Goal: Task Accomplishment & Management: Use online tool/utility

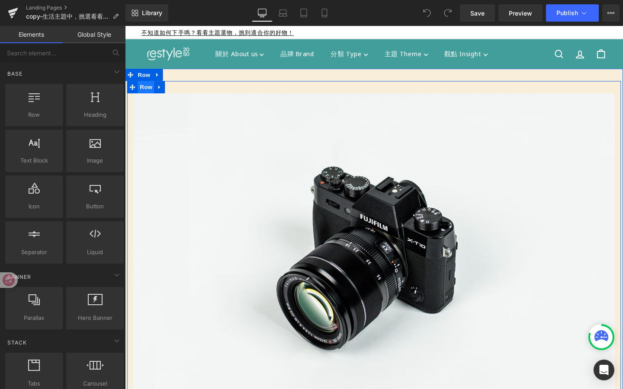
click at [148, 88] on span "Row" at bounding box center [146, 90] width 17 height 13
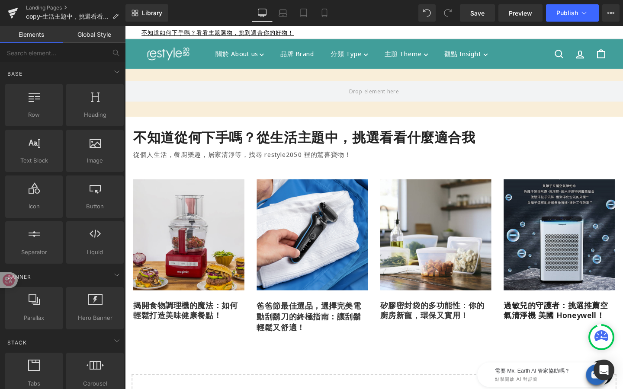
drag, startPoint x: 279, startPoint y: 214, endPoint x: 156, endPoint y: 196, distance: 124.5
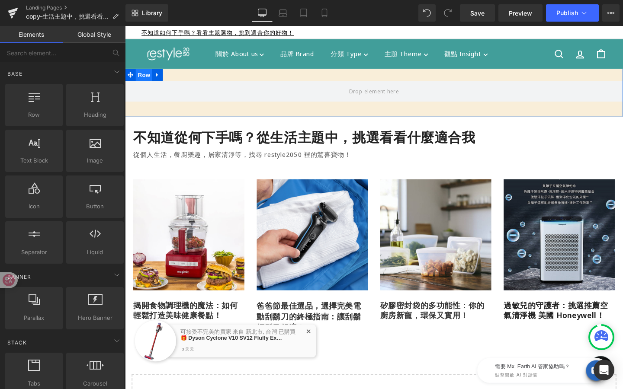
click at [143, 77] on span "Row" at bounding box center [144, 77] width 17 height 13
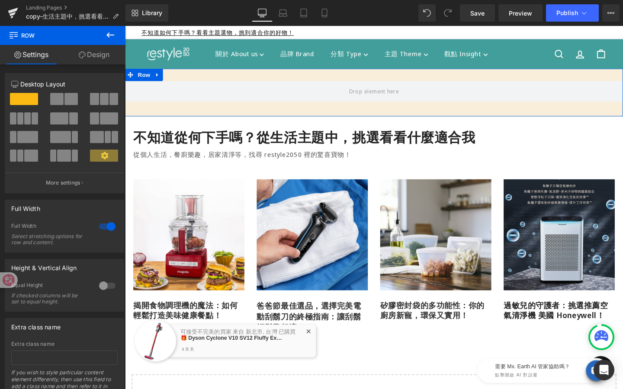
click at [104, 58] on link "Design" at bounding box center [94, 54] width 63 height 19
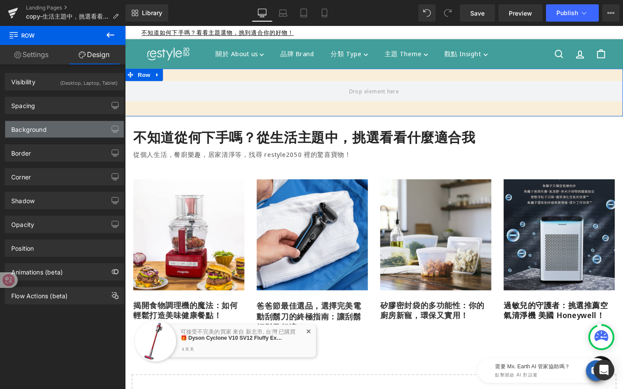
click at [74, 132] on div "Background" at bounding box center [64, 129] width 119 height 16
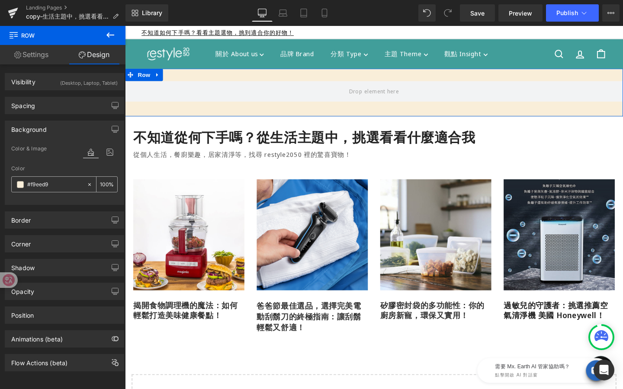
click at [87, 184] on icon at bounding box center [90, 185] width 6 height 6
type input "none"
type input "0"
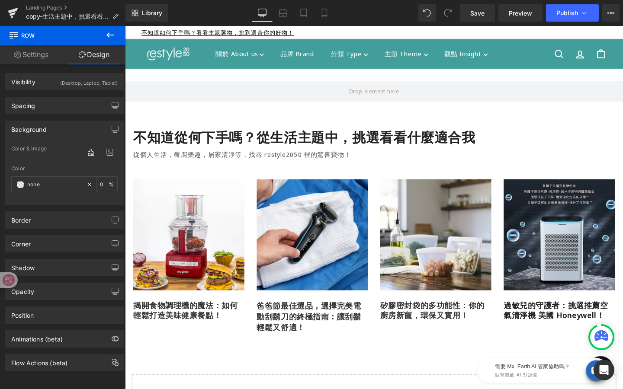
click at [110, 36] on icon at bounding box center [110, 35] width 10 height 10
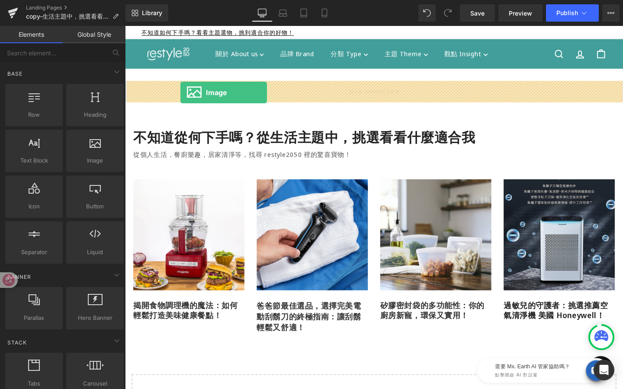
drag, startPoint x: 216, startPoint y: 178, endPoint x: 183, endPoint y: 96, distance: 88.4
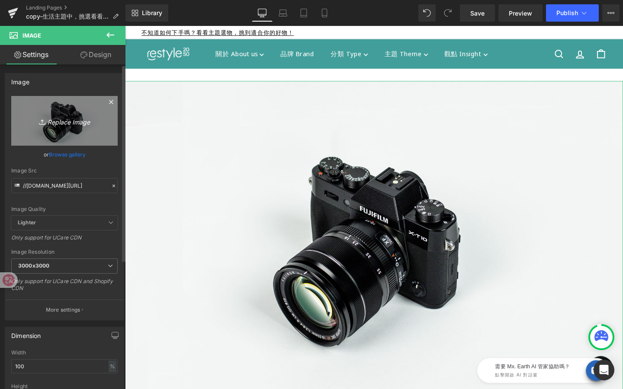
click at [74, 116] on icon "Replace Image" at bounding box center [64, 120] width 69 height 11
click at [56, 125] on icon "Replace Image" at bounding box center [64, 120] width 69 height 11
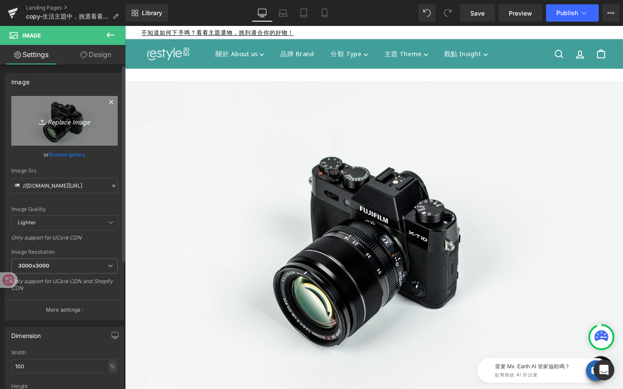
type input "C:\fakepath\找找好物.jpg"
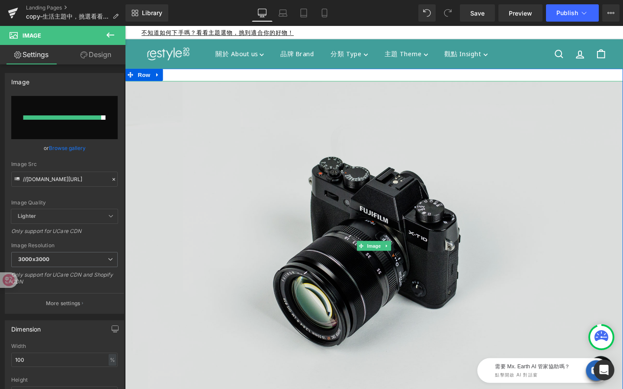
type input "[URL][DOMAIN_NAME]"
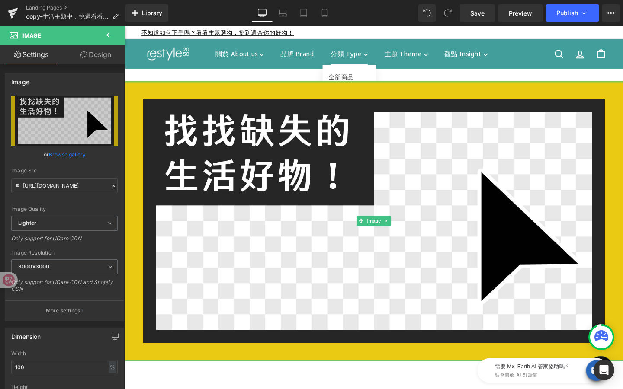
drag, startPoint x: 375, startPoint y: 84, endPoint x: 375, endPoint y: 46, distance: 37.6
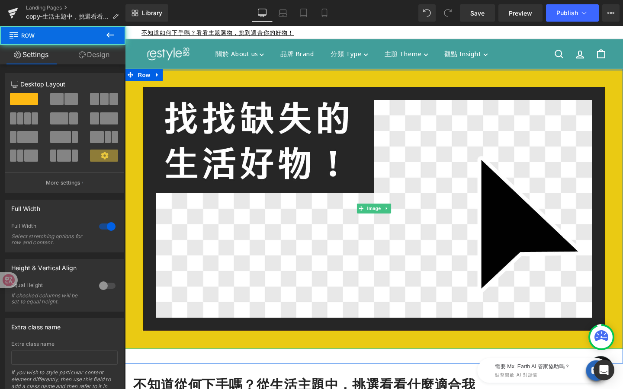
drag, startPoint x: 414, startPoint y: 73, endPoint x: 385, endPoint y: -1, distance: 79.8
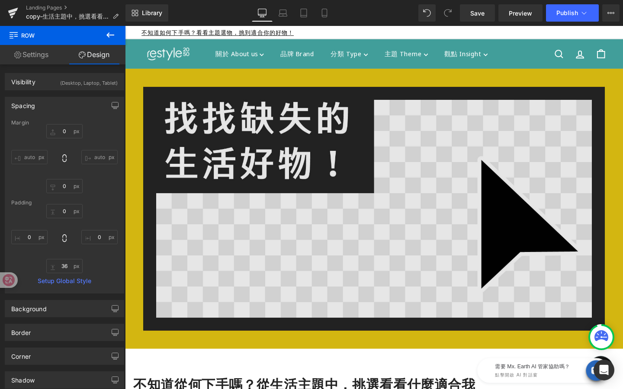
click at [213, 142] on img at bounding box center [386, 218] width 523 height 295
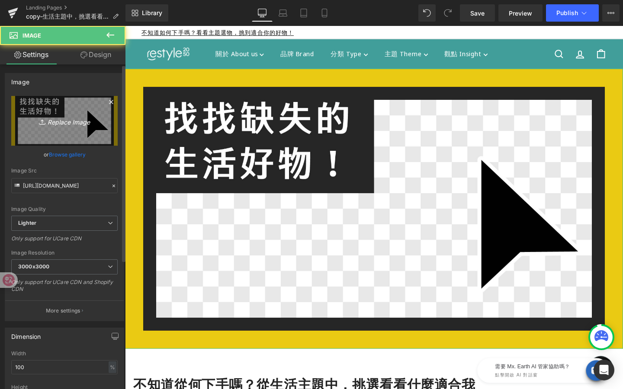
click at [73, 116] on icon "Replace Image" at bounding box center [64, 120] width 69 height 11
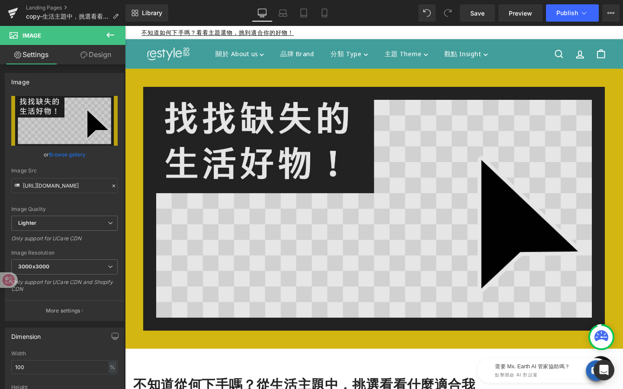
type input "C:\fakepath\01-banner.jpg"
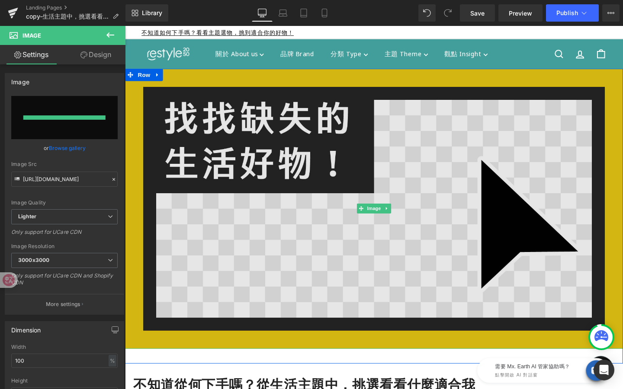
type input "[URL][DOMAIN_NAME]"
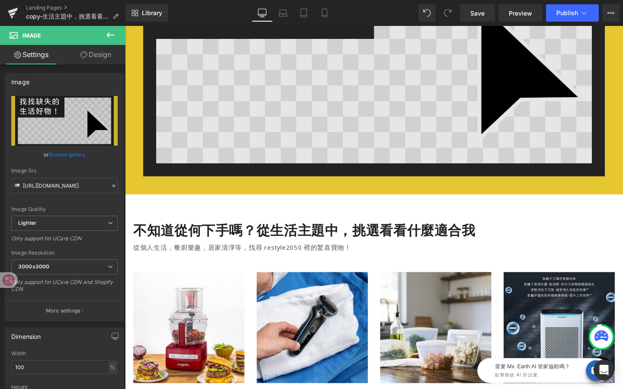
scroll to position [163, 0]
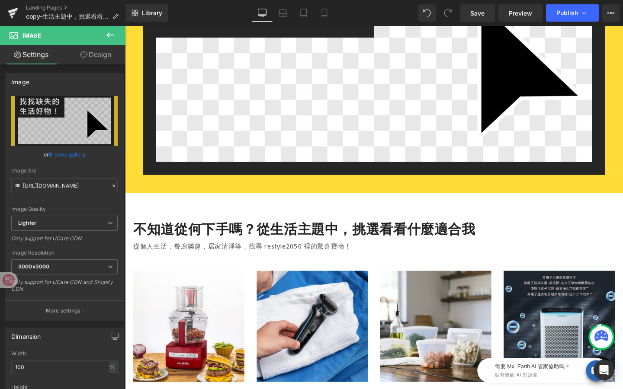
click at [112, 35] on icon at bounding box center [110, 35] width 10 height 10
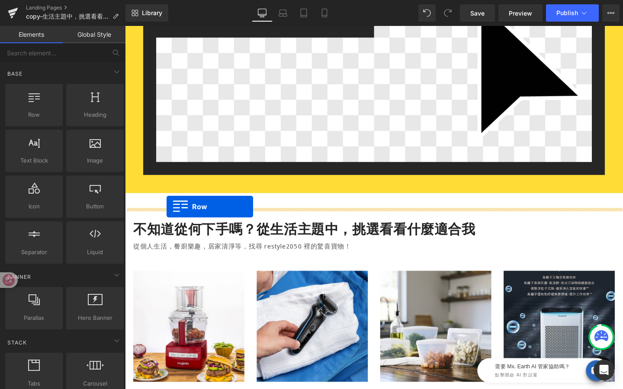
drag, startPoint x: 163, startPoint y: 131, endPoint x: 169, endPoint y: 216, distance: 84.9
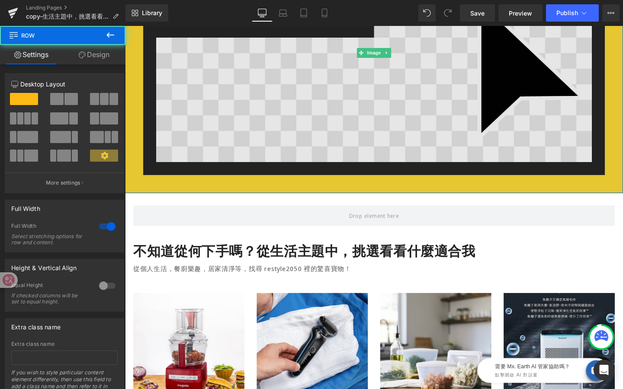
drag, startPoint x: 183, startPoint y: 217, endPoint x: 181, endPoint y: 189, distance: 28.1
click at [181, 189] on div "Image Row" at bounding box center [386, 54] width 523 height 295
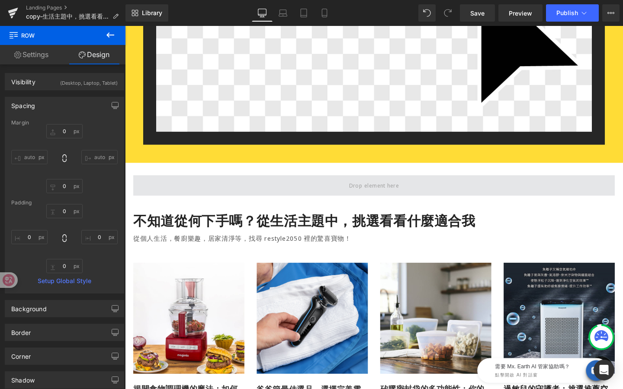
scroll to position [222, 0]
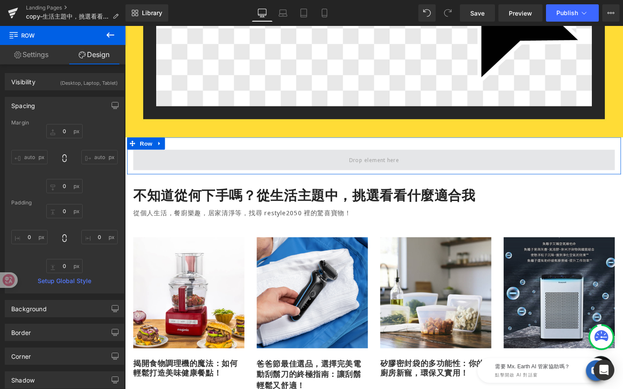
click at [208, 170] on span at bounding box center [387, 167] width 506 height 22
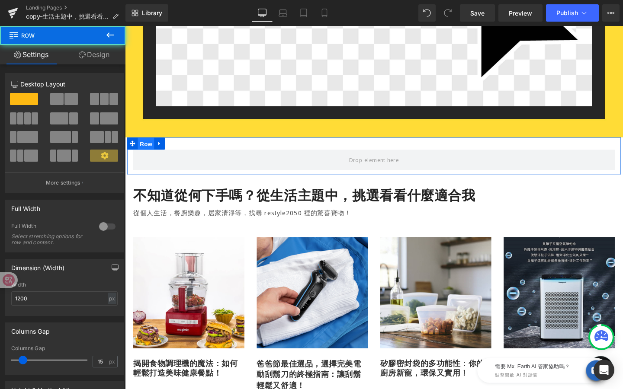
click at [151, 150] on span "Row" at bounding box center [146, 150] width 17 height 13
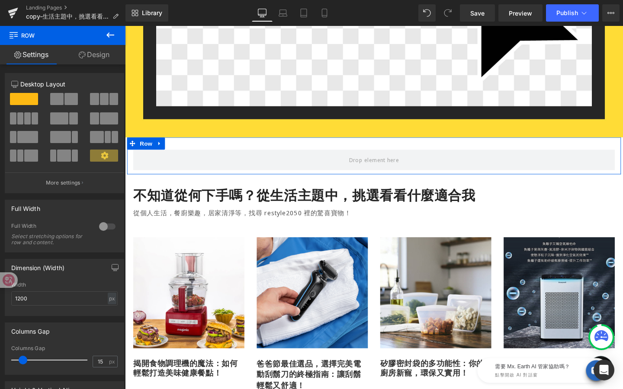
click at [100, 119] on span at bounding box center [109, 118] width 18 height 12
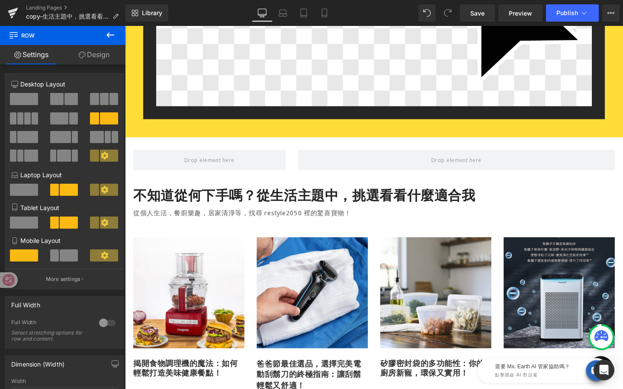
click at [106, 38] on icon at bounding box center [110, 35] width 10 height 10
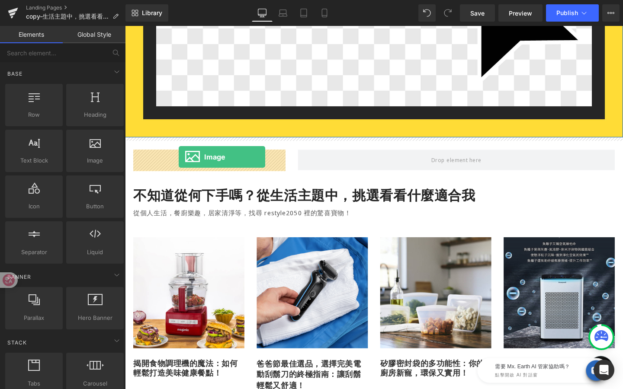
drag, startPoint x: 219, startPoint y: 183, endPoint x: 181, endPoint y: 163, distance: 42.9
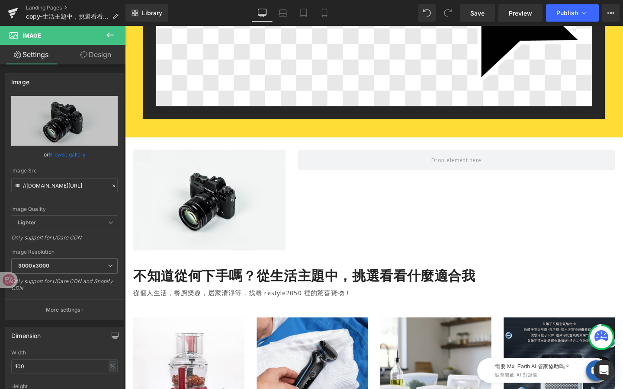
click at [112, 35] on icon at bounding box center [110, 34] width 8 height 5
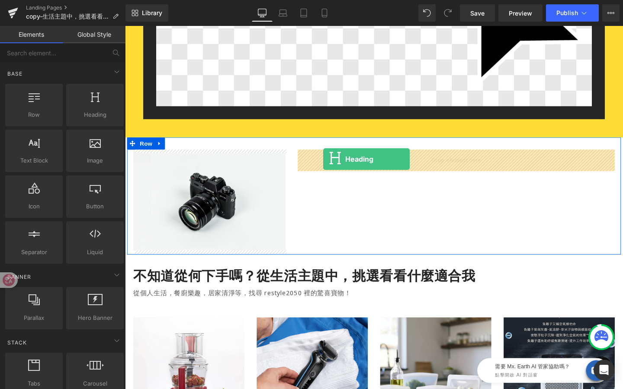
drag, startPoint x: 220, startPoint y: 129, endPoint x: 333, endPoint y: 166, distance: 119.1
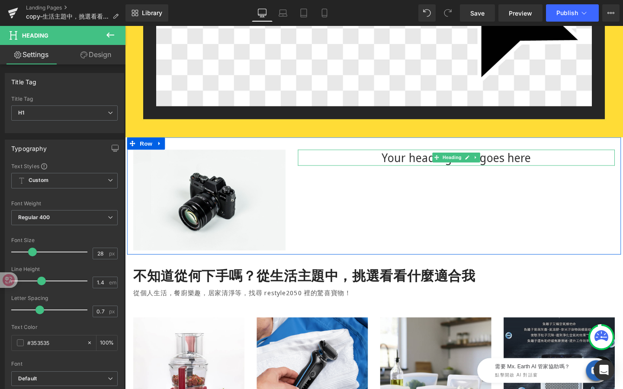
click at [377, 161] on h1 "Your heading text goes here" at bounding box center [473, 164] width 333 height 17
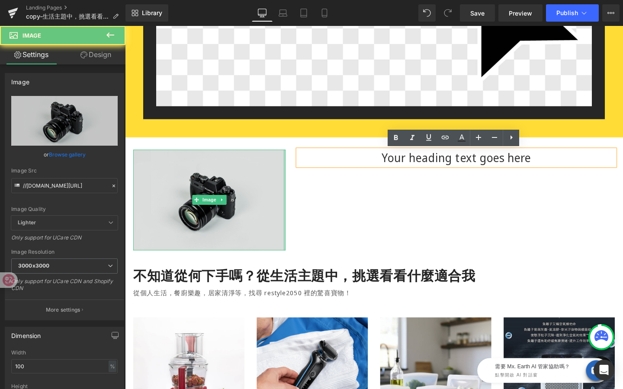
click at [292, 162] on div at bounding box center [293, 209] width 2 height 106
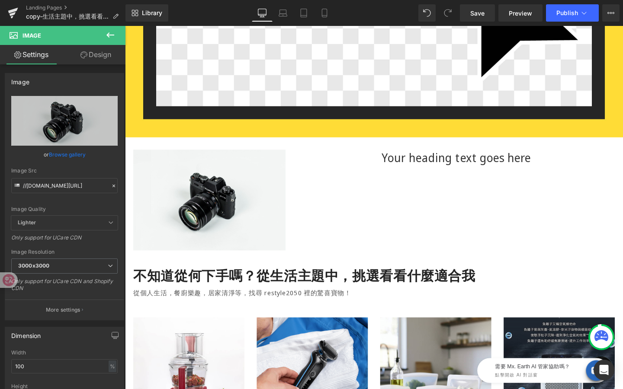
click at [112, 32] on icon at bounding box center [110, 35] width 10 height 10
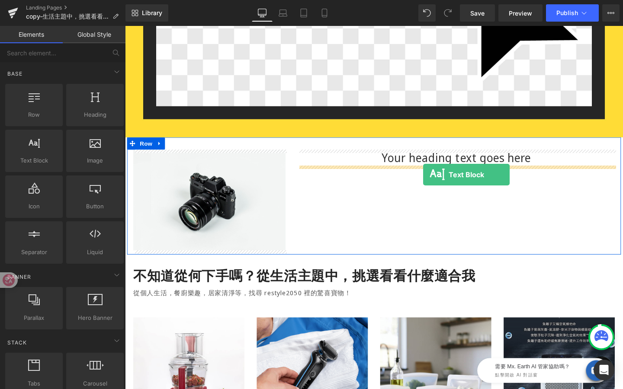
drag, startPoint x: 161, startPoint y: 183, endPoint x: 438, endPoint y: 183, distance: 277.3
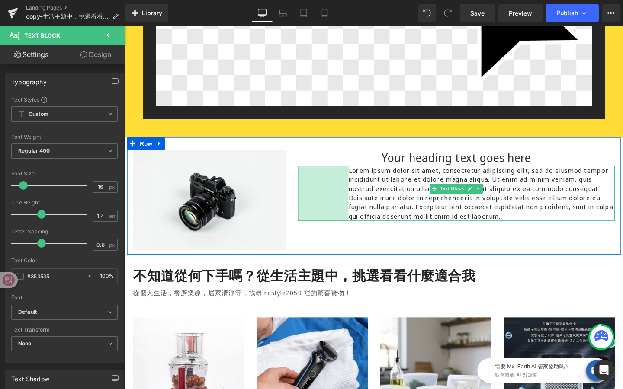
drag, startPoint x: 307, startPoint y: 189, endPoint x: 360, endPoint y: 187, distance: 53.3
click at [360, 187] on div "Lorem ipsum dolor sit amet, consectetur adipiscing elit, sed do eiusmod tempor …" at bounding box center [473, 202] width 333 height 58
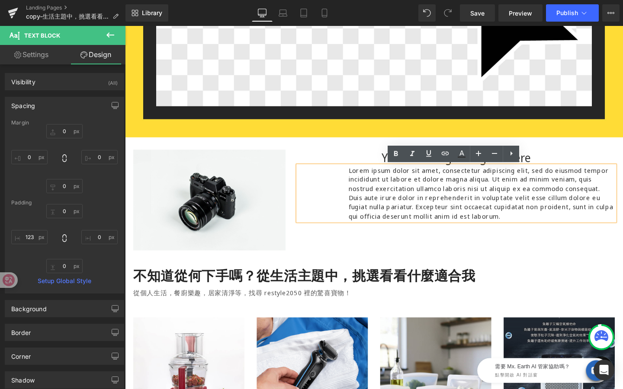
click at [622, 193] on p "Lorem ipsum dolor sit amet, consectetur adipiscing elit, sed do eiusmod tempor …" at bounding box center [500, 202] width 280 height 58
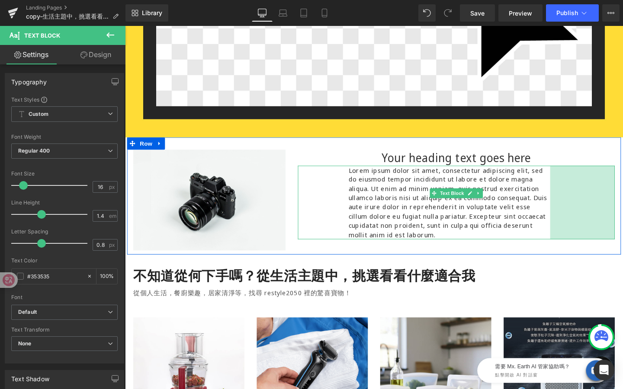
drag, startPoint x: 638, startPoint y: 196, endPoint x: 571, endPoint y: 200, distance: 68.0
click at [571, 200] on div "Lorem ipsum dolor sit amet, consectetur adipiscing elit, sed do eiusmod tempor …" at bounding box center [473, 211] width 333 height 77
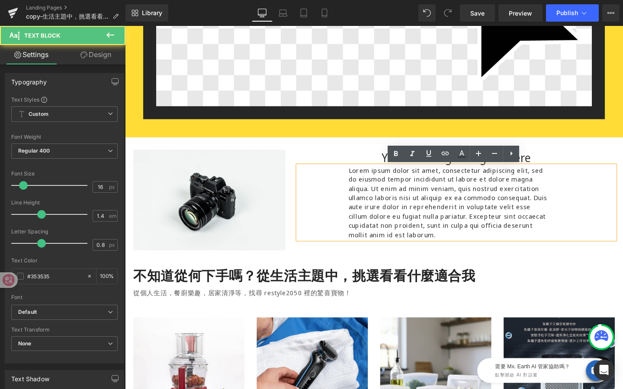
click at [389, 173] on div "Lorem ipsum dolor sit amet, consectetur adipiscing elit, sed do eiusmod tempor …" at bounding box center [473, 211] width 333 height 77
click at [391, 167] on h1 "Your heading text goes here" at bounding box center [473, 164] width 333 height 17
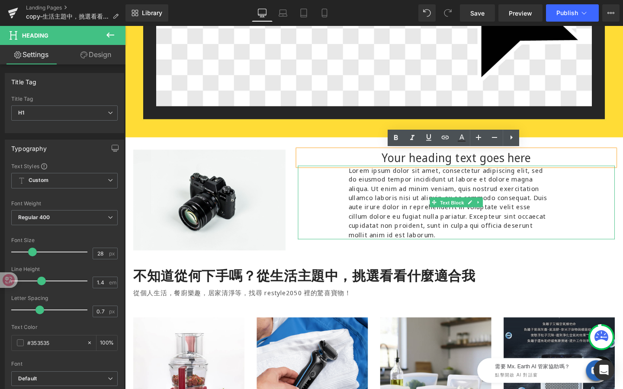
click at [470, 213] on span "Text Block" at bounding box center [468, 212] width 29 height 10
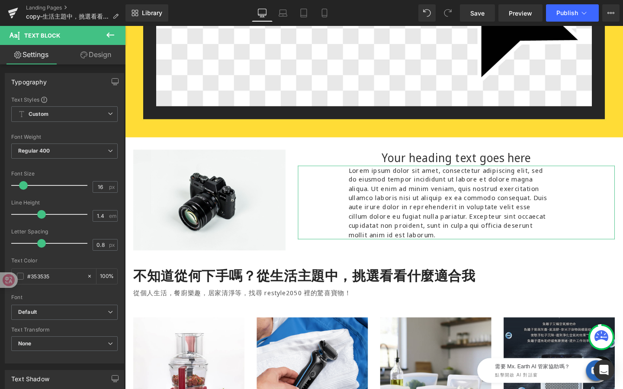
click at [100, 53] on link "Design" at bounding box center [95, 54] width 63 height 19
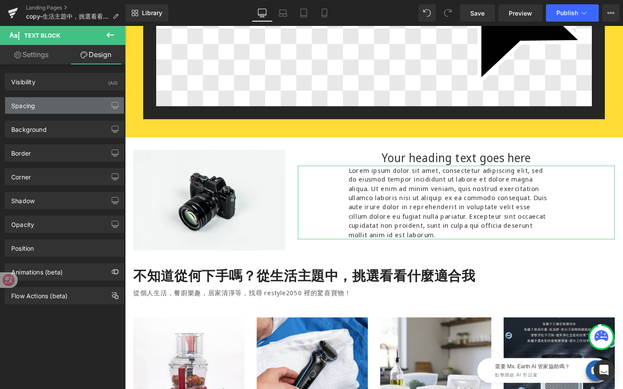
click at [58, 109] on div "Spacing" at bounding box center [64, 105] width 119 height 16
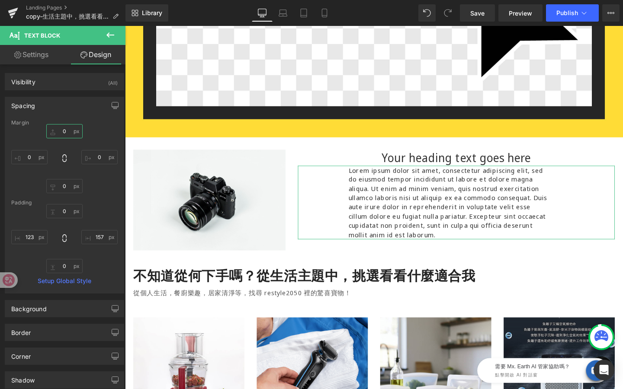
click at [66, 131] on input "0" at bounding box center [64, 131] width 36 height 14
type input "20"
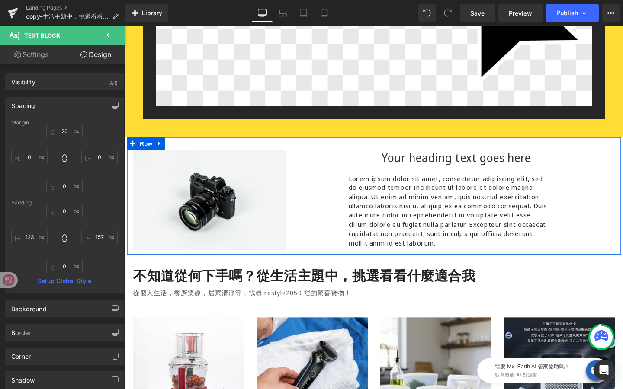
click at [294, 161] on div "Image" at bounding box center [213, 209] width 173 height 106
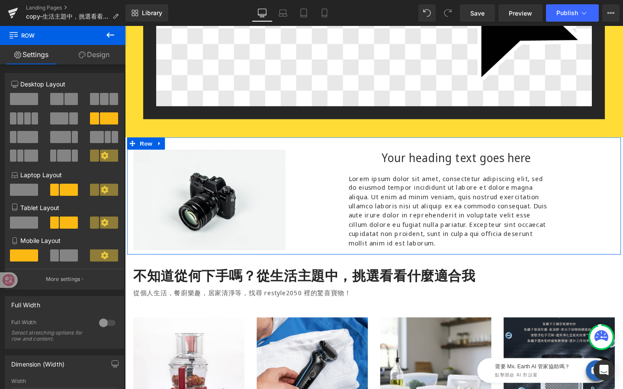
click at [102, 50] on link "Design" at bounding box center [94, 54] width 63 height 19
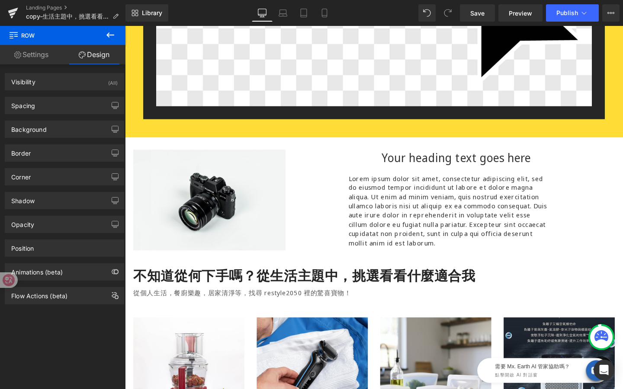
click at [414, 244] on p "Lorem ipsum dolor sit amet, consectetur adipiscing elit, sed do eiusmod tempor …" at bounding box center [466, 220] width 212 height 77
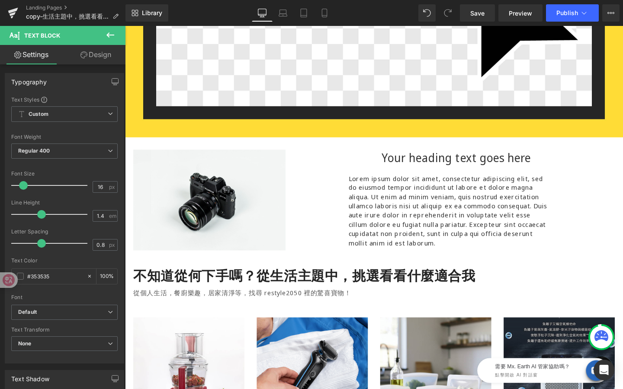
click at [109, 59] on link "Design" at bounding box center [95, 54] width 63 height 19
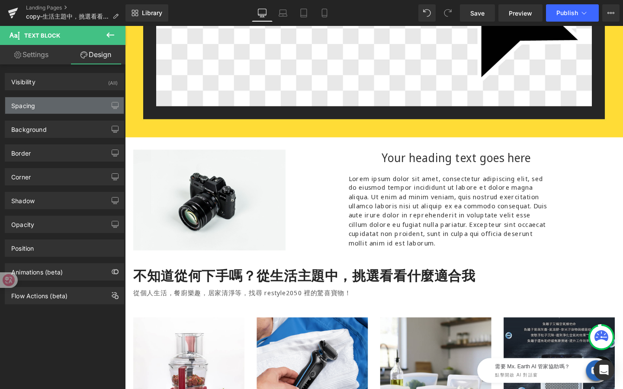
click at [67, 106] on div "Spacing" at bounding box center [64, 105] width 119 height 16
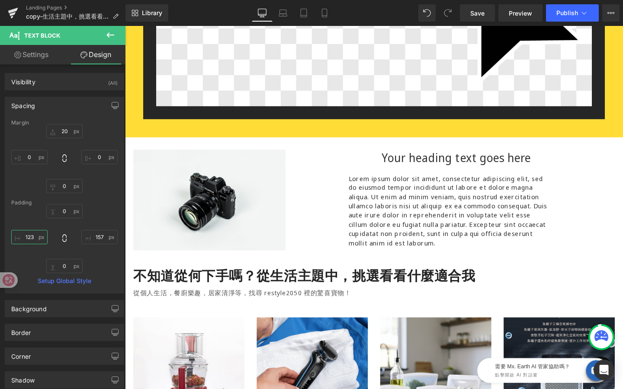
drag, startPoint x: 35, startPoint y: 235, endPoint x: 6, endPoint y: 234, distance: 29.0
click at [6, 234] on div "Margin 20px 20 0px 0 0px 0 0px 0 [GEOGRAPHIC_DATA] 0px 0 157px 157 0px 0 123px …" at bounding box center [64, 206] width 119 height 173
click at [32, 240] on input "123" at bounding box center [29, 237] width 36 height 14
type input "1-"
type input "100"
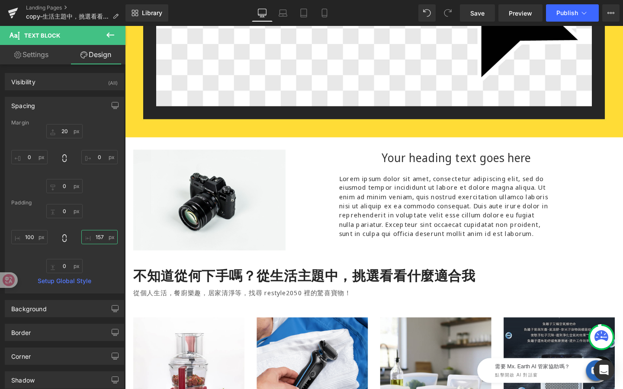
click at [97, 237] on input "157" at bounding box center [99, 237] width 36 height 14
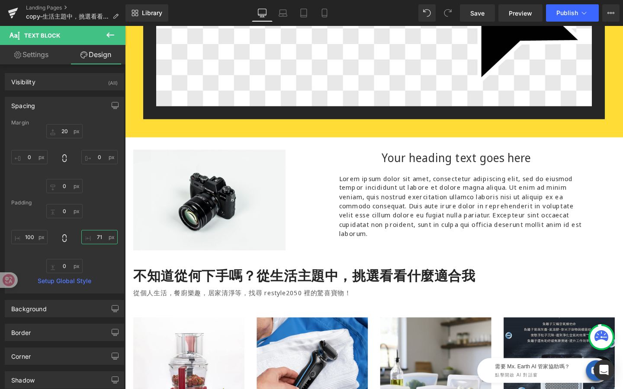
type input "7"
type input "100"
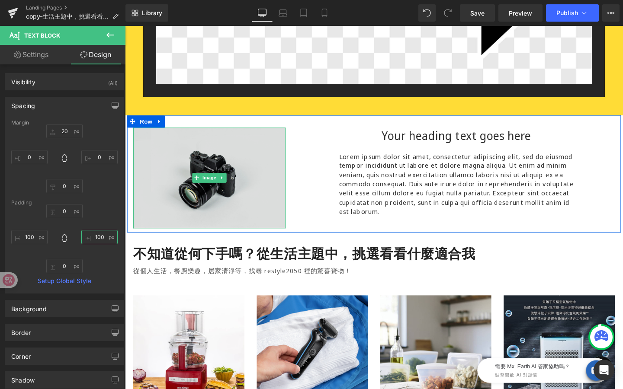
scroll to position [260, 0]
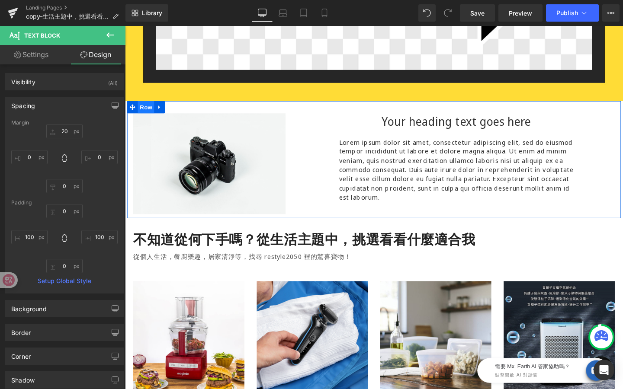
click at [146, 111] on span "Row" at bounding box center [146, 111] width 17 height 13
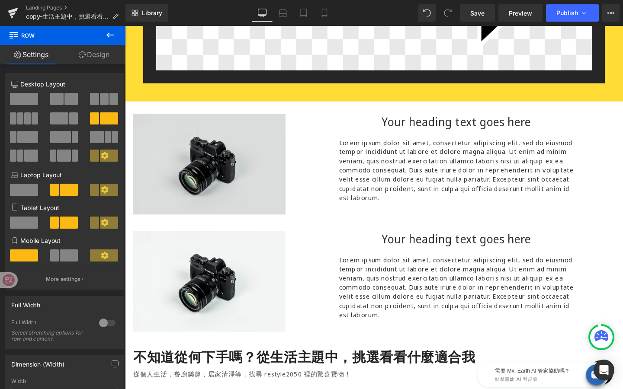
drag, startPoint x: 265, startPoint y: 220, endPoint x: 141, endPoint y: 203, distance: 125.3
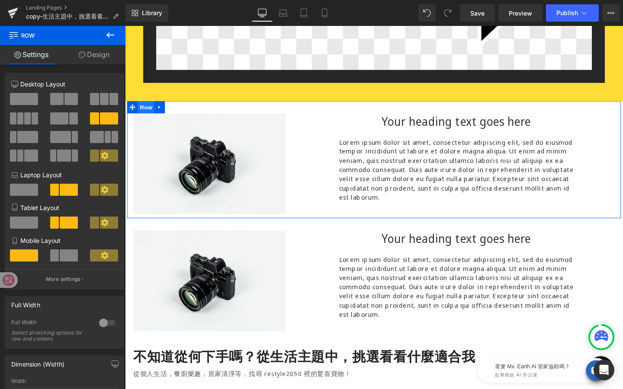
click at [144, 114] on span "Row" at bounding box center [146, 111] width 17 height 13
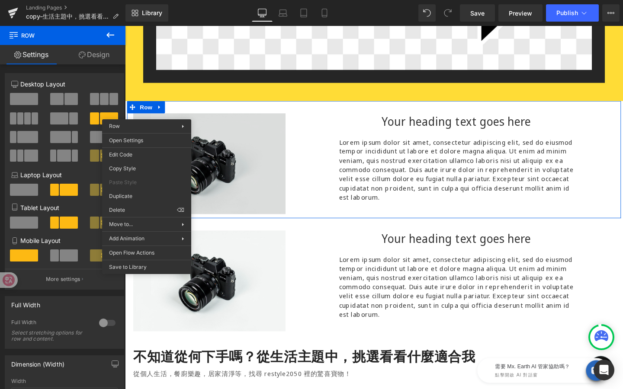
drag, startPoint x: 276, startPoint y: 224, endPoint x: 152, endPoint y: 206, distance: 124.9
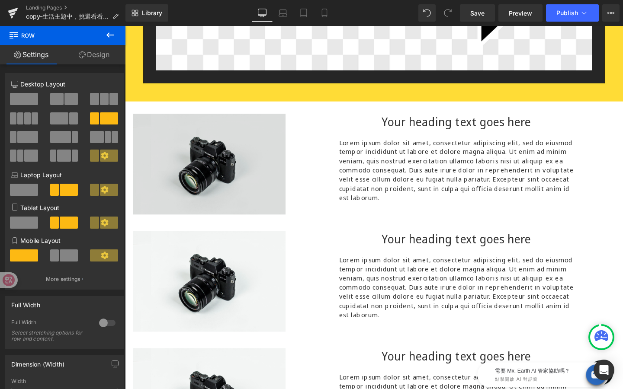
drag, startPoint x: 276, startPoint y: 219, endPoint x: 152, endPoint y: 202, distance: 124.9
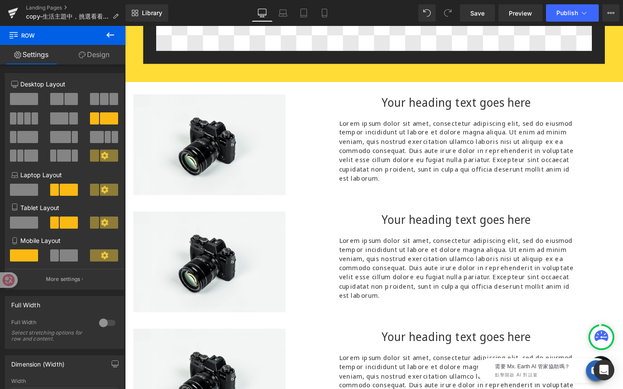
scroll to position [280, 0]
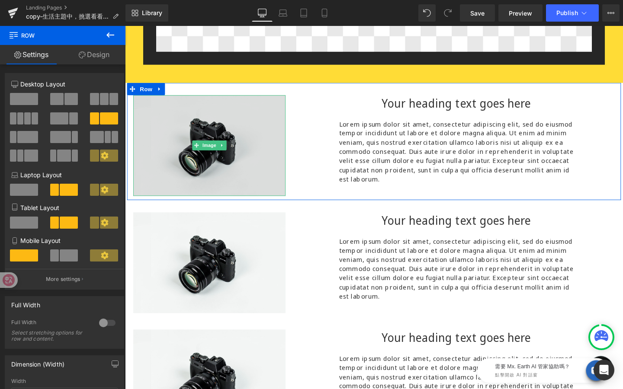
click at [229, 120] on img at bounding box center [214, 152] width 160 height 106
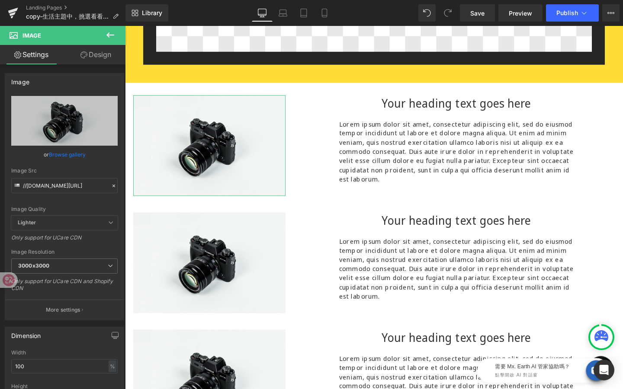
click at [109, 53] on link "Design" at bounding box center [95, 54] width 63 height 19
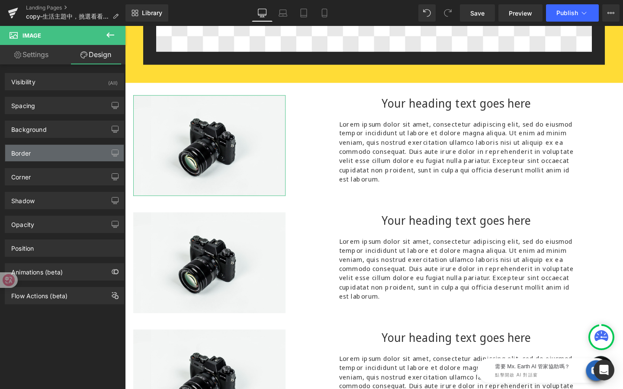
click at [64, 152] on div "Border" at bounding box center [64, 153] width 119 height 16
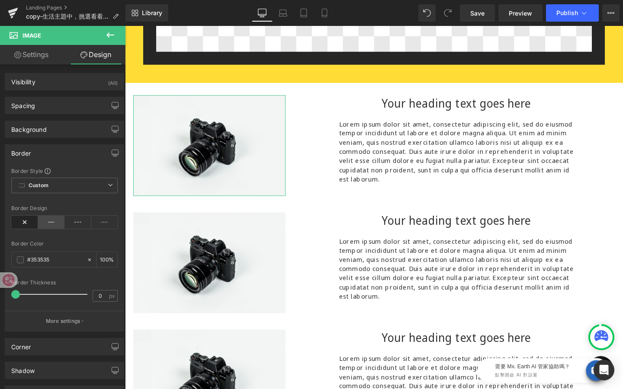
click at [55, 221] on icon at bounding box center [51, 222] width 27 height 13
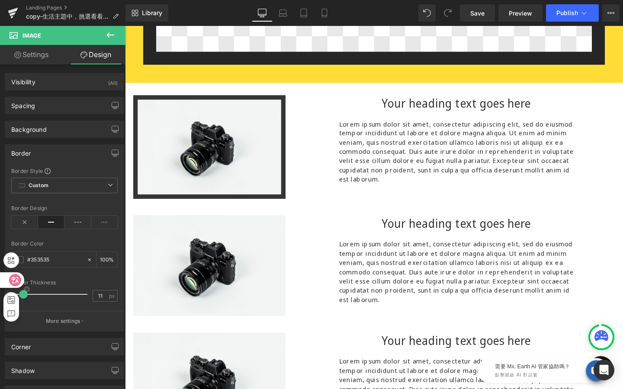
drag, startPoint x: 16, startPoint y: 293, endPoint x: 24, endPoint y: 286, distance: 10.7
click at [24, 286] on html "Row You are previewing how the will restyle your page. You can not edit Element…" at bounding box center [311, 194] width 623 height 389
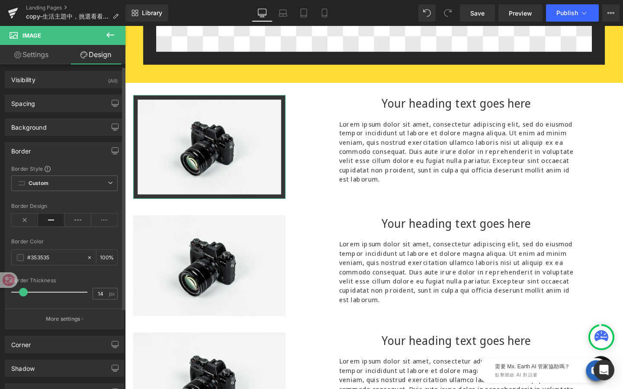
type input "15"
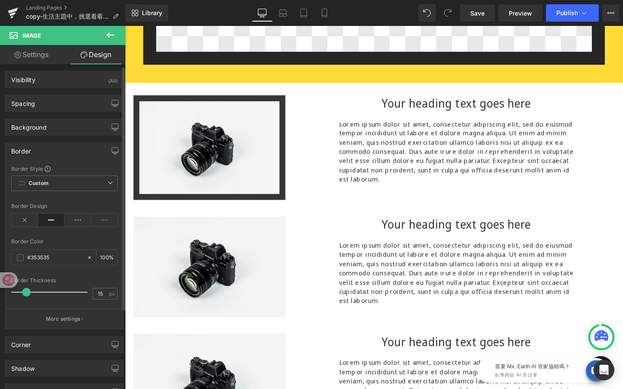
click at [23, 292] on span at bounding box center [26, 292] width 9 height 9
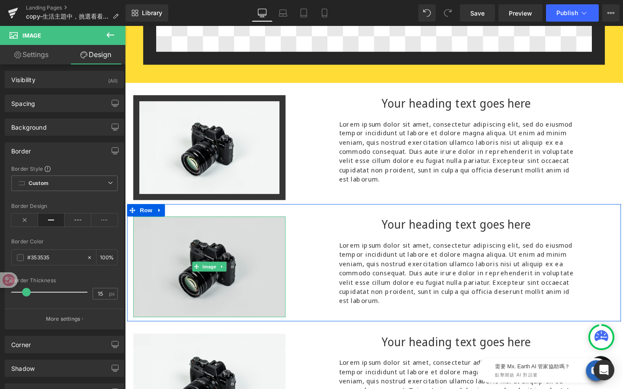
click at [190, 279] on img at bounding box center [214, 279] width 160 height 106
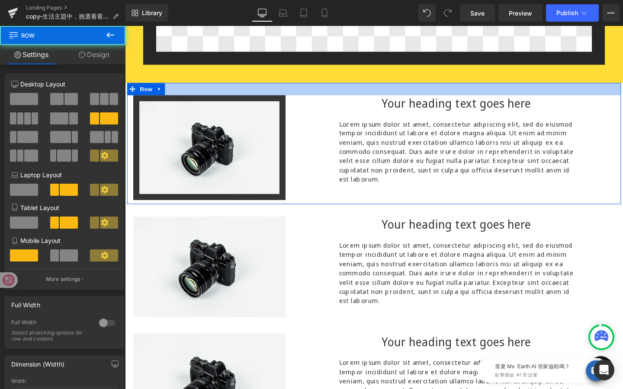
click at [324, 98] on div at bounding box center [386, 92] width 519 height 13
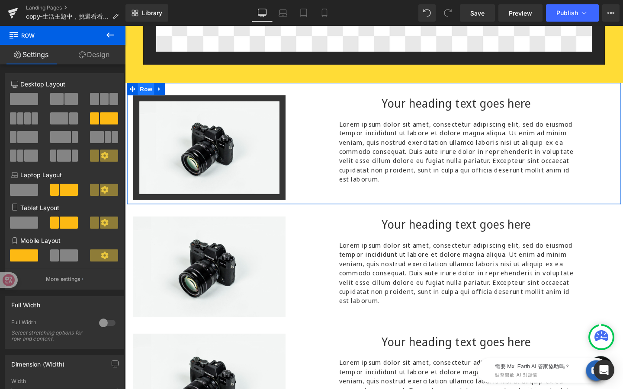
click at [147, 91] on span "Row" at bounding box center [146, 92] width 17 height 13
click at [90, 50] on link "Design" at bounding box center [94, 54] width 63 height 19
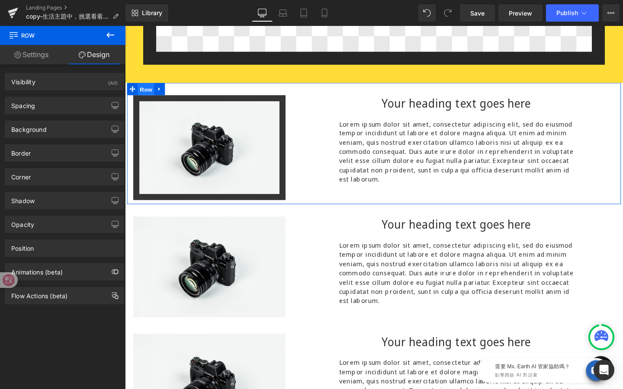
click at [146, 91] on span "Row" at bounding box center [146, 92] width 17 height 13
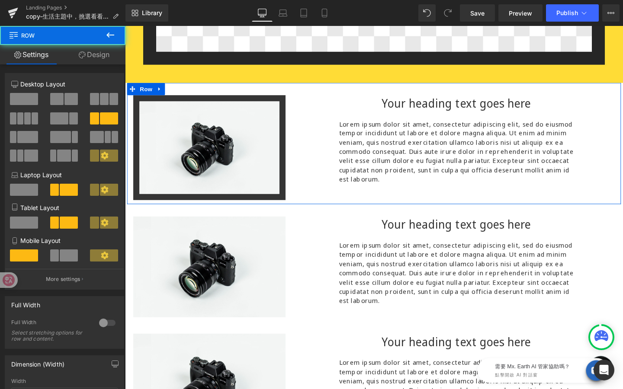
click at [96, 54] on link "Design" at bounding box center [94, 54] width 63 height 19
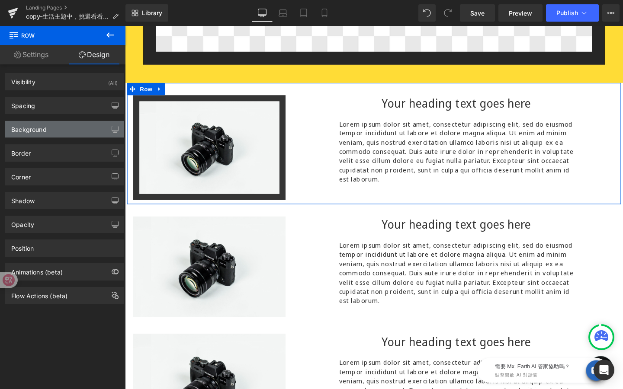
click at [68, 128] on div "Background" at bounding box center [64, 129] width 119 height 16
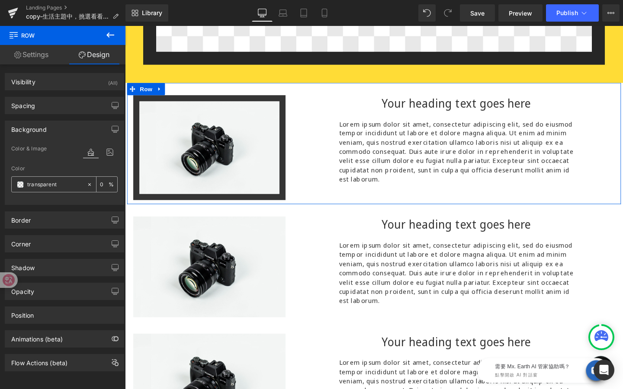
click at [69, 185] on input "transparent" at bounding box center [54, 185] width 55 height 10
paste input "ffdd36"
type input "ffdd36"
type input "100"
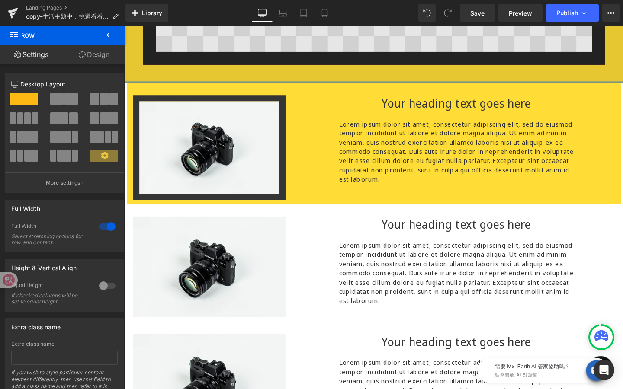
drag, startPoint x: 239, startPoint y: 85, endPoint x: 231, endPoint y: 35, distance: 50.8
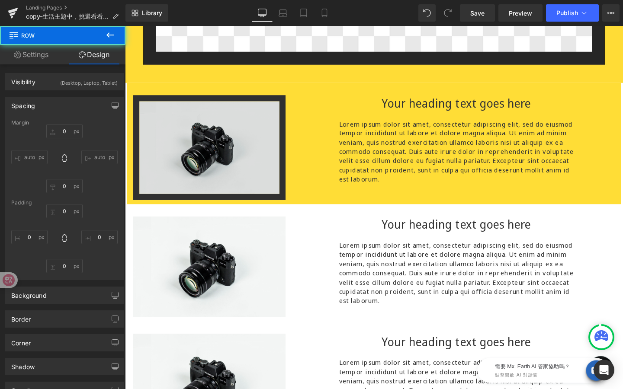
type input "0"
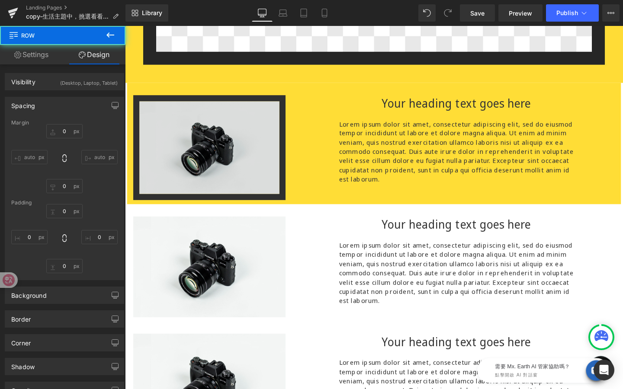
type input "0"
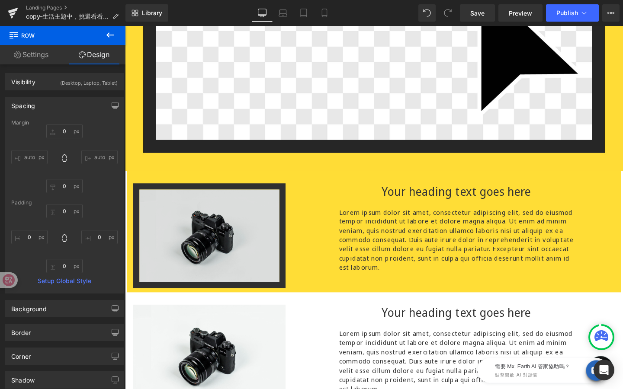
scroll to position [0, 0]
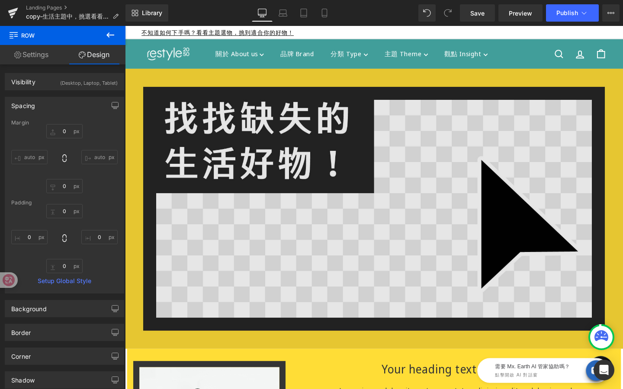
click at [140, 73] on div "Image Row" at bounding box center [386, 218] width 523 height 295
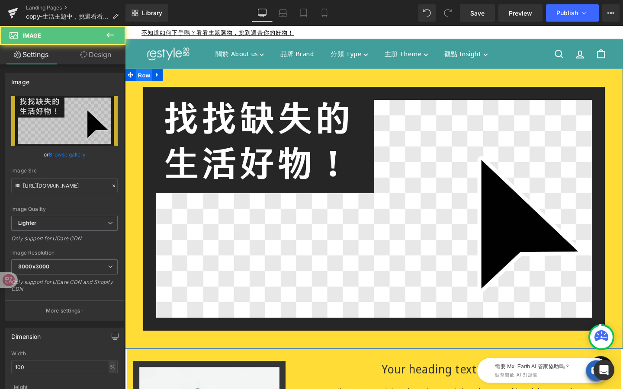
click at [142, 76] on span "Row" at bounding box center [144, 77] width 17 height 13
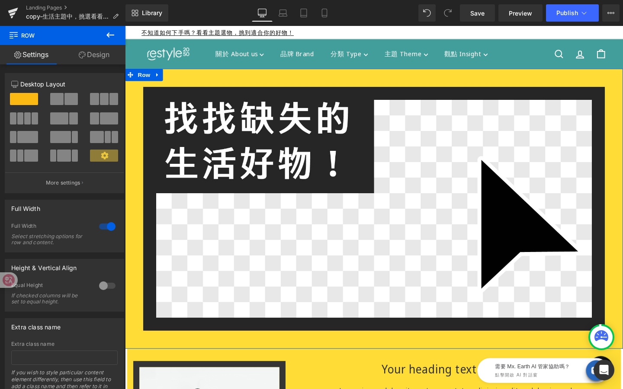
click at [112, 52] on link "Design" at bounding box center [94, 54] width 63 height 19
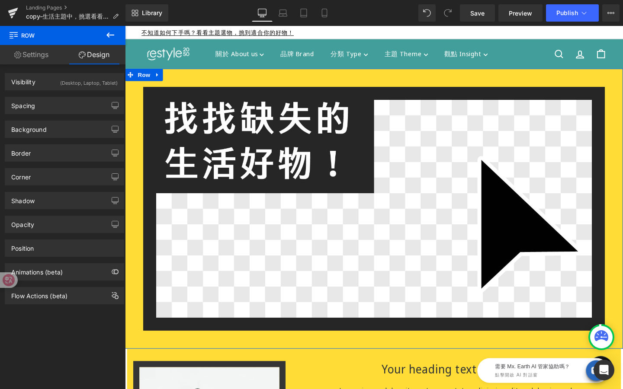
click at [40, 54] on link "Settings" at bounding box center [31, 54] width 63 height 19
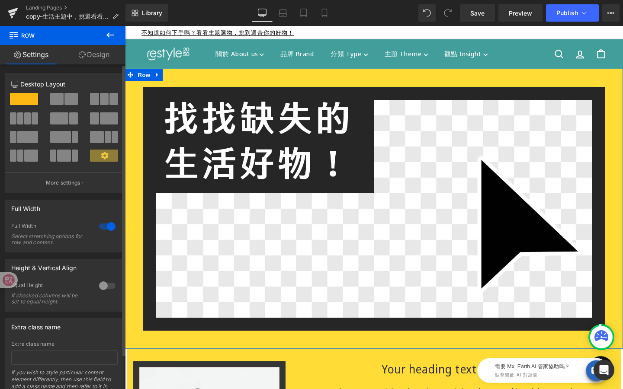
click at [104, 222] on div at bounding box center [107, 227] width 21 height 14
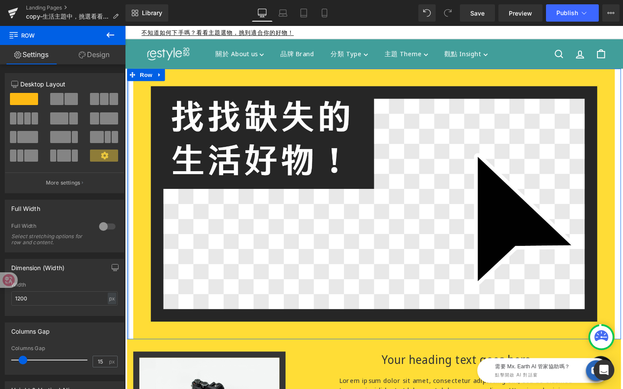
drag, startPoint x: 129, startPoint y: 228, endPoint x: 104, endPoint y: 231, distance: 25.3
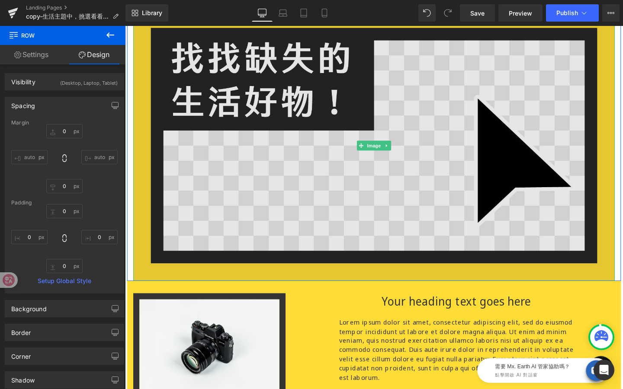
scroll to position [62, 0]
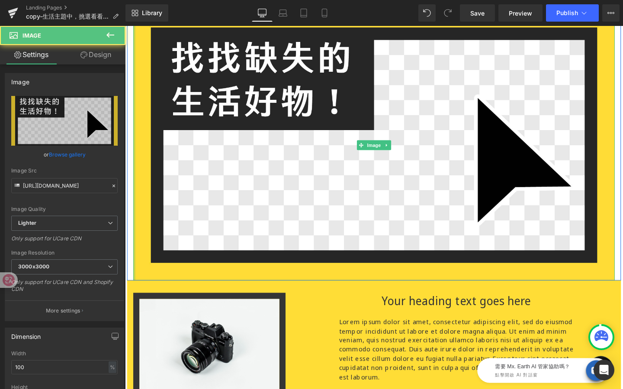
drag, startPoint x: 134, startPoint y: 266, endPoint x: 124, endPoint y: 266, distance: 9.9
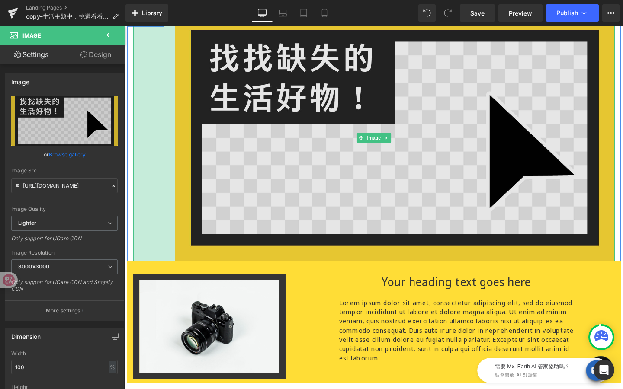
scroll to position [57, 0]
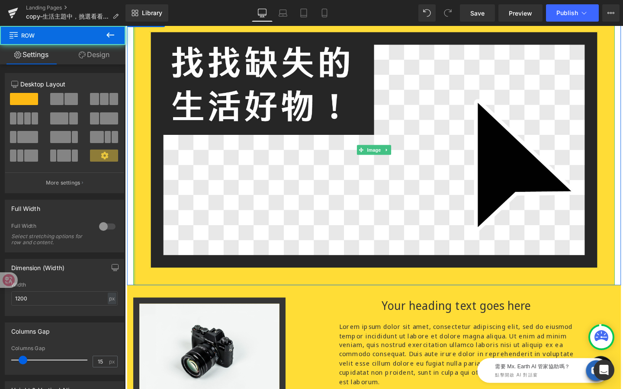
click at [129, 179] on div "Image" at bounding box center [386, 156] width 519 height 285
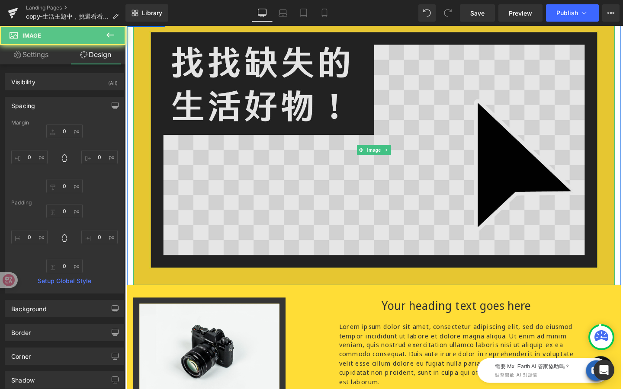
scroll to position [0, 0]
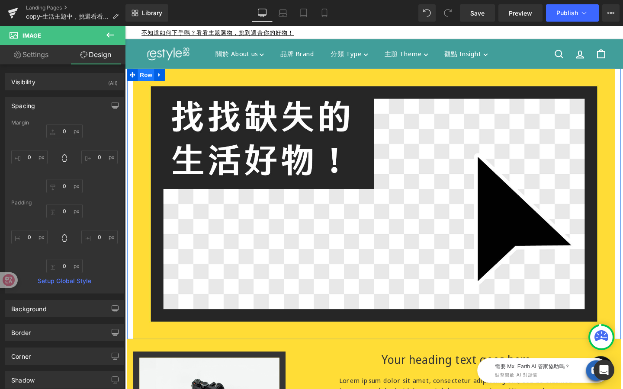
click at [147, 77] on span "Row" at bounding box center [146, 77] width 17 height 13
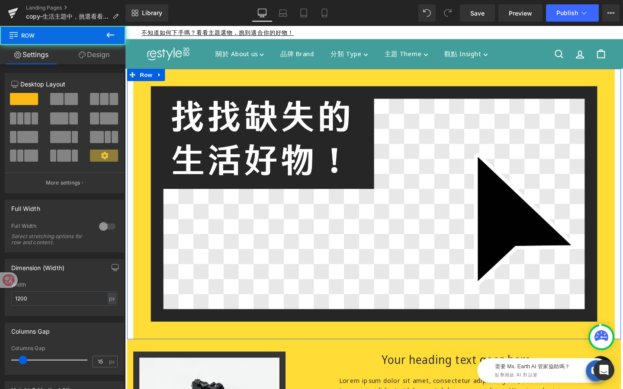
click at [98, 56] on link "Design" at bounding box center [94, 54] width 63 height 19
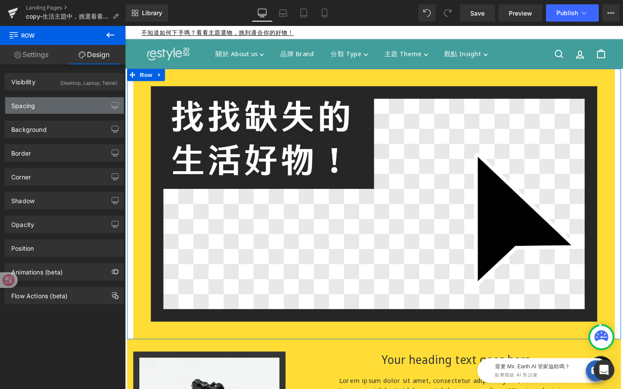
click at [79, 107] on div "Spacing" at bounding box center [64, 105] width 119 height 16
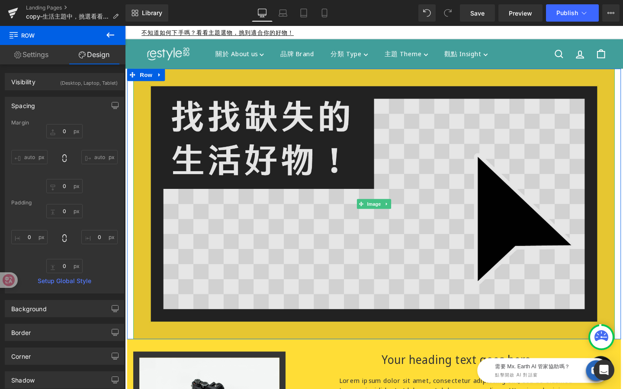
click at [181, 160] on img at bounding box center [387, 213] width 506 height 285
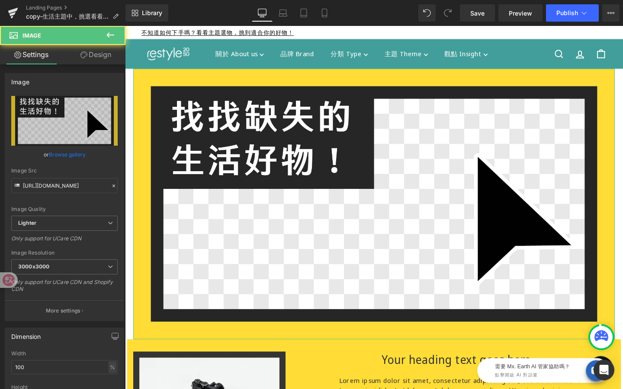
click at [105, 53] on link "Design" at bounding box center [95, 54] width 63 height 19
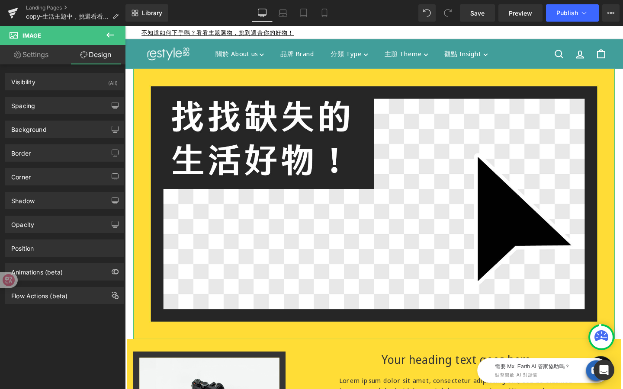
click at [76, 114] on div "Background Color & Image color transparent Color transparent 0 % Image Replace …" at bounding box center [64, 126] width 129 height 24
click at [77, 110] on div "Spacing" at bounding box center [64, 105] width 119 height 16
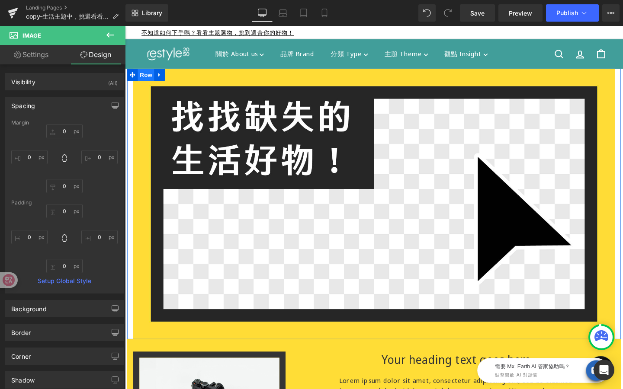
click at [145, 73] on span "Row" at bounding box center [146, 77] width 17 height 13
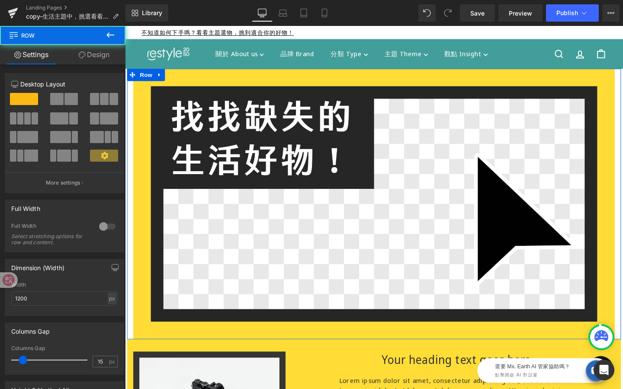
click at [101, 55] on link "Design" at bounding box center [94, 54] width 63 height 19
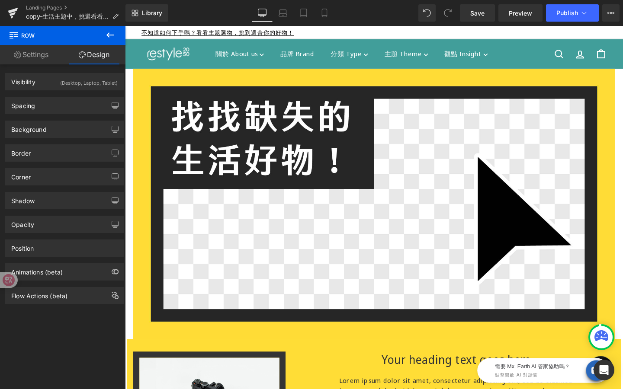
click at [109, 30] on icon at bounding box center [110, 35] width 10 height 10
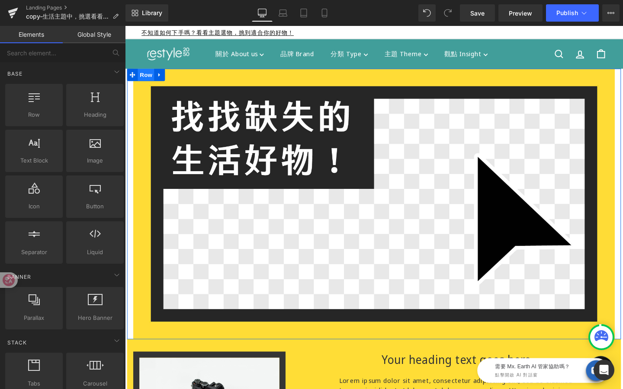
click at [145, 72] on span "Row" at bounding box center [146, 77] width 17 height 13
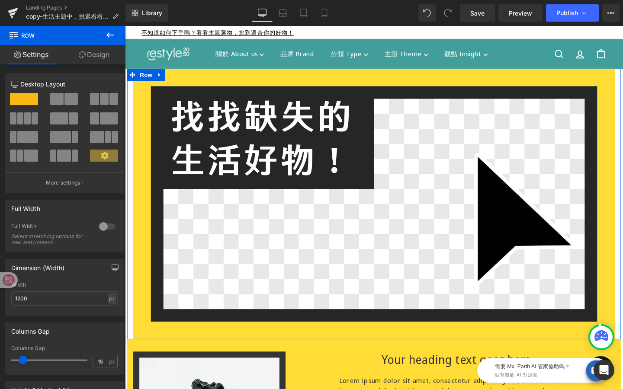
click at [106, 228] on div at bounding box center [107, 227] width 21 height 14
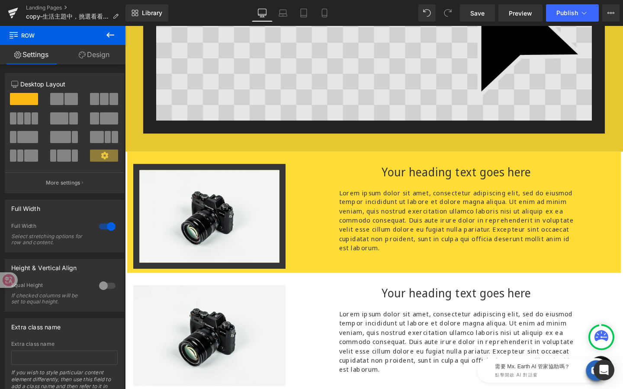
scroll to position [252, 0]
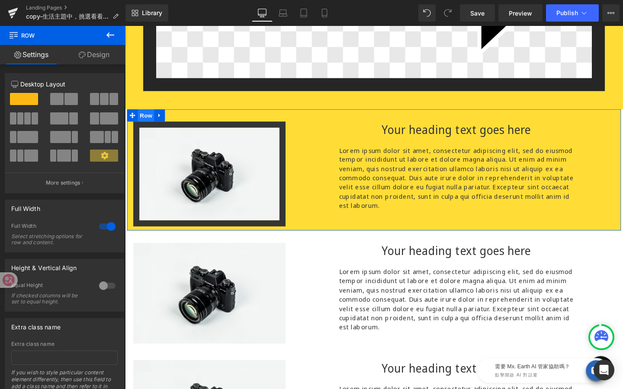
click at [151, 121] on span "Row" at bounding box center [146, 120] width 17 height 13
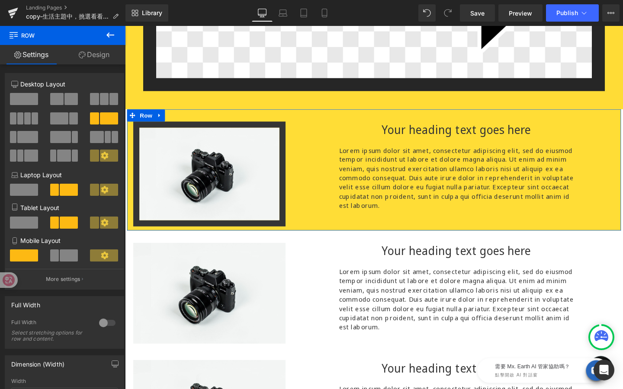
click at [99, 52] on link "Design" at bounding box center [94, 54] width 63 height 19
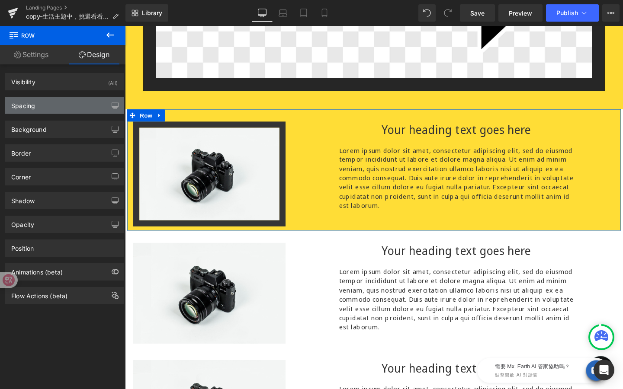
click at [87, 106] on div "Spacing" at bounding box center [64, 105] width 119 height 16
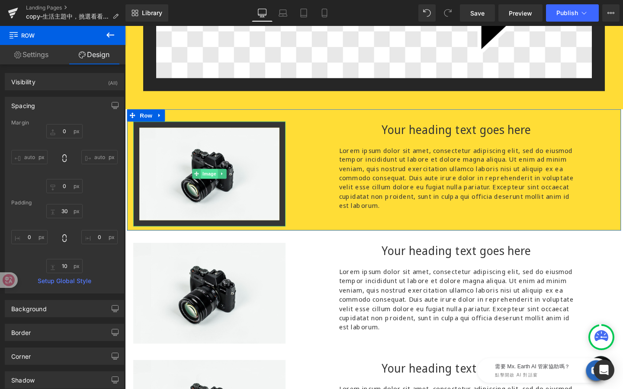
click at [214, 181] on span "Image" at bounding box center [214, 181] width 18 height 10
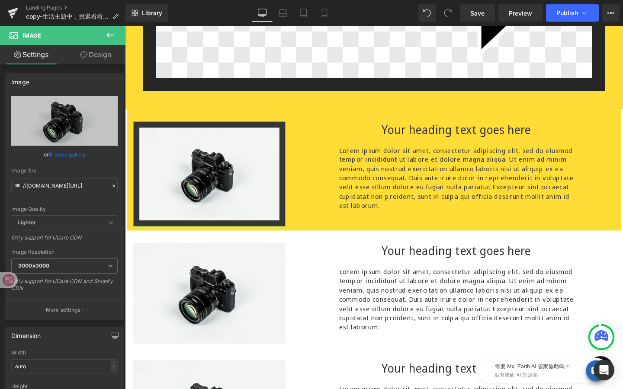
click at [101, 60] on link "Design" at bounding box center [95, 54] width 63 height 19
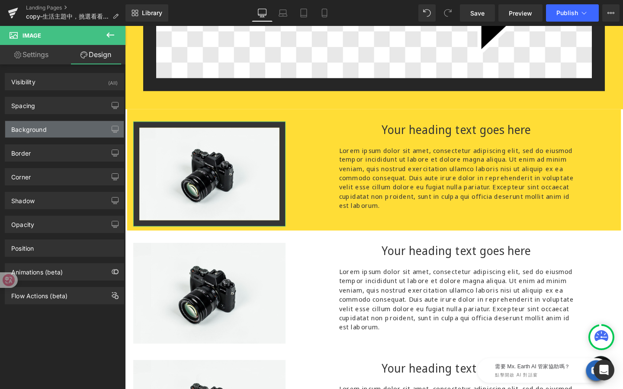
click at [74, 132] on div "Background" at bounding box center [64, 129] width 119 height 16
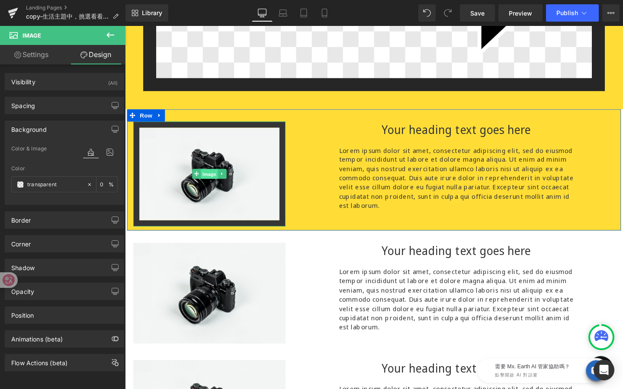
click at [216, 183] on span "Image" at bounding box center [214, 182] width 18 height 10
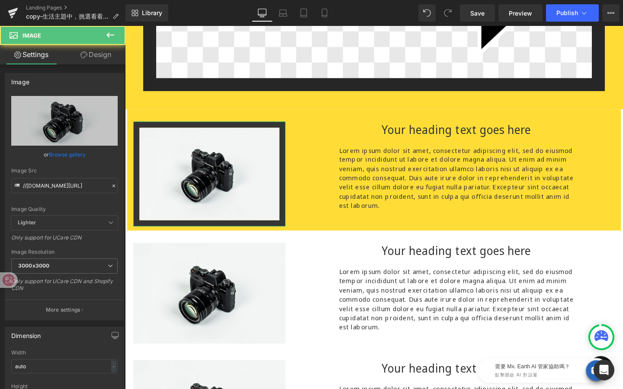
click at [107, 61] on link "Design" at bounding box center [95, 54] width 63 height 19
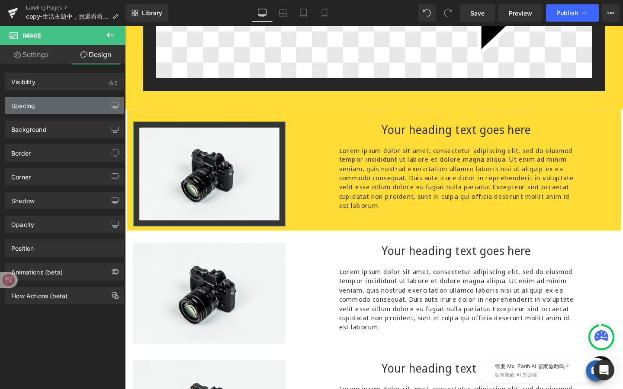
click at [77, 109] on div "Spacing" at bounding box center [64, 105] width 119 height 16
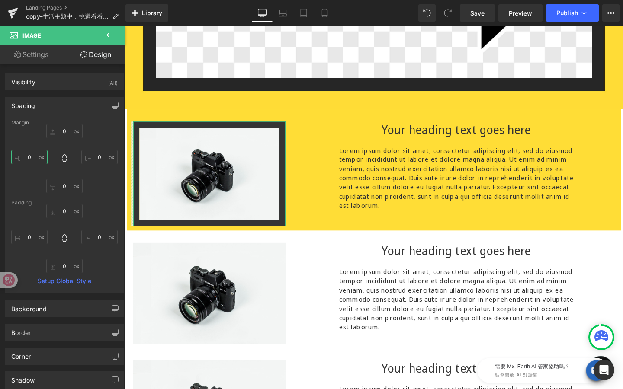
click at [32, 156] on input "0" at bounding box center [29, 157] width 36 height 14
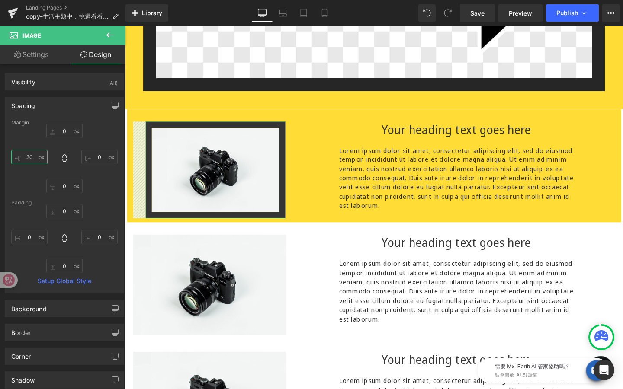
type input "3"
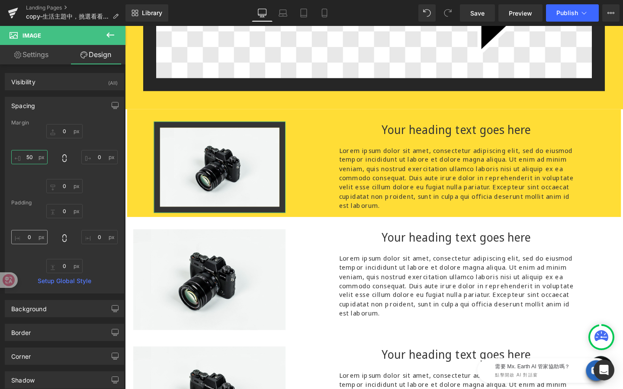
type input "50"
click at [33, 237] on input "0" at bounding box center [29, 237] width 36 height 14
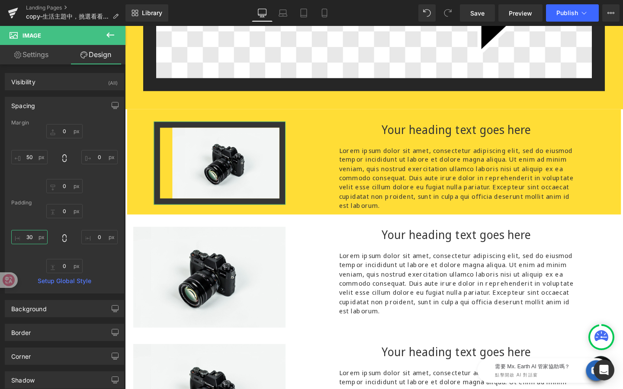
type input "3"
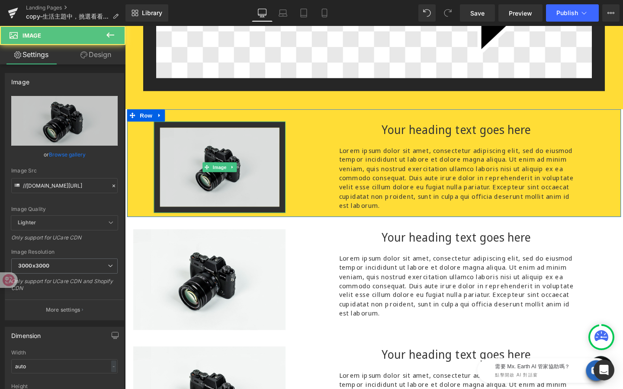
click at [186, 157] on img at bounding box center [224, 175] width 138 height 96
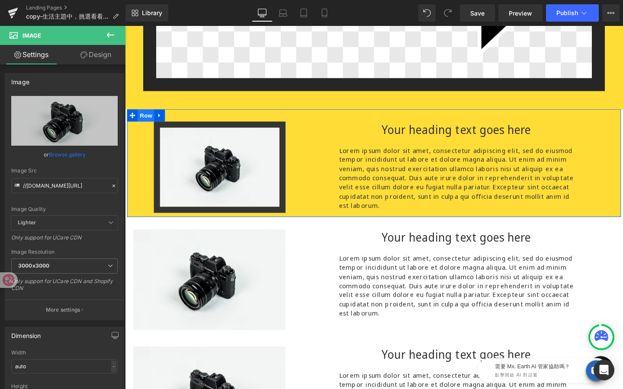
click at [149, 115] on span "Row" at bounding box center [146, 120] width 17 height 13
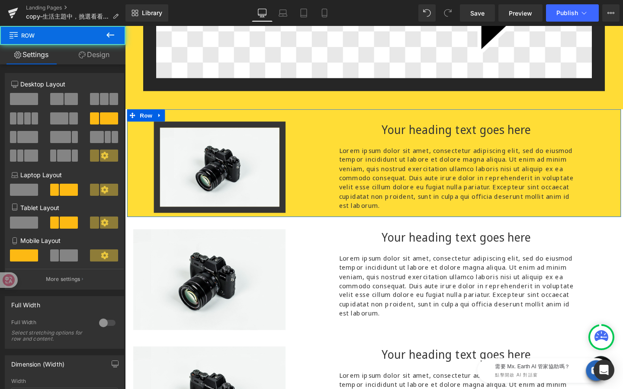
click at [93, 54] on link "Design" at bounding box center [94, 54] width 63 height 19
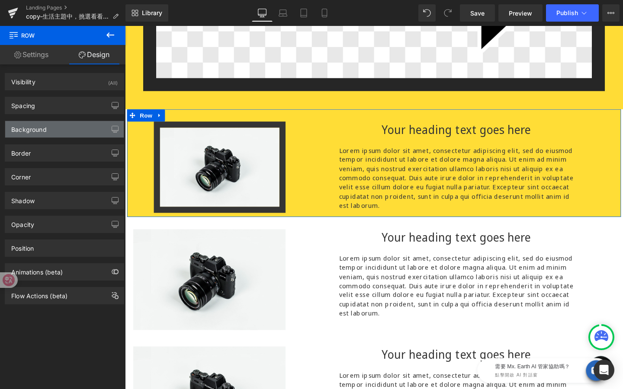
click at [74, 131] on div "Background" at bounding box center [64, 129] width 119 height 16
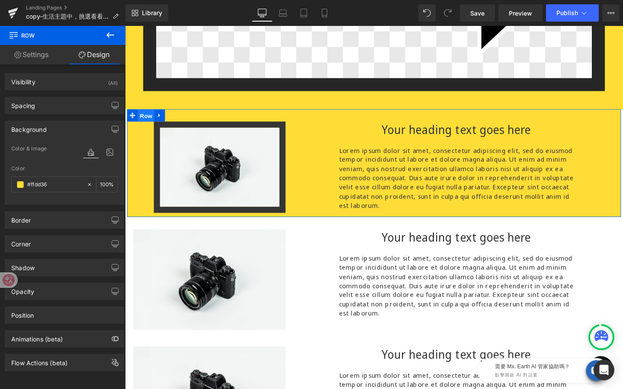
click at [142, 120] on span "Row" at bounding box center [146, 120] width 17 height 13
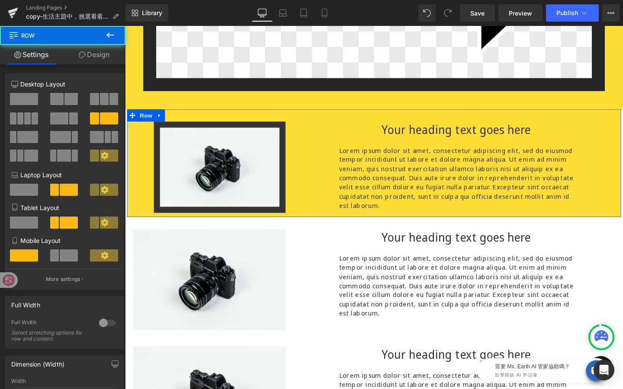
click at [103, 52] on link "Design" at bounding box center [94, 54] width 63 height 19
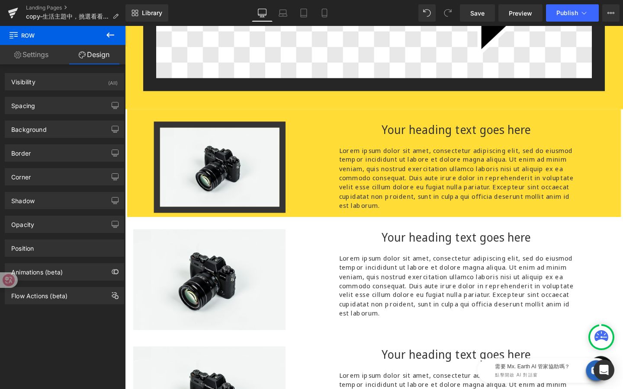
click at [109, 32] on icon at bounding box center [110, 35] width 10 height 10
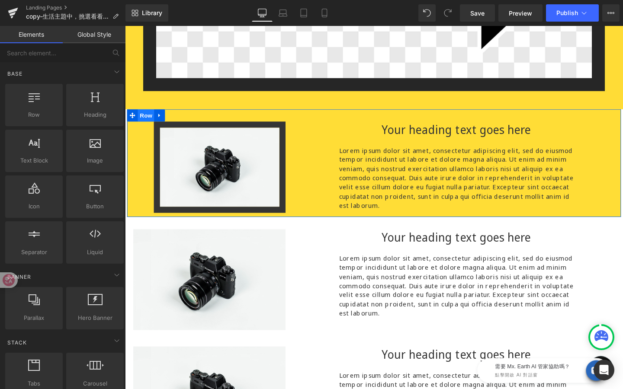
click at [145, 120] on span "Row" at bounding box center [146, 120] width 17 height 13
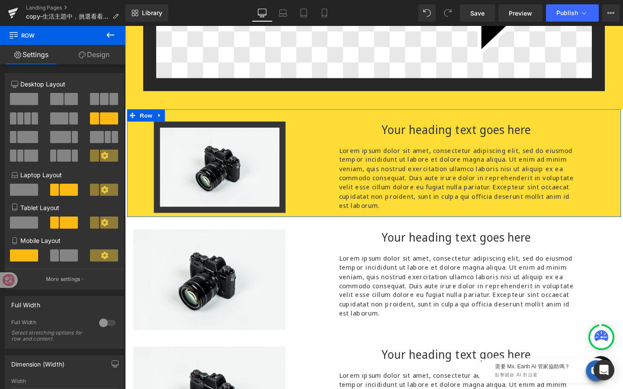
click at [110, 49] on link "Design" at bounding box center [94, 54] width 63 height 19
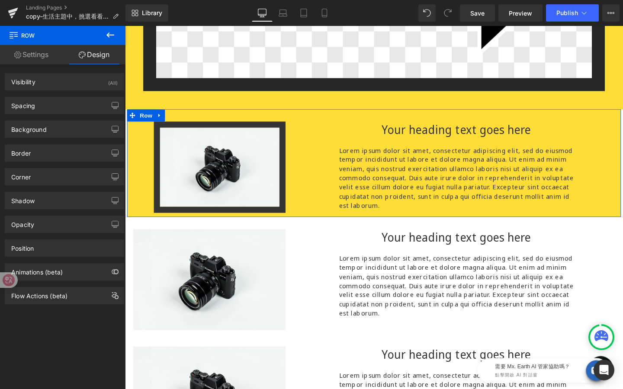
click at [46, 56] on link "Settings" at bounding box center [31, 54] width 63 height 19
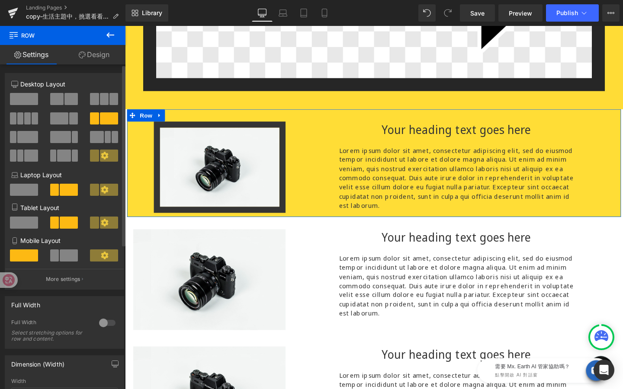
click at [107, 323] on div at bounding box center [107, 323] width 21 height 14
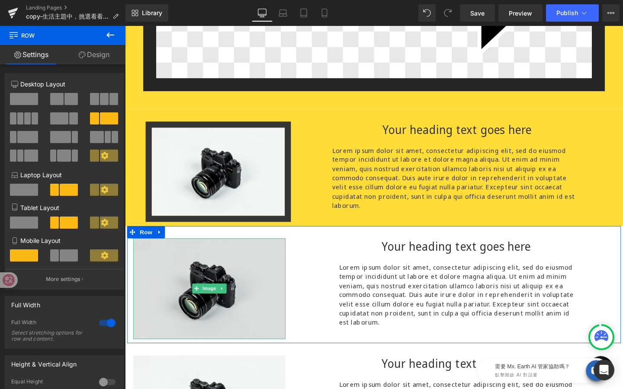
click at [175, 252] on img at bounding box center [214, 303] width 160 height 106
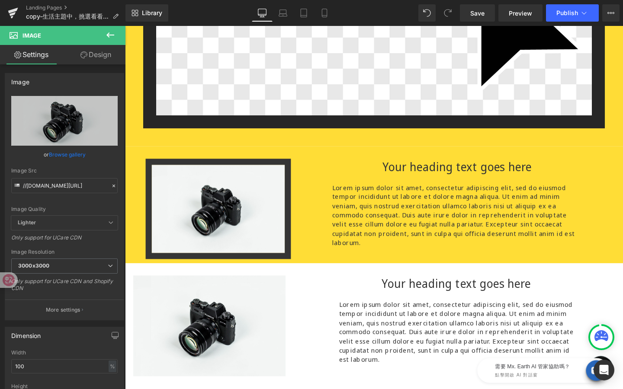
scroll to position [207, 0]
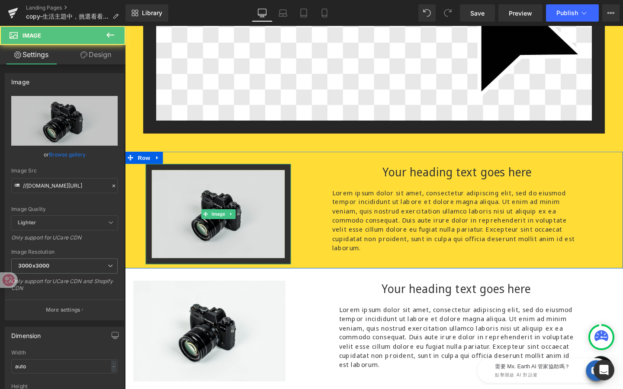
click at [213, 209] on img at bounding box center [223, 224] width 153 height 106
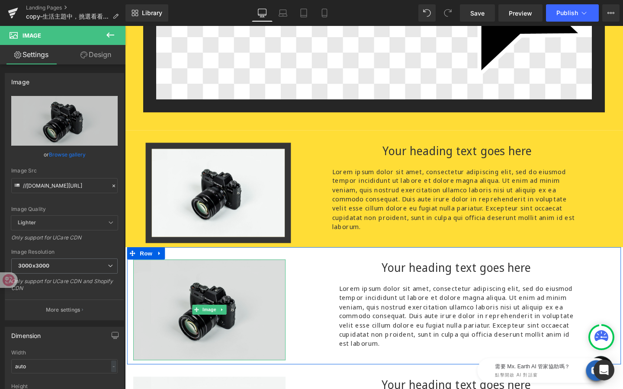
scroll to position [235, 0]
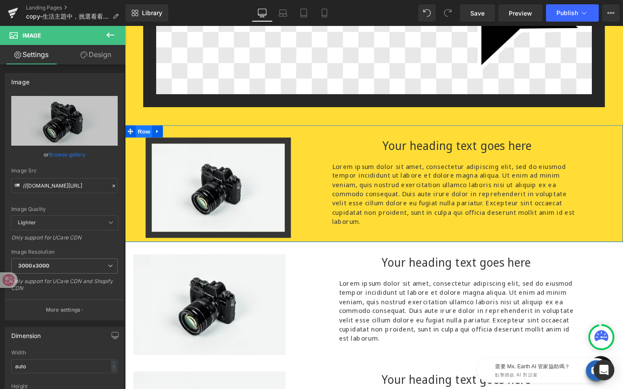
click at [147, 137] on span "Row" at bounding box center [144, 136] width 17 height 13
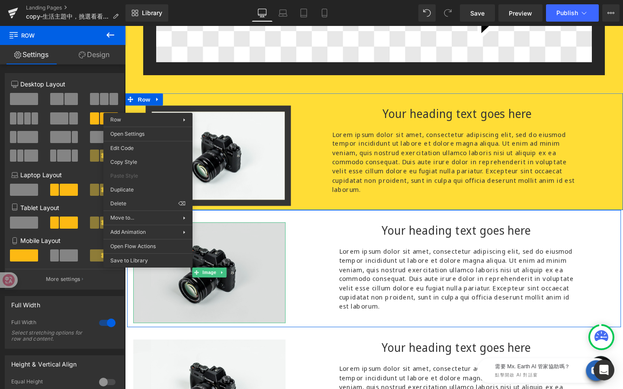
scroll to position [271, 0]
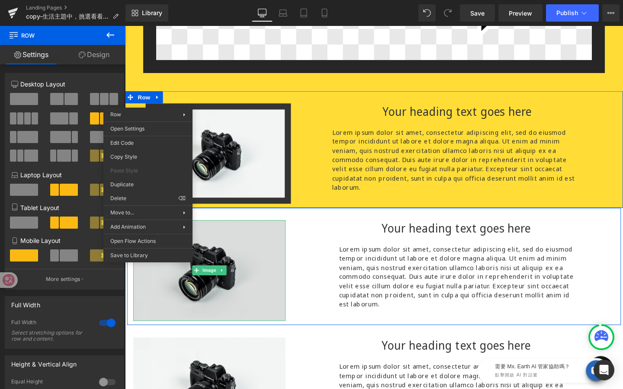
click at [231, 263] on img at bounding box center [214, 283] width 160 height 106
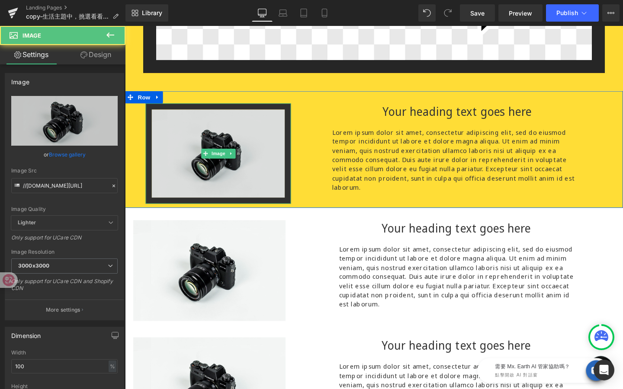
click at [225, 156] on div "Image NaNpx" at bounding box center [223, 160] width 153 height 106
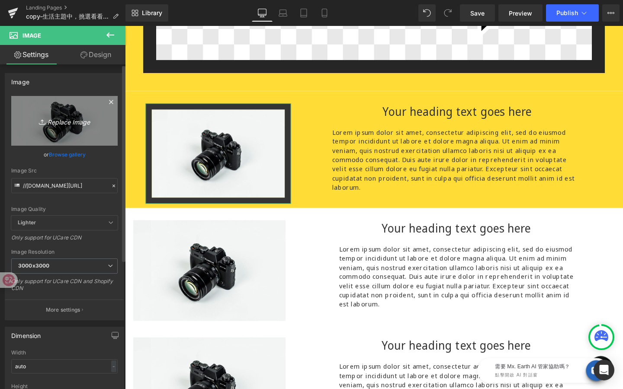
click at [80, 129] on link "Replace Image" at bounding box center [64, 121] width 106 height 50
type input "C:\fakepath\Magimix背景.png"
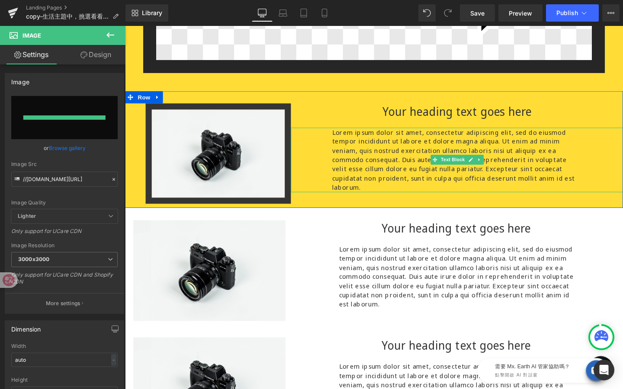
type input "[URL][DOMAIN_NAME]"
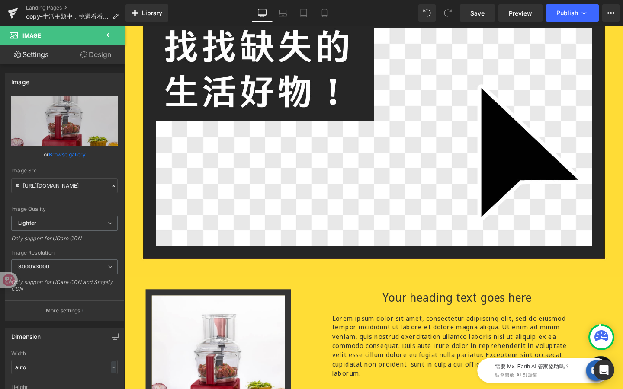
scroll to position [200, 0]
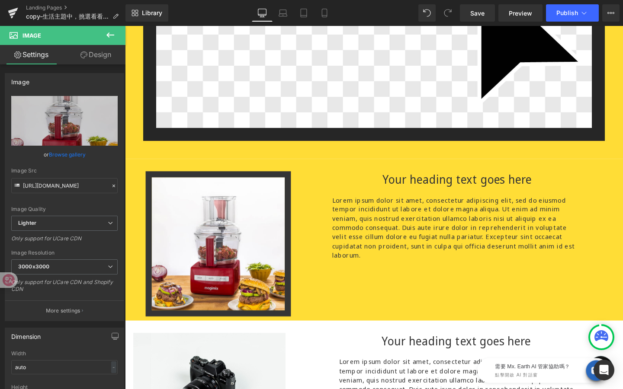
click at [316, 214] on div "Lorem ipsum dolor sit amet, consectetur adipiscing elit, sed do eiusmod tempor …" at bounding box center [473, 238] width 349 height 68
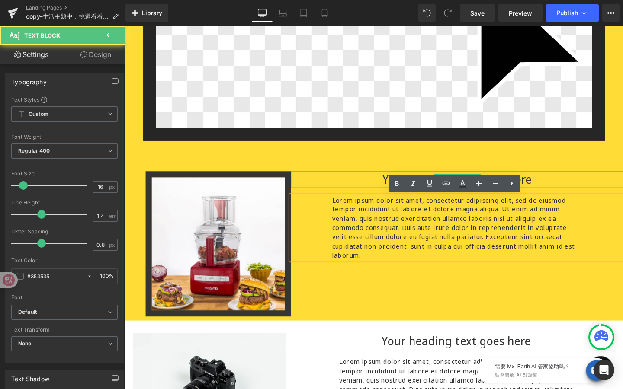
click at [312, 188] on h1 "Your heading text goes here" at bounding box center [473, 187] width 349 height 17
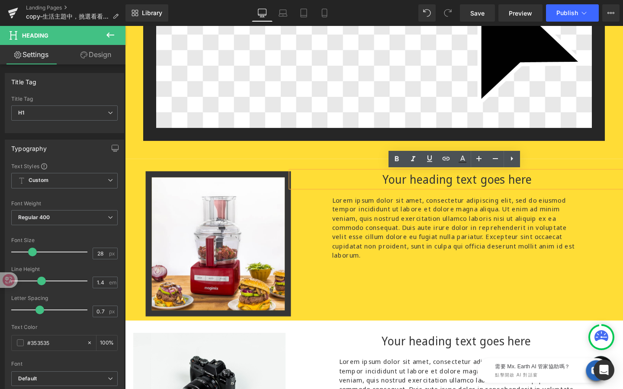
click at [327, 304] on div "Image NaNpx Your heading text goes here Heading Lorem ipsum dolor sit amet, con…" at bounding box center [386, 251] width 523 height 170
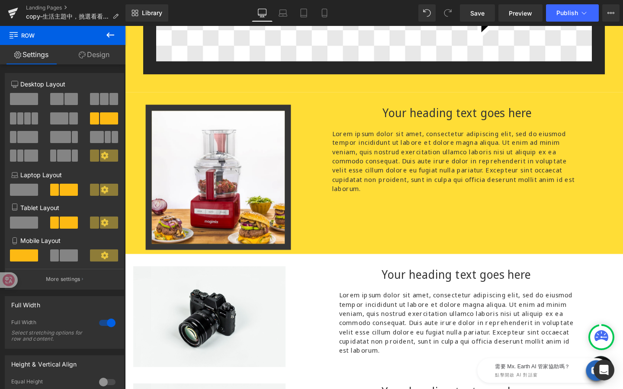
scroll to position [271, 0]
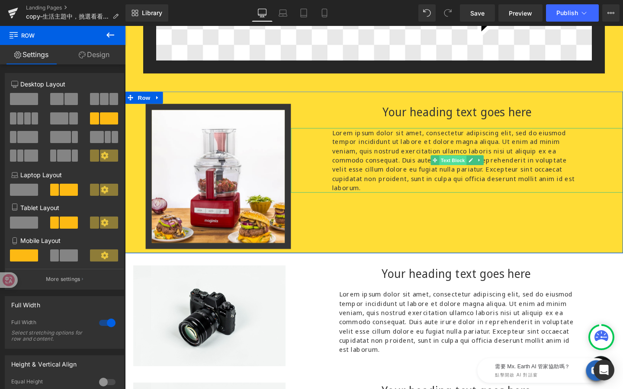
click at [462, 169] on span "Text Block" at bounding box center [469, 167] width 29 height 10
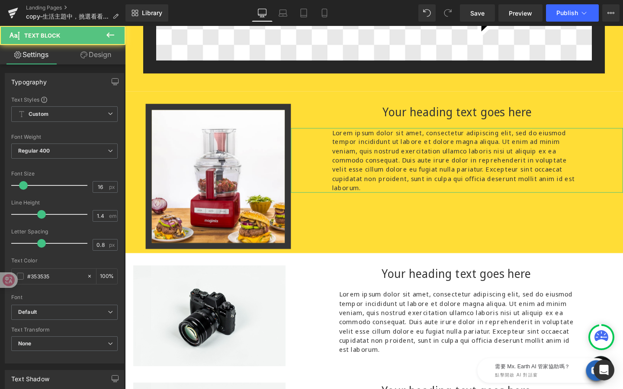
click at [104, 55] on link "Design" at bounding box center [95, 54] width 63 height 19
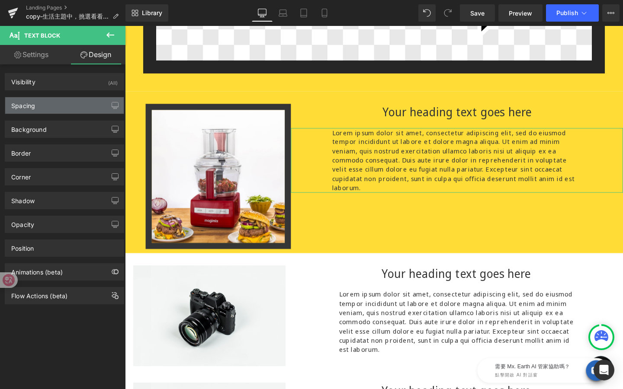
click at [85, 101] on div "Spacing" at bounding box center [64, 105] width 119 height 16
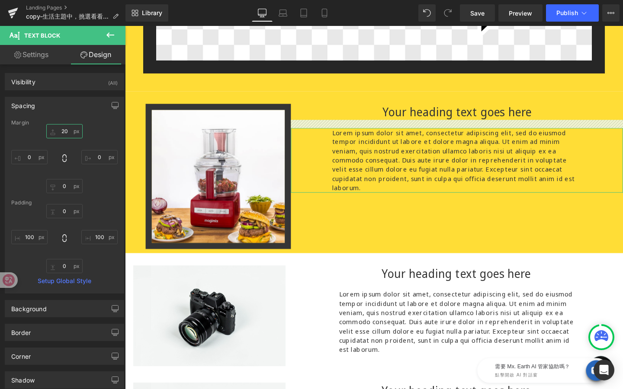
click at [63, 130] on input "20" at bounding box center [64, 131] width 36 height 14
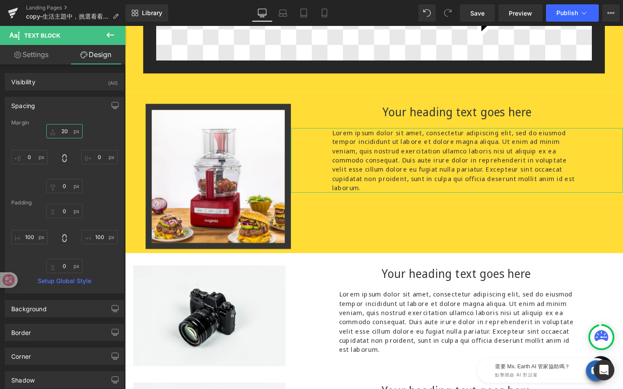
click at [63, 130] on input "20" at bounding box center [64, 131] width 36 height 14
click at [67, 131] on input "20" at bounding box center [64, 131] width 36 height 14
type input "2"
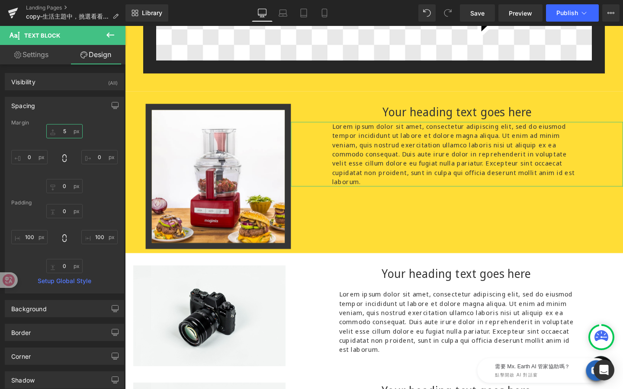
type input "50"
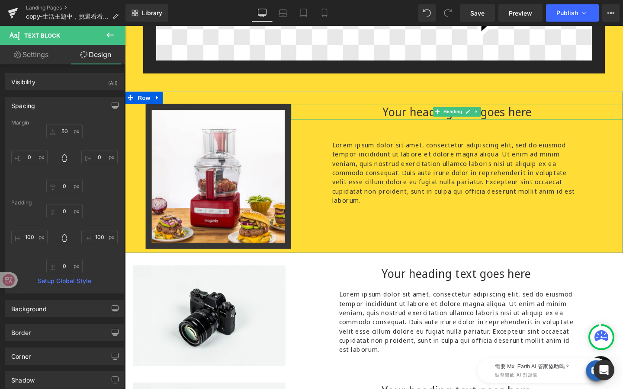
click at [426, 116] on h1 "Your heading text goes here" at bounding box center [473, 116] width 349 height 17
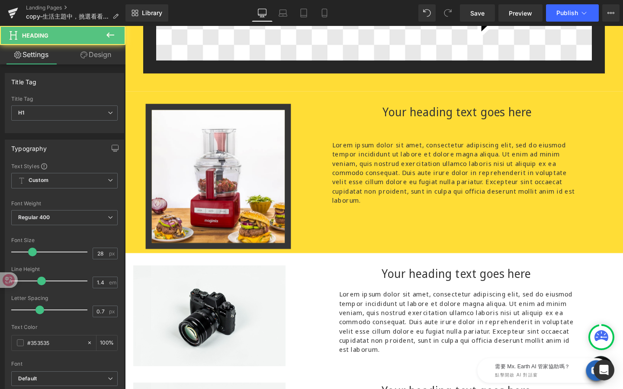
click at [108, 54] on link "Design" at bounding box center [95, 54] width 63 height 19
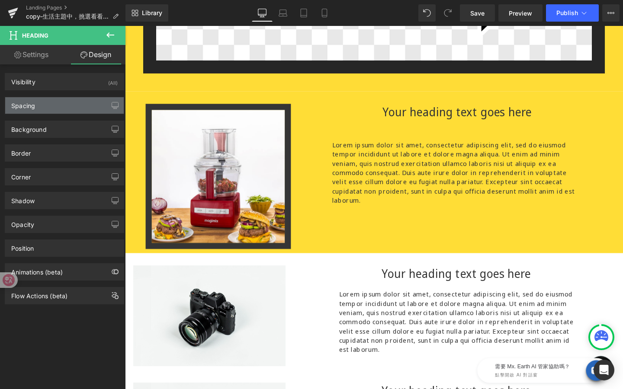
click at [70, 112] on div "Spacing" at bounding box center [64, 105] width 119 height 16
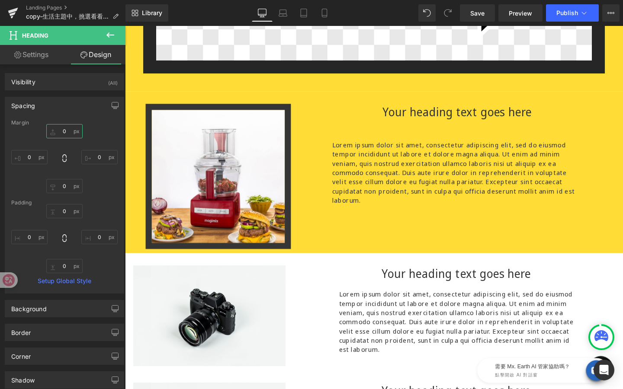
click at [66, 130] on input "0" at bounding box center [64, 131] width 36 height 14
type input "20"
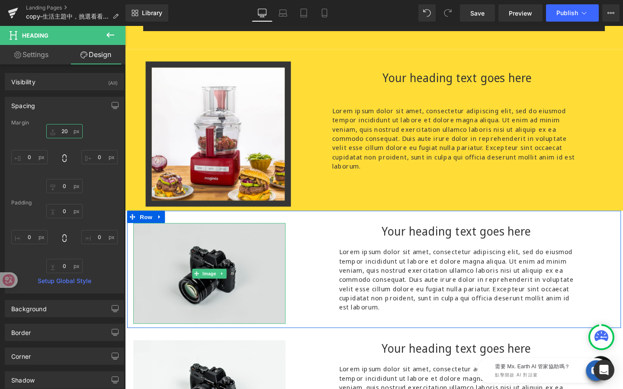
scroll to position [317, 0]
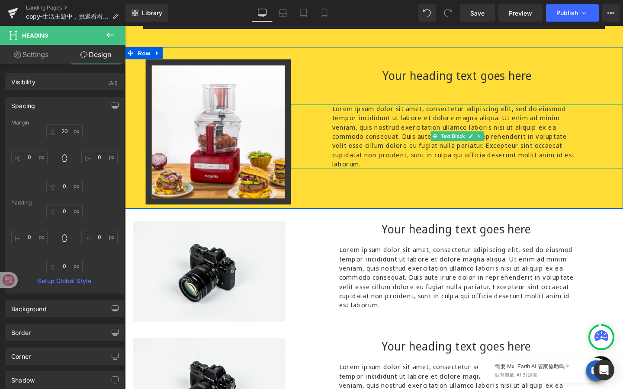
click at [428, 153] on p "Lorem ipsum dolor sit amet, consectetur adipiscing elit, sed do eiusmod tempor …" at bounding box center [474, 142] width 263 height 68
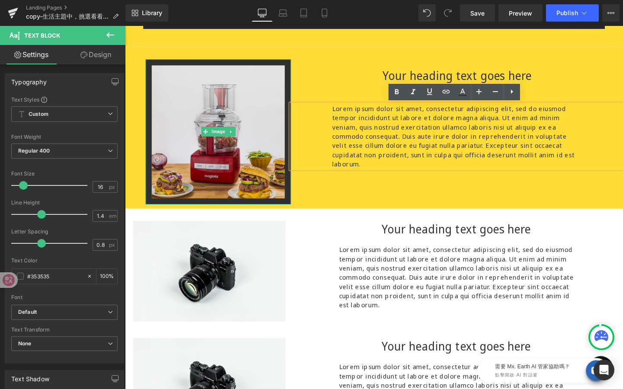
click at [278, 156] on img at bounding box center [223, 137] width 153 height 153
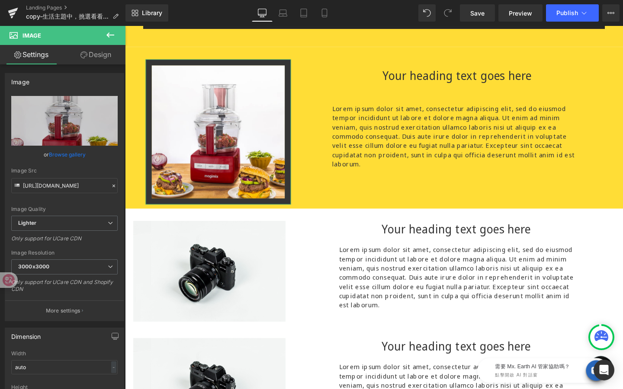
click at [104, 52] on link "Design" at bounding box center [95, 54] width 63 height 19
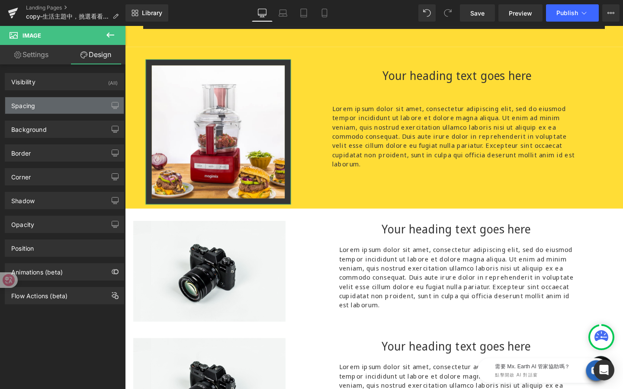
click at [82, 108] on div "Spacing" at bounding box center [64, 105] width 119 height 16
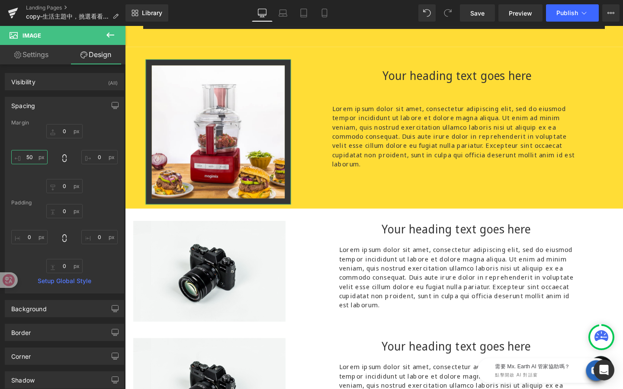
click at [31, 157] on input "50" at bounding box center [29, 157] width 36 height 14
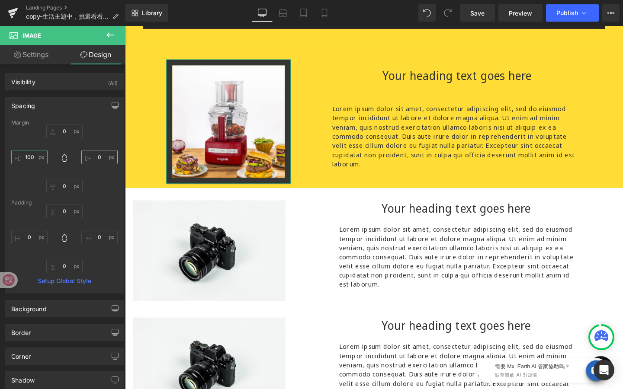
type input "100"
click at [94, 158] on input "0" at bounding box center [99, 157] width 36 height 14
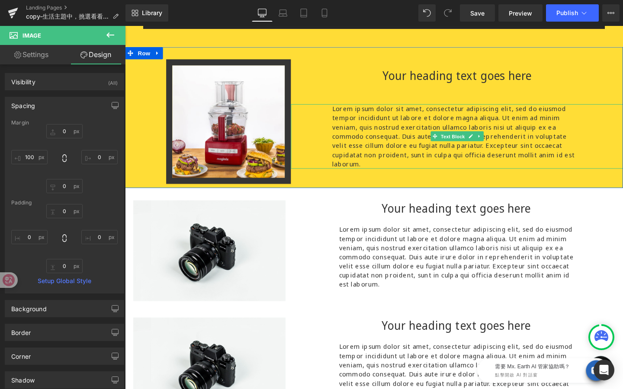
click at [467, 143] on span "Text Block" at bounding box center [469, 142] width 29 height 10
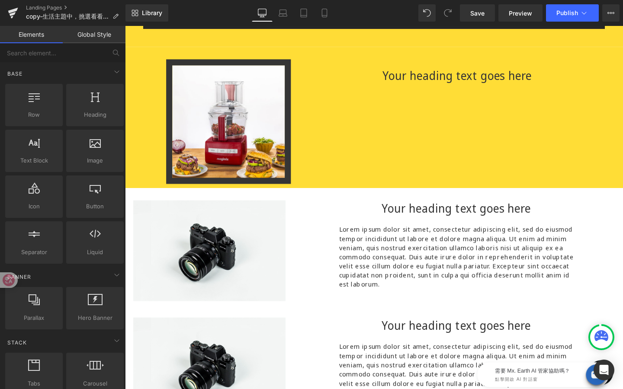
drag, startPoint x: 580, startPoint y: 262, endPoint x: 471, endPoint y: 247, distance: 109.2
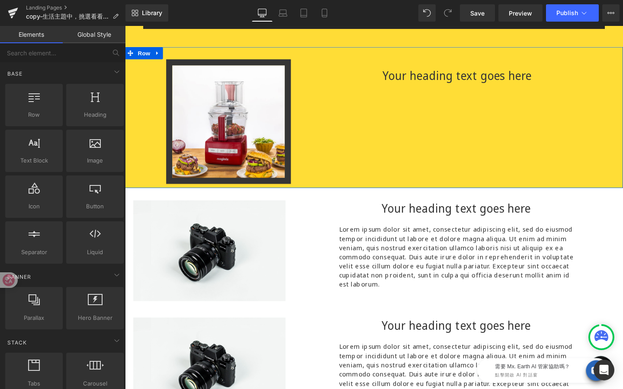
click at [125, 26] on div at bounding box center [125, 26] width 0 height 0
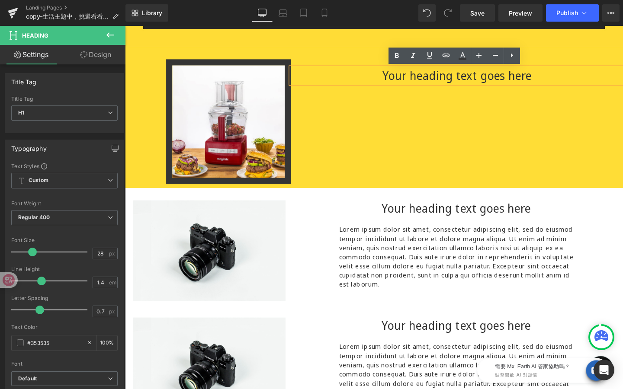
click at [465, 75] on h1 "Your heading text goes here" at bounding box center [473, 78] width 349 height 17
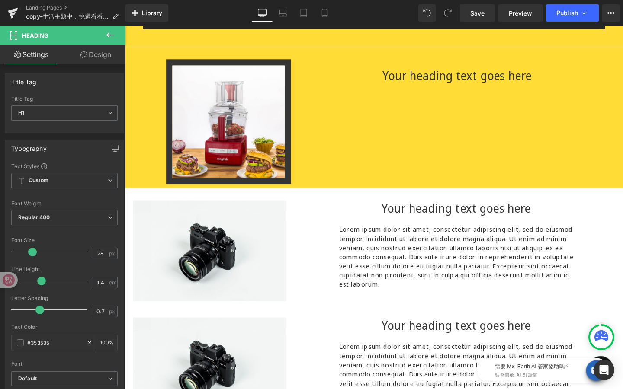
click at [109, 56] on link "Design" at bounding box center [95, 54] width 63 height 19
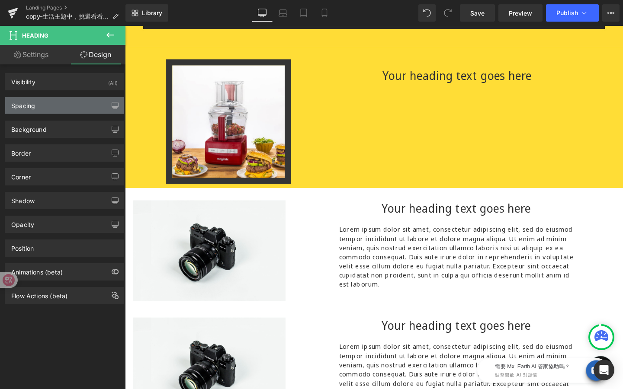
click at [65, 101] on div "Spacing" at bounding box center [64, 105] width 119 height 16
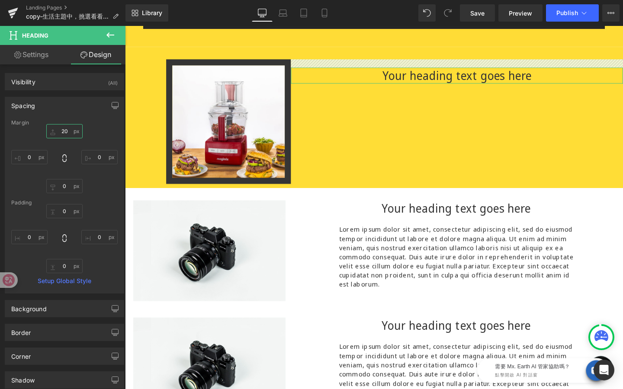
click at [67, 129] on input "20" at bounding box center [64, 131] width 36 height 14
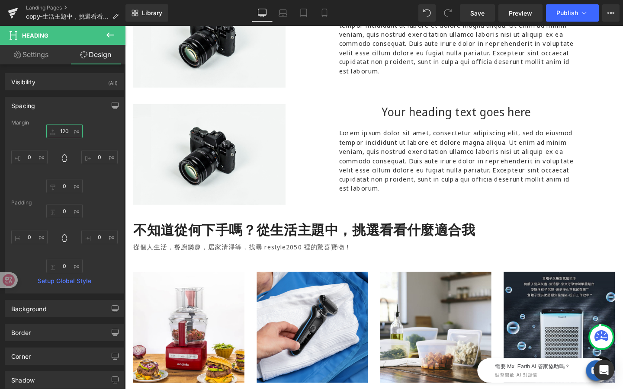
scroll to position [801, 0]
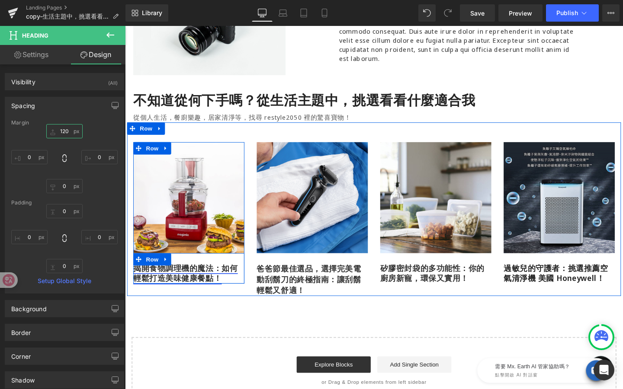
type input "120"
click at [201, 285] on icon at bounding box center [203, 286] width 5 height 5
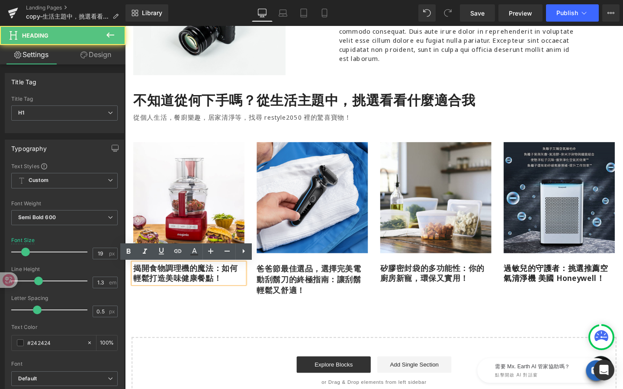
drag, startPoint x: 206, startPoint y: 295, endPoint x: 132, endPoint y: 276, distance: 75.8
click at [134, 276] on div "揭開食物調理機的魔法：如何輕鬆打造美味健康餐點！" at bounding box center [192, 286] width 117 height 21
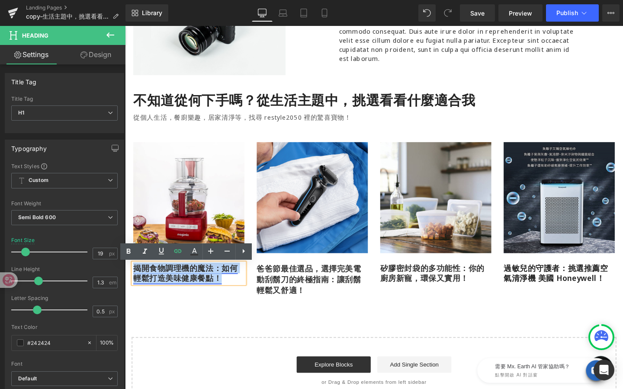
drag, startPoint x: 229, startPoint y: 295, endPoint x: 136, endPoint y: 279, distance: 94.4
click at [136, 279] on h1 "揭開食物調理機的魔法：如何輕鬆打造美味健康餐點！" at bounding box center [192, 286] width 117 height 21
copy link "揭開食物調理機的魔法：如何輕鬆打造美味健康餐點！"
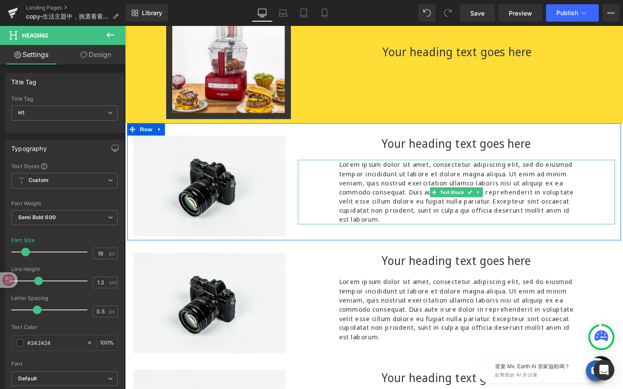
scroll to position [369, 0]
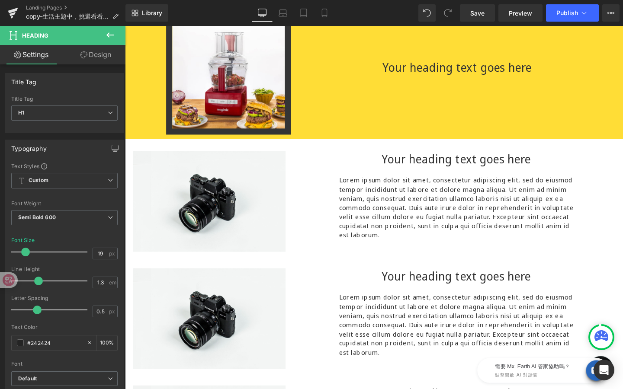
click at [392, 71] on h1 "Your heading text goes here" at bounding box center [473, 69] width 349 height 17
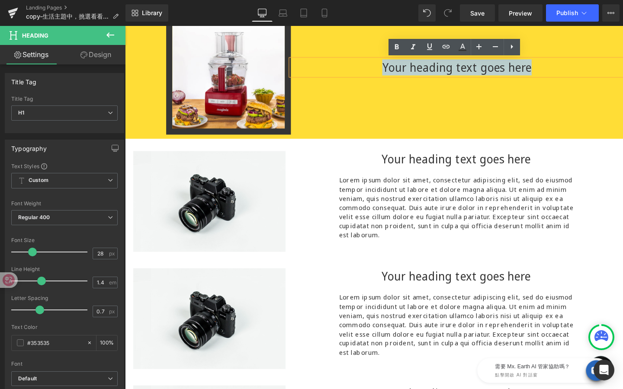
drag, startPoint x: 392, startPoint y: 71, endPoint x: 558, endPoint y: 70, distance: 166.1
click at [558, 70] on h1 "Your heading text goes here" at bounding box center [473, 69] width 349 height 17
paste div
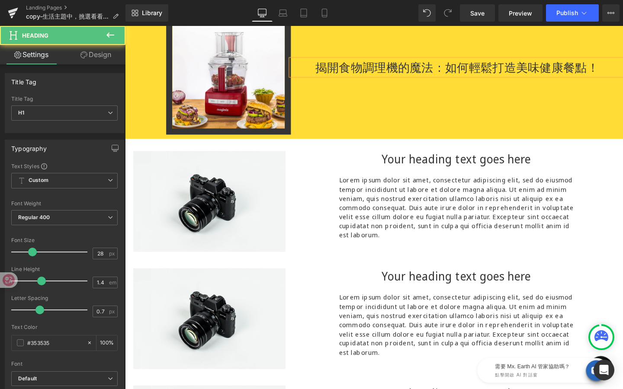
click at [461, 70] on h1 "揭開食物調理機的魔法：如何輕鬆打造美味健康餐點！" at bounding box center [473, 69] width 349 height 17
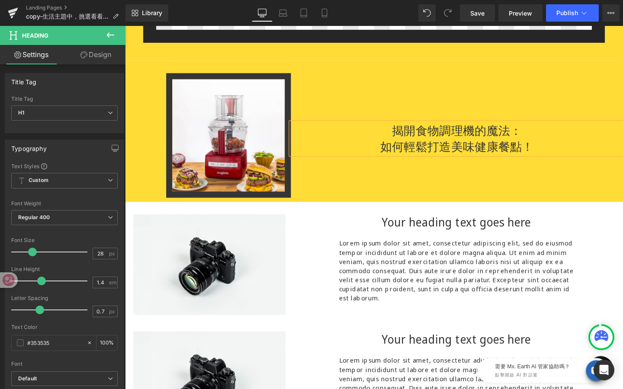
scroll to position [302, 0]
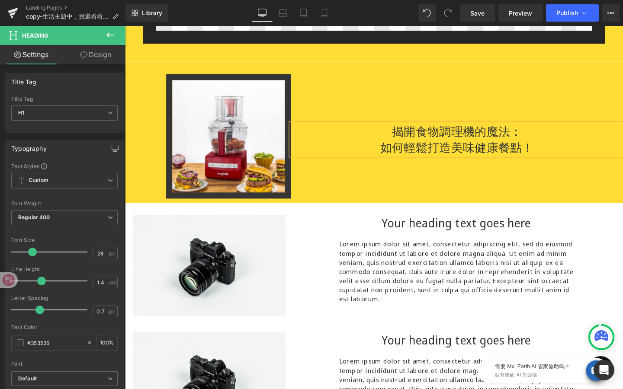
click at [483, 204] on div "Image NaNpx 揭開食物調理機的魔法： 如何輕鬆打造美味健康餐點！ Heading Row" at bounding box center [386, 138] width 523 height 148
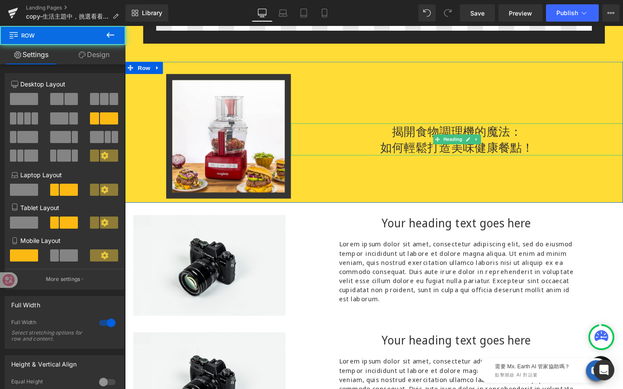
click at [471, 145] on div "揭開食物調理機的魔法： 如何輕鬆打造美味健康餐點！ Heading" at bounding box center [473, 145] width 349 height 34
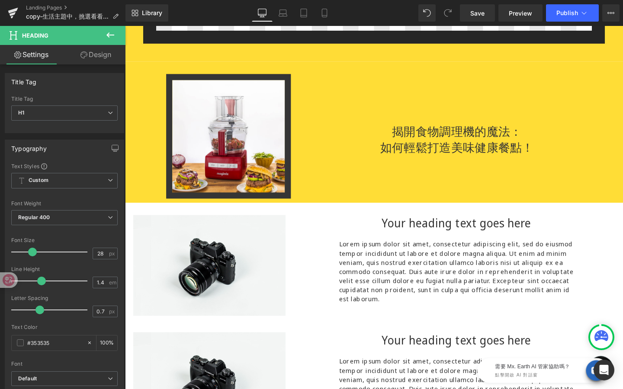
click at [85, 59] on link "Design" at bounding box center [95, 54] width 63 height 19
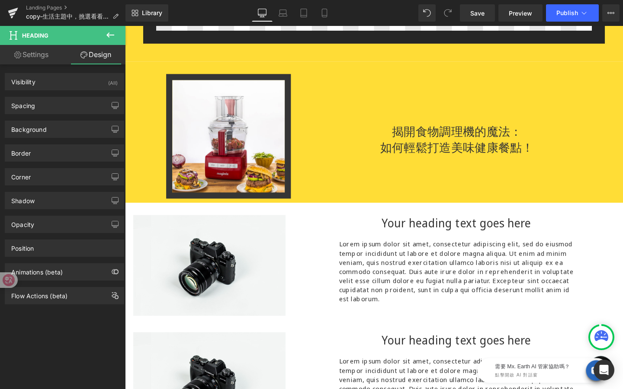
click at [38, 58] on link "Settings" at bounding box center [31, 54] width 63 height 19
type input "100"
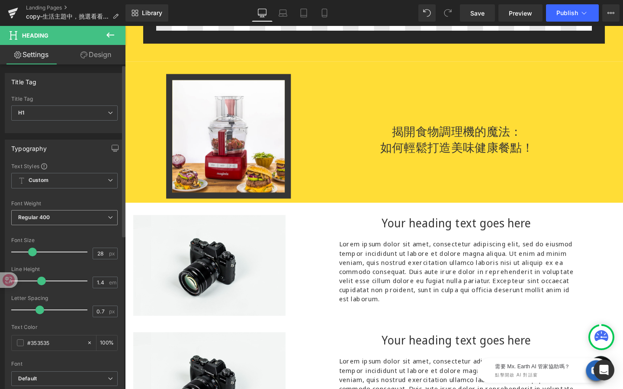
click at [56, 217] on span "Regular 400" at bounding box center [64, 217] width 106 height 15
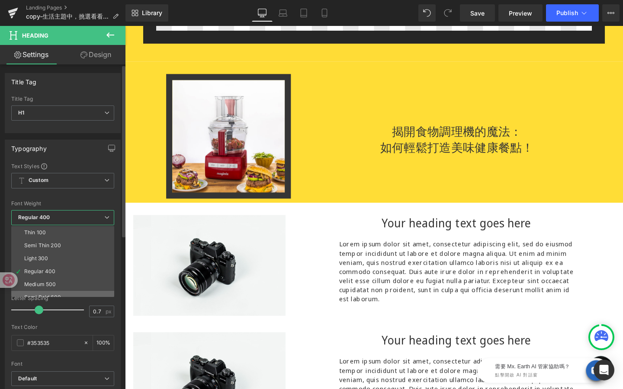
click at [65, 292] on li "Semi Bold 600" at bounding box center [64, 297] width 107 height 13
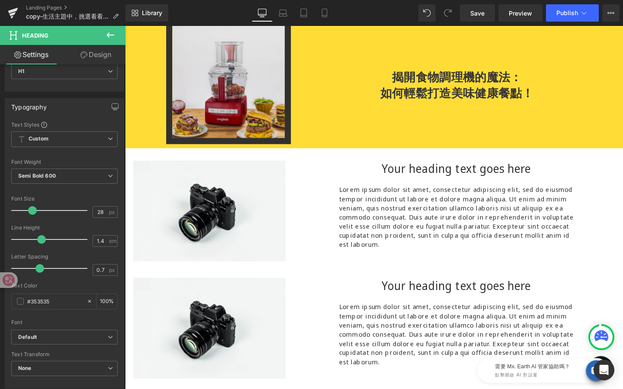
scroll to position [358, 0]
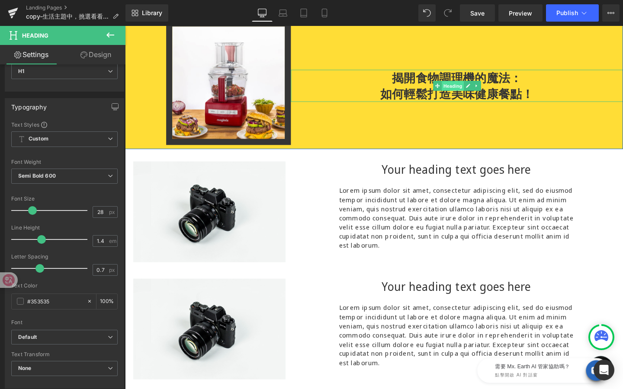
click at [466, 89] on span "Heading" at bounding box center [469, 89] width 23 height 10
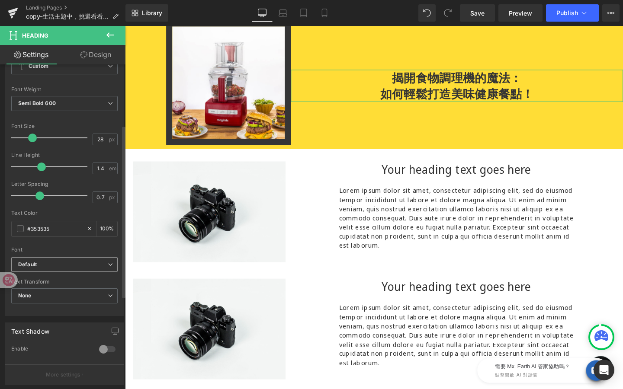
scroll to position [119, 0]
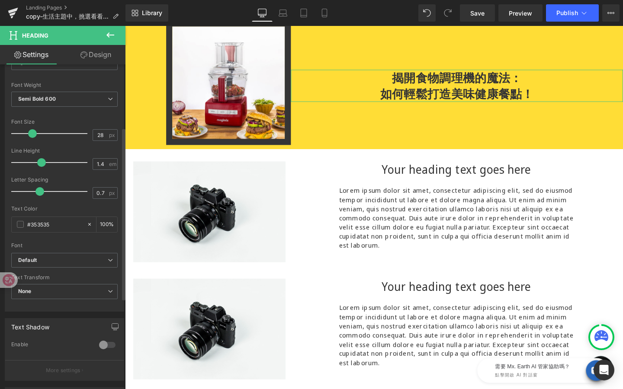
click at [109, 344] on div at bounding box center [107, 345] width 21 height 14
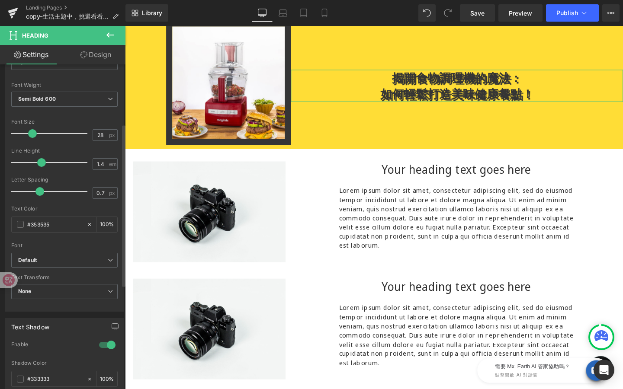
click at [109, 344] on div at bounding box center [107, 345] width 21 height 14
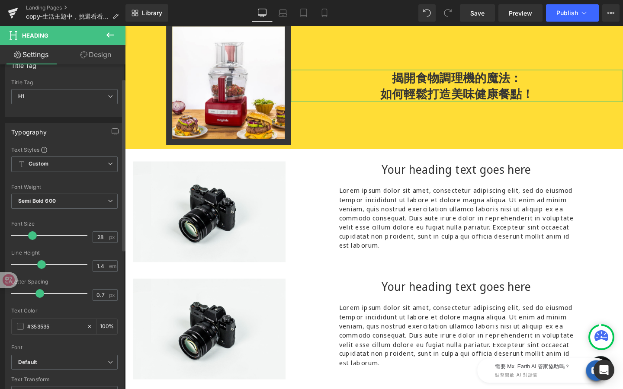
scroll to position [0, 0]
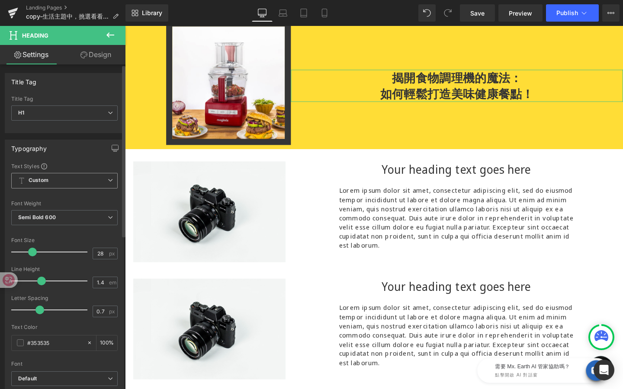
click at [93, 178] on span "Custom Setup Global Style" at bounding box center [64, 181] width 106 height 16
click at [87, 155] on div "Typography" at bounding box center [64, 148] width 119 height 16
click at [103, 58] on link "Design" at bounding box center [95, 54] width 63 height 19
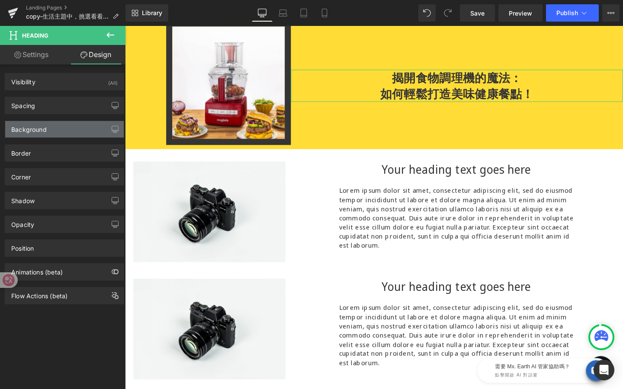
click at [80, 134] on div "Background" at bounding box center [64, 129] width 119 height 16
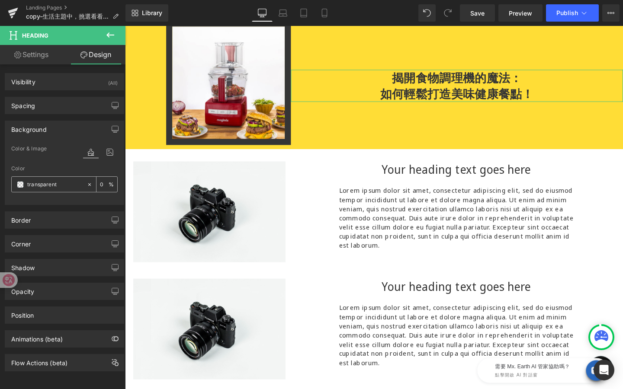
click at [56, 186] on input "transparent" at bounding box center [54, 185] width 55 height 10
click at [20, 186] on span at bounding box center [20, 184] width 7 height 7
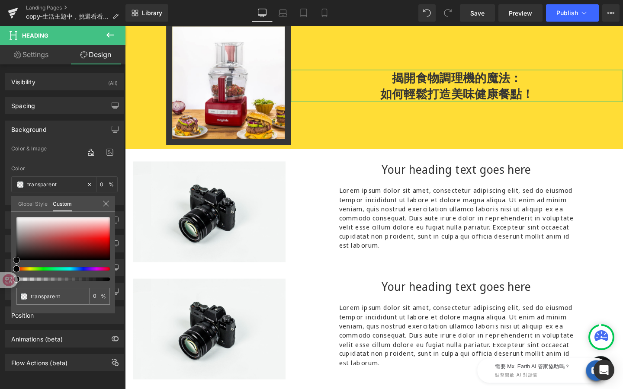
type input "#f2e2e2"
type input "100"
type input "#f2e2e2"
type input "100"
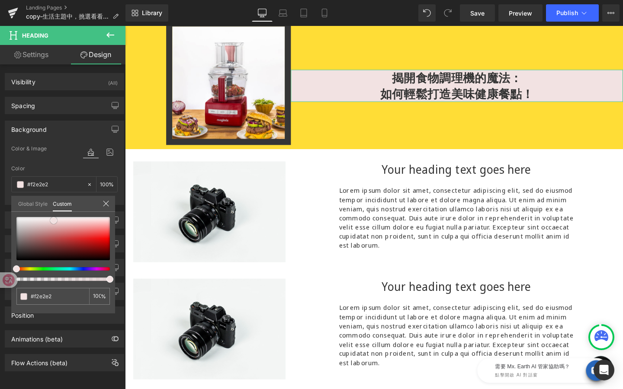
type input "#efe5e5"
type input "#ece9e9"
type input "#eaeaea"
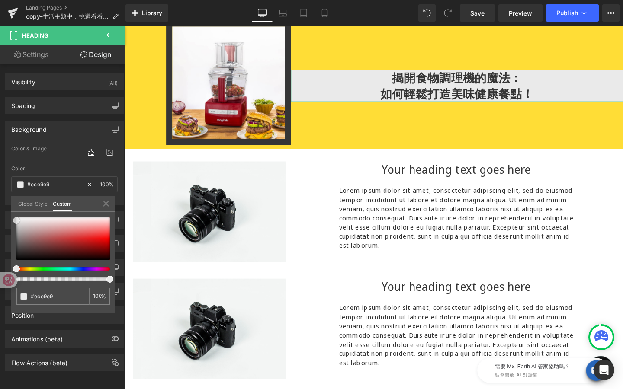
type input "#eaeaea"
type input "#efefef"
type input "#f4f4f4"
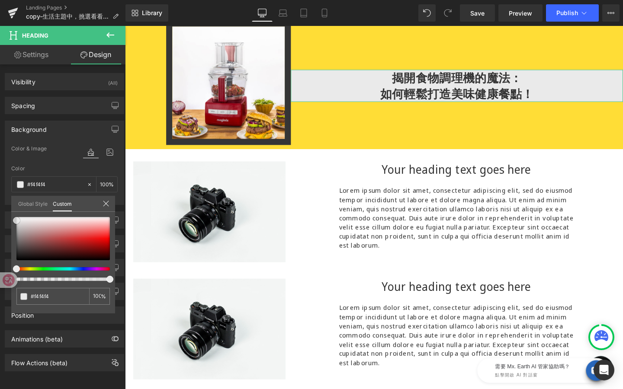
type input "#f7f7f7"
type input "#fcfcfc"
type input "#ffffff"
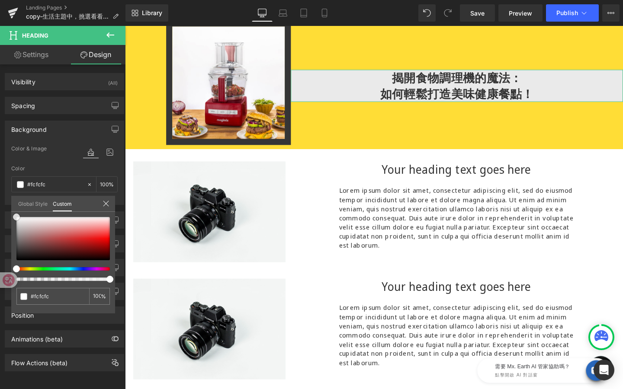
type input "#ffffff"
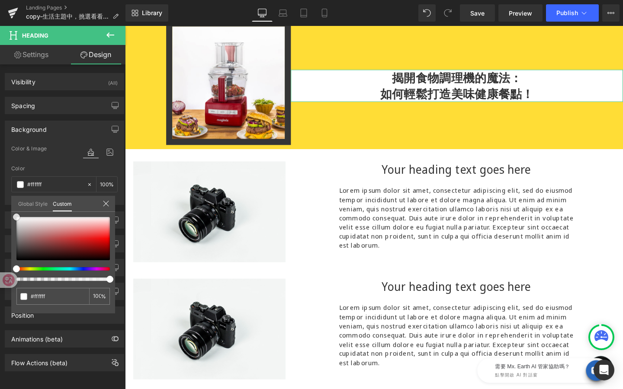
drag, startPoint x: 54, startPoint y: 221, endPoint x: 0, endPoint y: 210, distance: 54.6
click at [0, 205] on div "Background Color & Image color rgba(255, 255, 255, 1) Color #ffffff 100 % Image…" at bounding box center [64, 159] width 129 height 91
click at [104, 205] on icon at bounding box center [106, 203] width 7 height 7
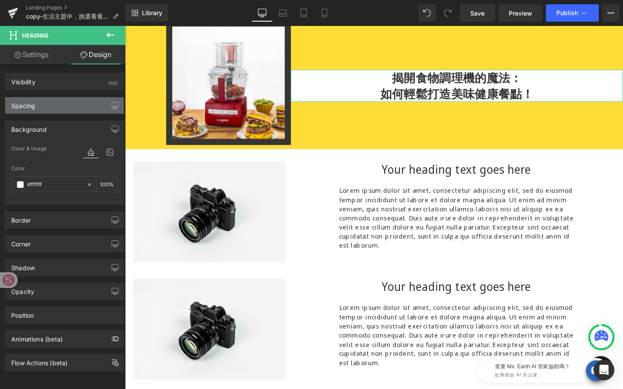
click at [58, 106] on div "Spacing" at bounding box center [64, 105] width 119 height 16
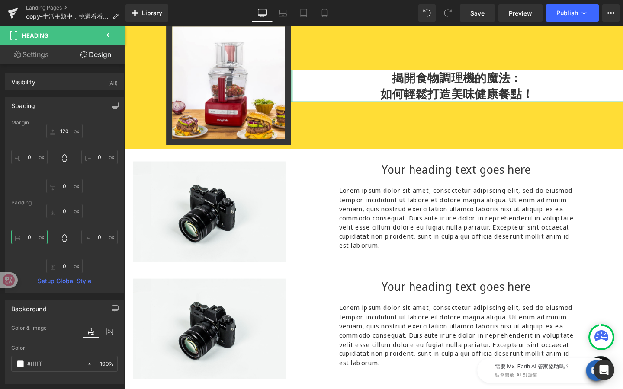
click at [37, 239] on input "0" at bounding box center [29, 237] width 36 height 14
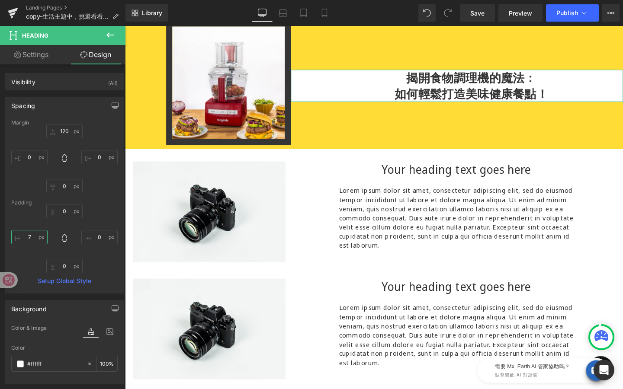
type input "0"
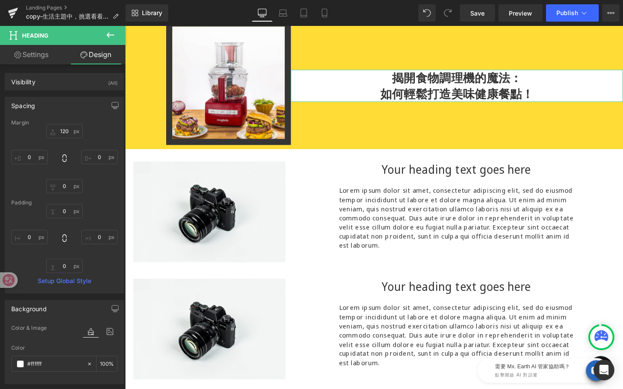
click at [104, 211] on div "0px 0 0px 0 0px 0 0 0" at bounding box center [64, 238] width 106 height 69
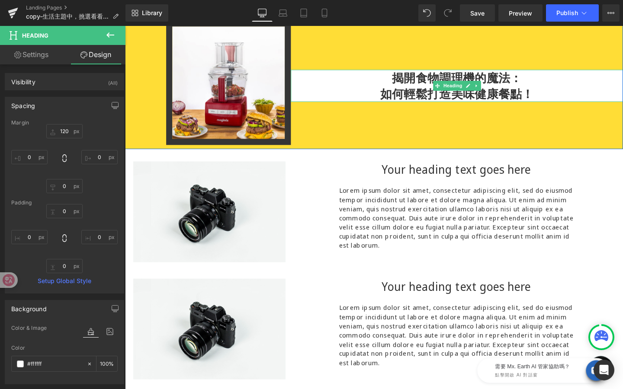
click at [467, 85] on span "Heading" at bounding box center [469, 89] width 23 height 10
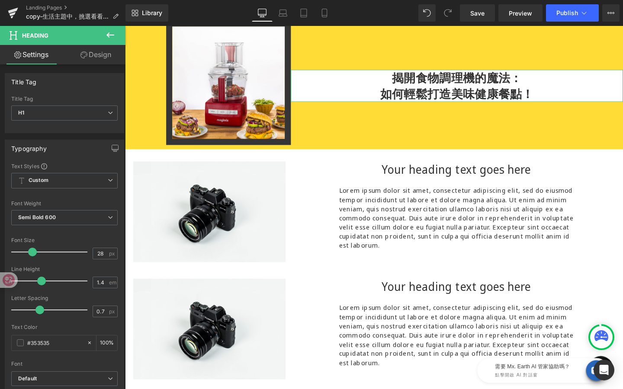
click at [91, 49] on link "Design" at bounding box center [95, 54] width 63 height 19
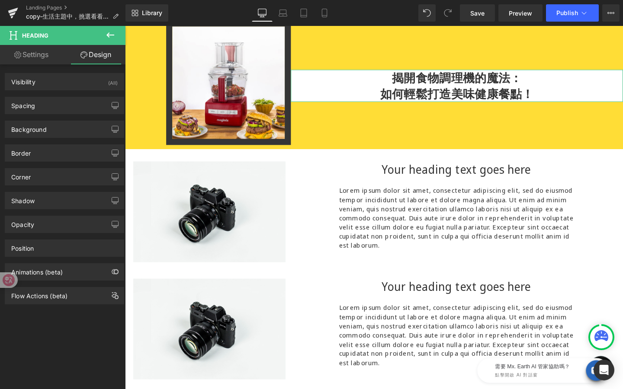
type input "120"
type input "0"
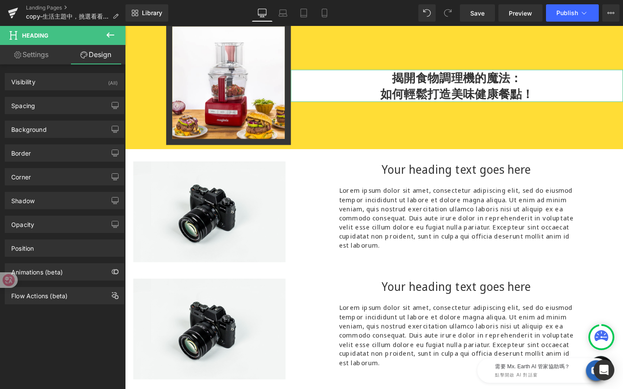
type input "0"
click at [70, 101] on div "Spacing" at bounding box center [64, 105] width 119 height 16
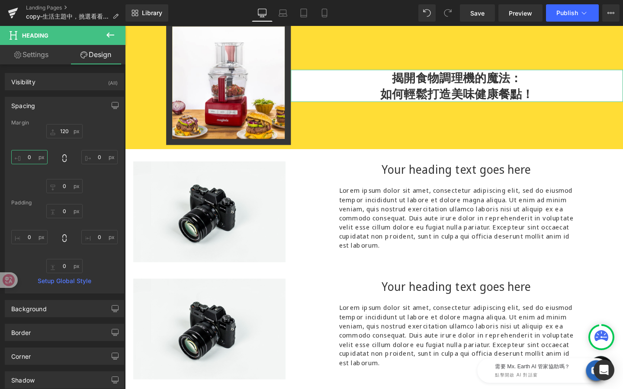
click at [31, 154] on input "0" at bounding box center [29, 157] width 36 height 14
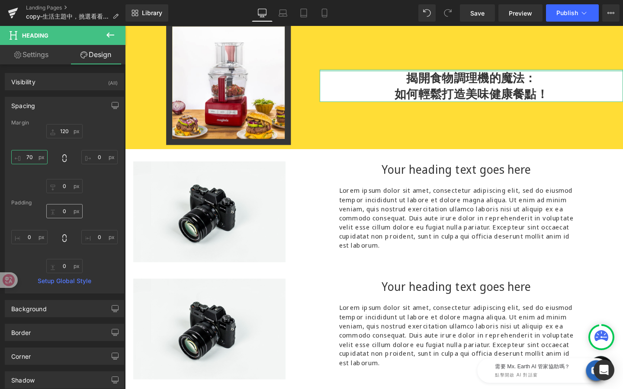
type input "70"
click at [65, 212] on input "0" at bounding box center [64, 211] width 36 height 14
type input "1"
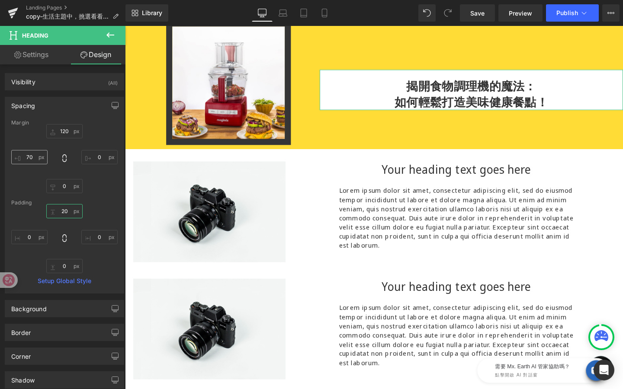
type input "20"
click at [31, 156] on input "70" at bounding box center [29, 157] width 36 height 14
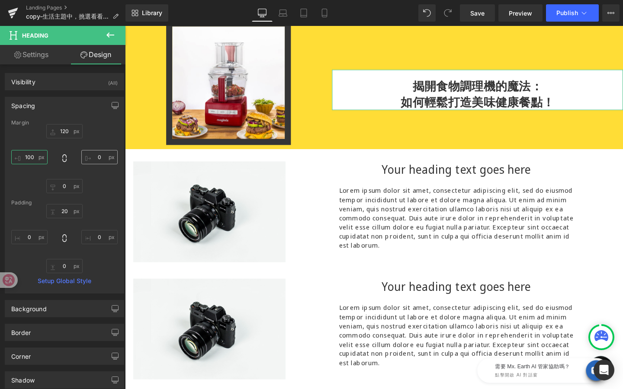
type input "100"
click at [99, 155] on input "0" at bounding box center [99, 157] width 36 height 14
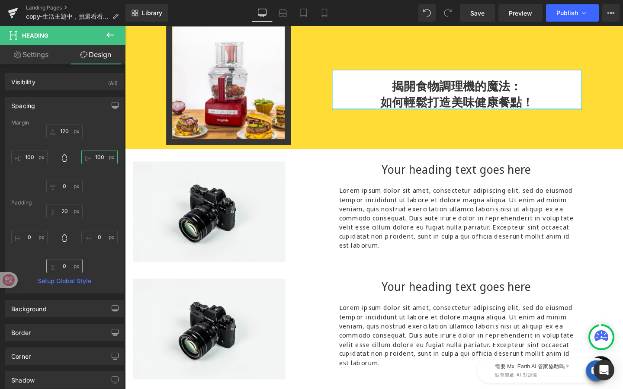
type input "100"
click at [70, 269] on input "0" at bounding box center [64, 266] width 36 height 14
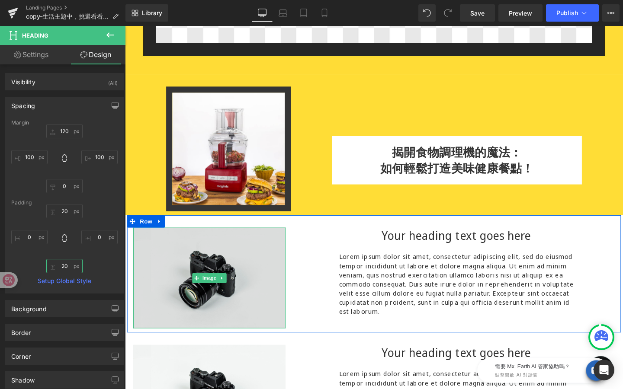
scroll to position [288, 0]
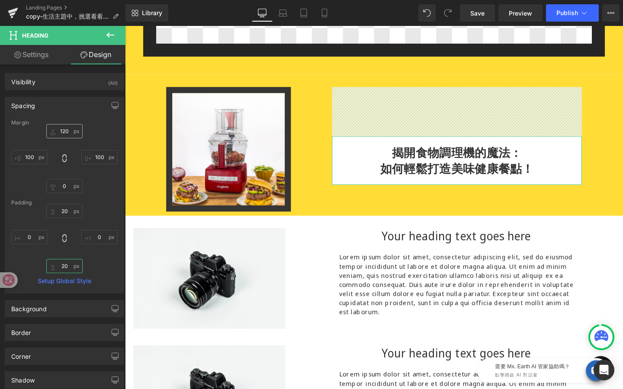
type input "20"
click at [67, 132] on input "120" at bounding box center [64, 131] width 36 height 14
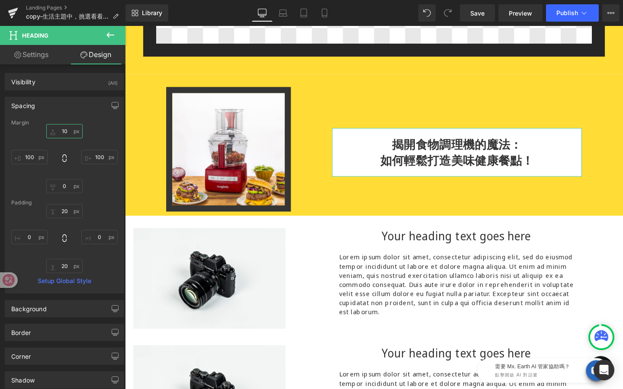
type input "1"
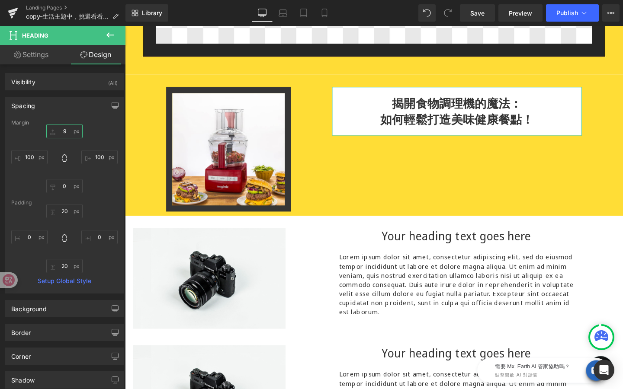
type input "90"
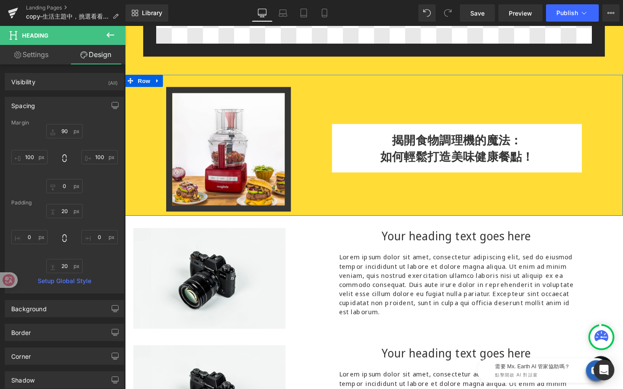
click at [379, 161] on h1 "如何輕鬆打造美味健康餐點！" at bounding box center [474, 162] width 263 height 17
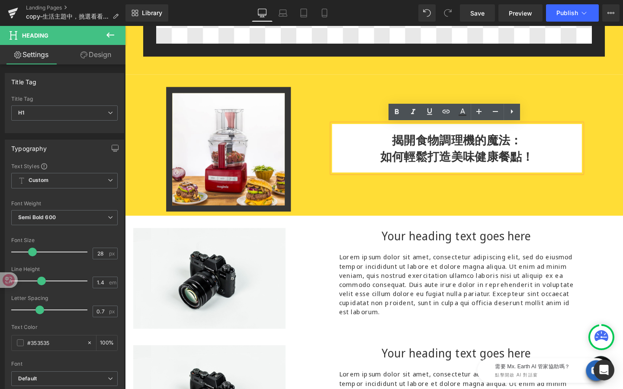
click at [398, 219] on div "Image NaNpx 揭開食物調理機的魔法： 如何輕鬆打造美味健康餐點！ Heading Row" at bounding box center [386, 151] width 523 height 148
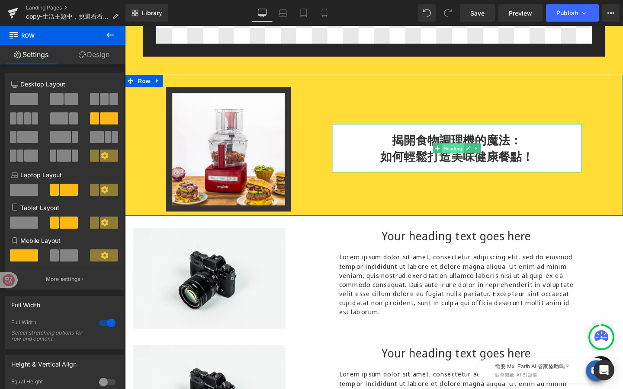
click at [469, 159] on span "Heading" at bounding box center [469, 155] width 23 height 10
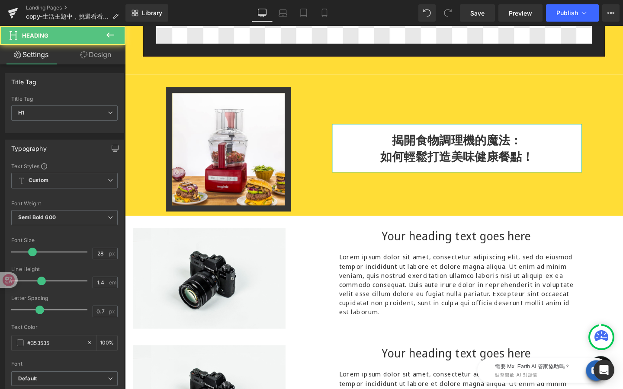
click at [102, 55] on link "Design" at bounding box center [95, 54] width 63 height 19
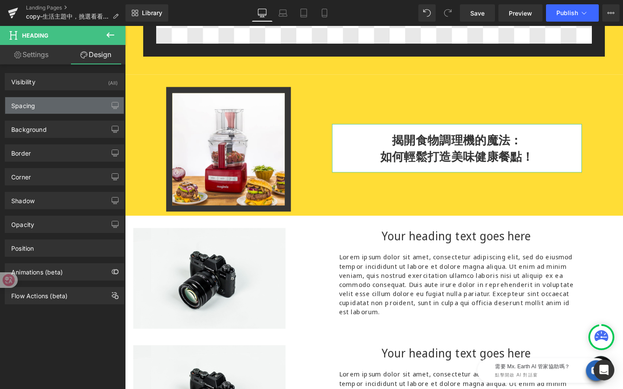
click at [63, 105] on div "Spacing" at bounding box center [64, 105] width 119 height 16
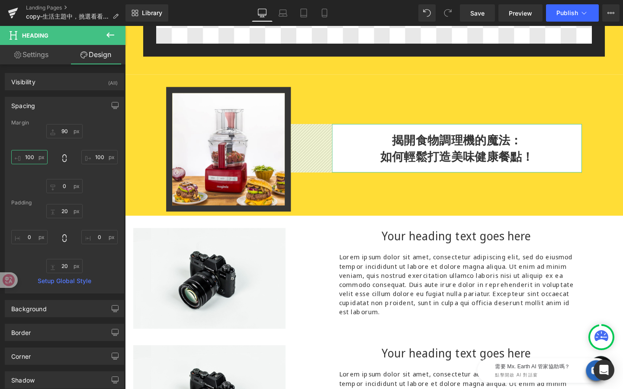
click at [35, 158] on input "100" at bounding box center [29, 157] width 36 height 14
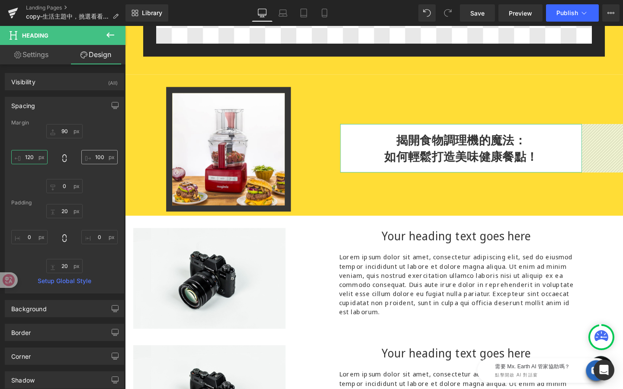
type input "120"
click at [102, 159] on input "100" at bounding box center [99, 157] width 36 height 14
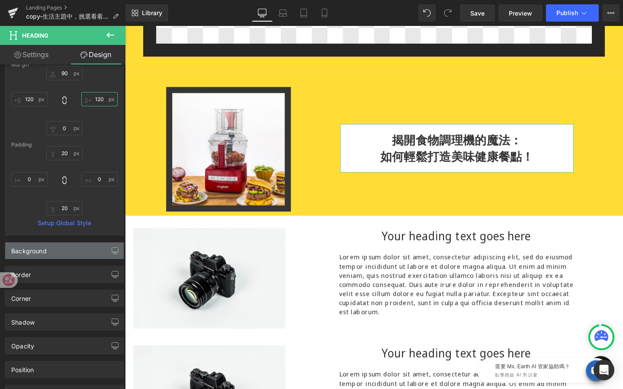
scroll to position [76, 0]
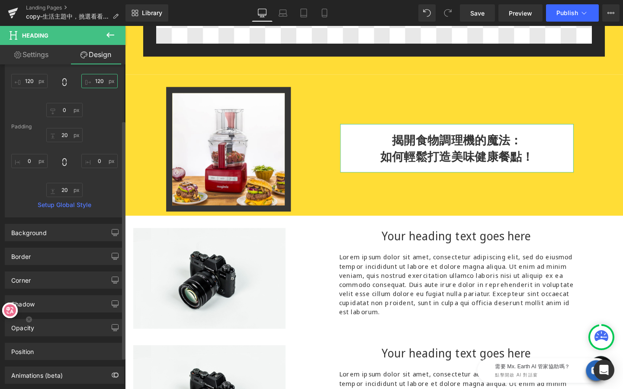
drag, startPoint x: 10, startPoint y: 277, endPoint x: 10, endPoint y: 339, distance: 61.9
click at [10, 339] on html "Heading You are previewing how the will restyle your page. You can not edit Ele…" at bounding box center [311, 194] width 623 height 389
type input "120"
click at [32, 258] on div "Border" at bounding box center [64, 256] width 119 height 16
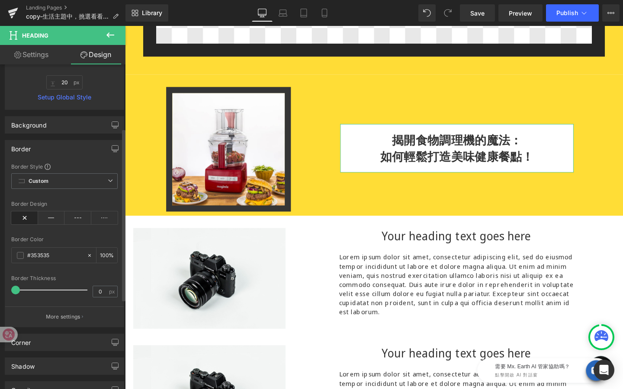
scroll to position [238, 0]
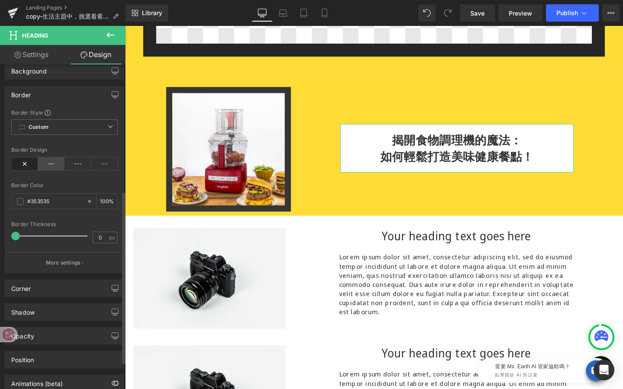
click at [49, 161] on icon at bounding box center [51, 163] width 27 height 13
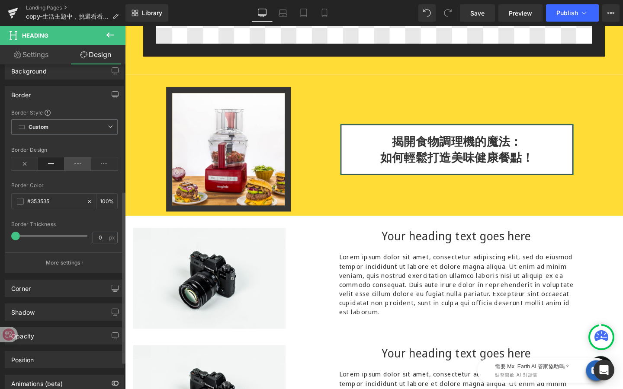
click at [80, 165] on icon at bounding box center [77, 163] width 27 height 13
click at [97, 164] on icon at bounding box center [104, 163] width 27 height 13
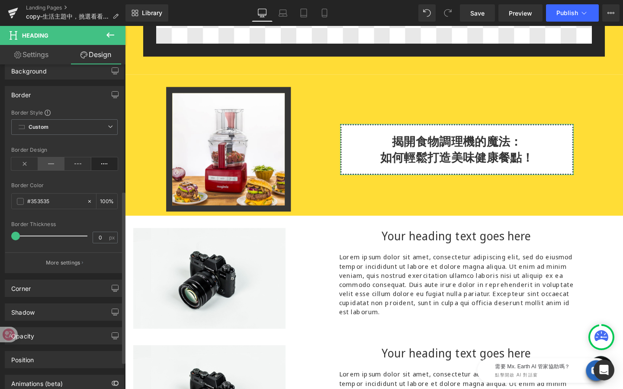
click at [52, 169] on icon at bounding box center [51, 163] width 27 height 13
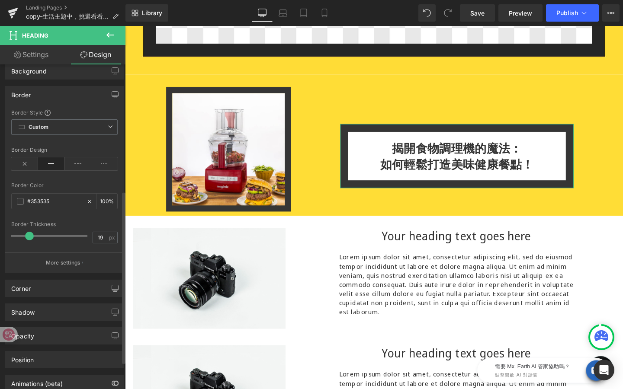
drag, startPoint x: 20, startPoint y: 237, endPoint x: 29, endPoint y: 238, distance: 8.7
click at [29, 238] on div at bounding box center [52, 236] width 72 height 17
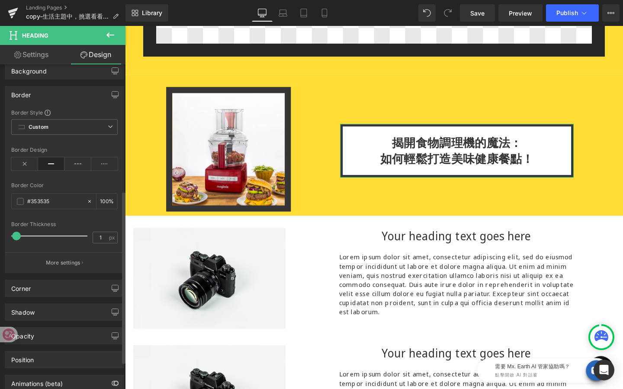
type input "0"
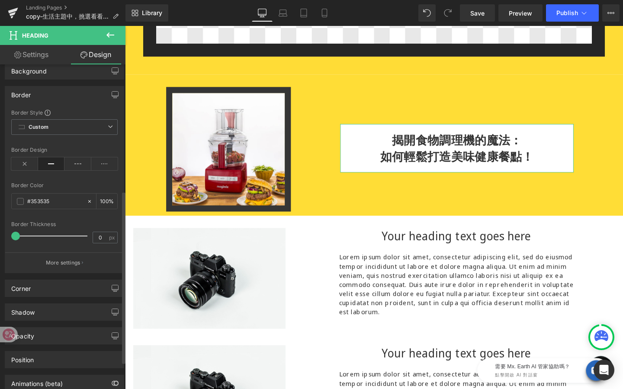
drag, startPoint x: 29, startPoint y: 238, endPoint x: 3, endPoint y: 236, distance: 26.0
click at [3, 236] on div "Border Border Style Custom Custom Setup Global Style Custom Setup Global Style …" at bounding box center [64, 177] width 129 height 194
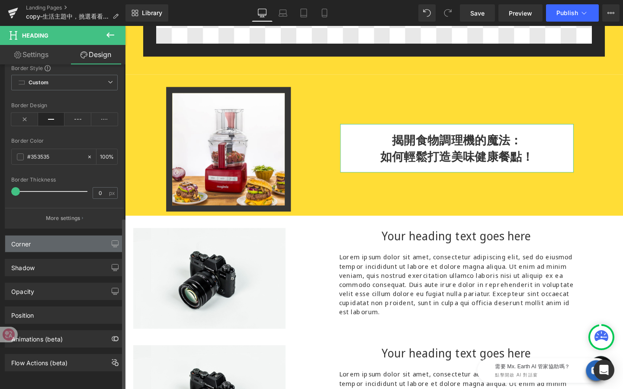
scroll to position [289, 0]
click at [60, 236] on div "Corner" at bounding box center [64, 244] width 119 height 16
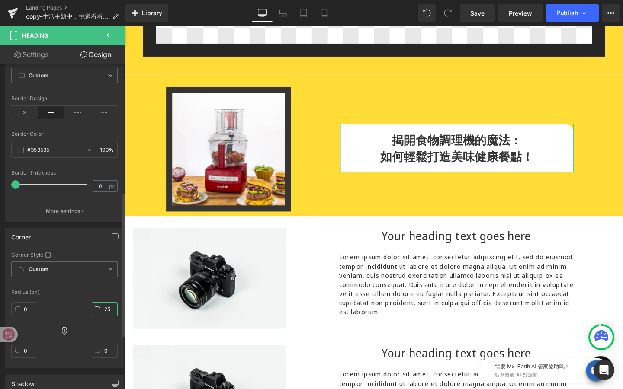
type input "34"
drag, startPoint x: 106, startPoint y: 311, endPoint x: 106, endPoint y: 282, distance: 29.4
click at [106, 282] on div "Corner Style Custom Custom Setup Global Style Custom Setup Global Style Radius …" at bounding box center [64, 309] width 119 height 117
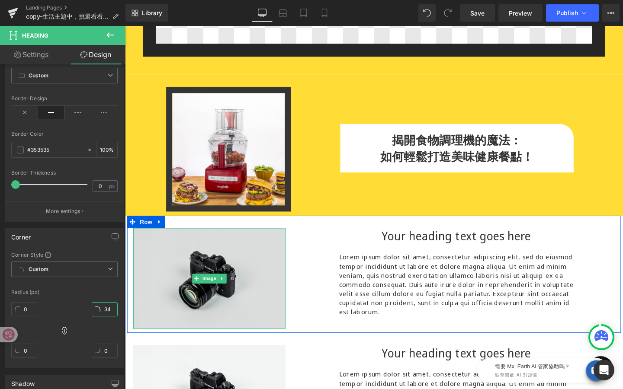
type input "34"
type input "3"
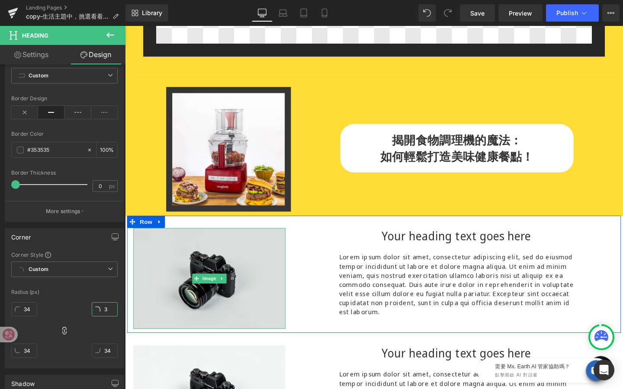
type input "3"
type input "30"
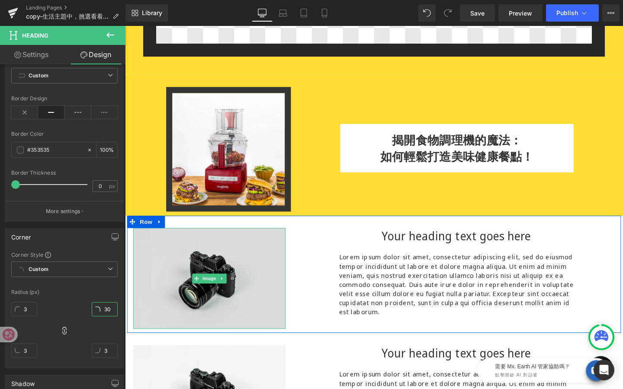
type input "30"
type input "3"
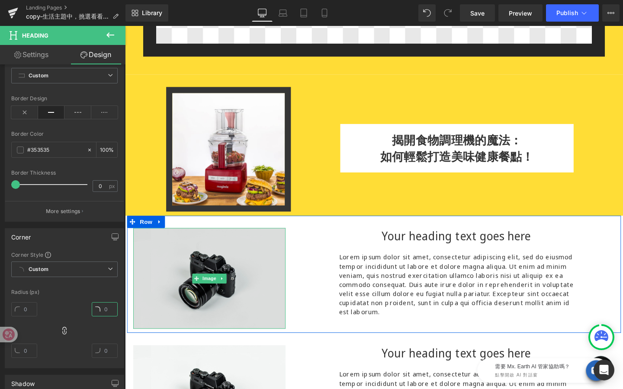
type input "0"
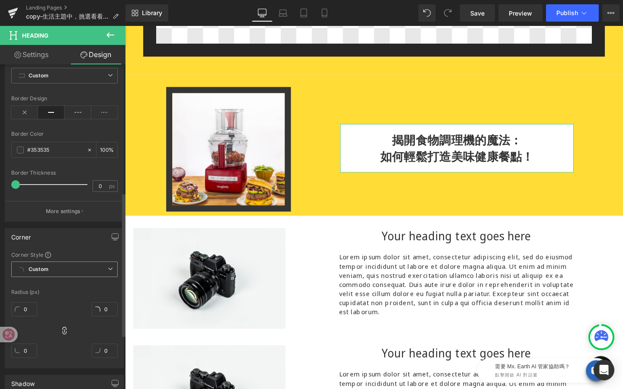
click at [84, 277] on div "Custom Setup Global Style Custom Setup Global Style" at bounding box center [64, 272] width 106 height 20
click at [89, 266] on span "Custom Setup Global Style" at bounding box center [64, 270] width 106 height 16
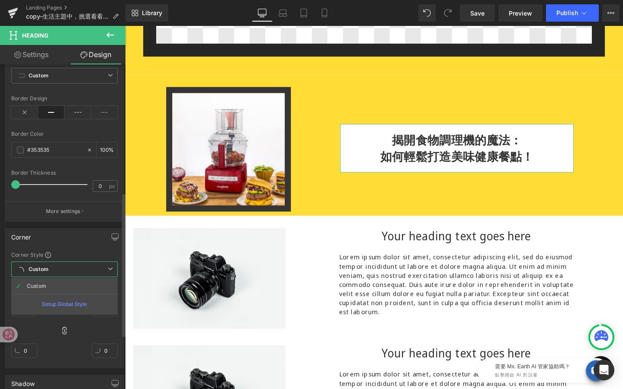
click at [88, 246] on div "Corner Corner Style Custom Custom Setup Global Style Custom Setup Global Style …" at bounding box center [64, 298] width 119 height 140
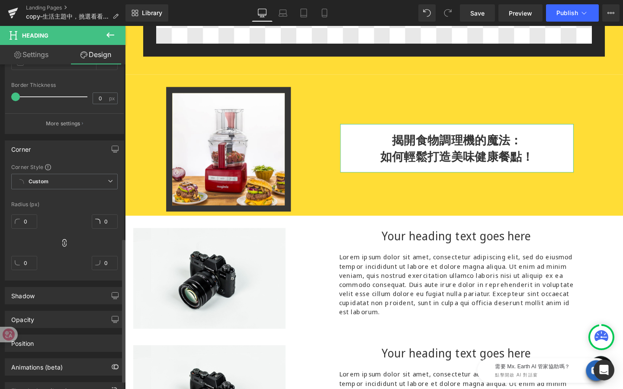
scroll to position [412, 0]
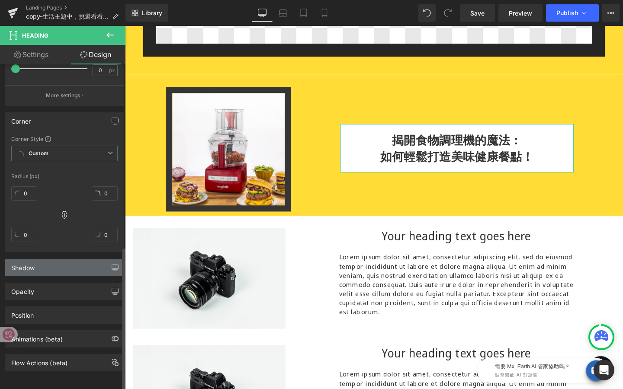
click at [85, 260] on div "Shadow" at bounding box center [64, 268] width 119 height 16
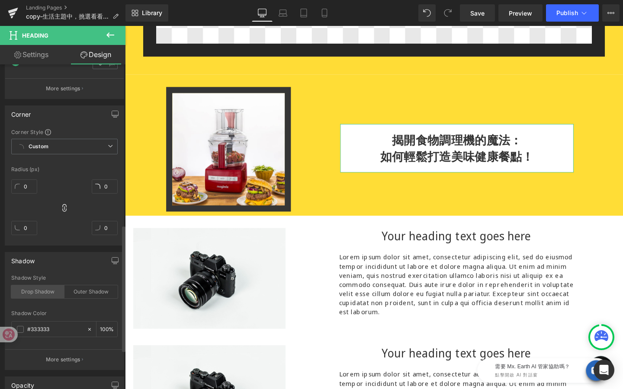
click at [49, 293] on div "Drop Shadow" at bounding box center [37, 291] width 53 height 13
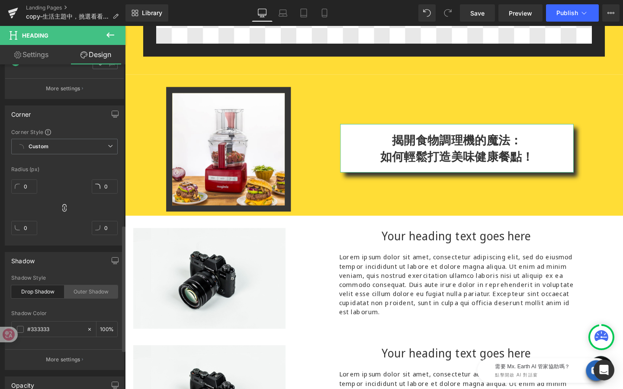
click at [87, 294] on div "Outer Shadow" at bounding box center [90, 291] width 53 height 13
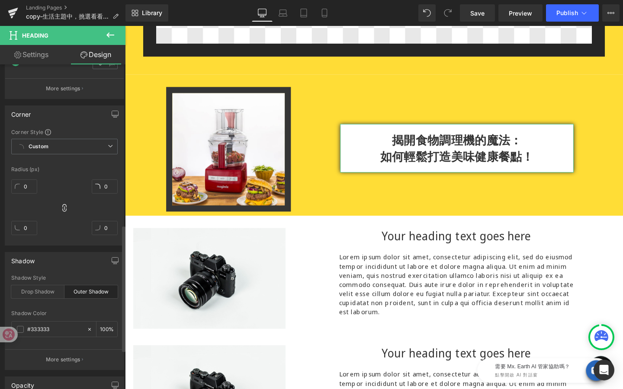
click at [91, 286] on div "Outer Shadow" at bounding box center [90, 291] width 53 height 13
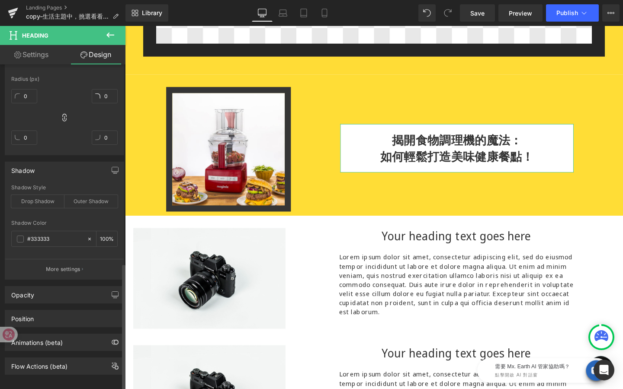
scroll to position [513, 0]
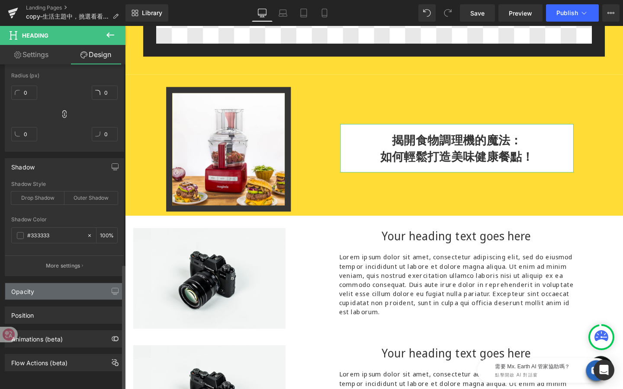
click at [83, 286] on div "Opacity" at bounding box center [64, 291] width 119 height 16
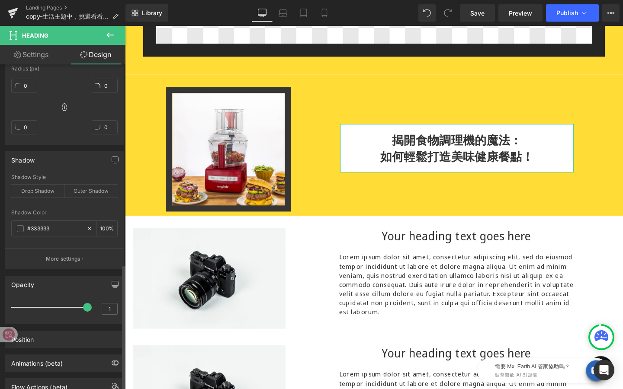
scroll to position [544, 0]
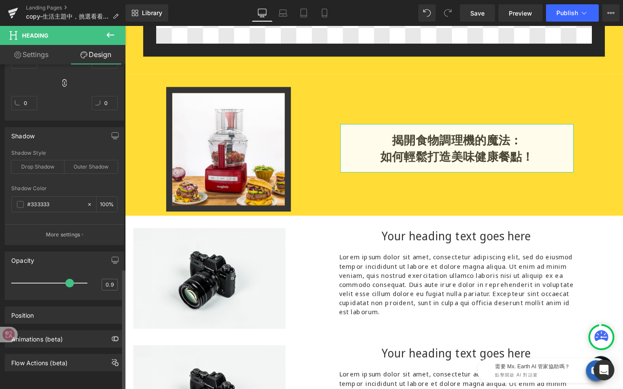
type input "1"
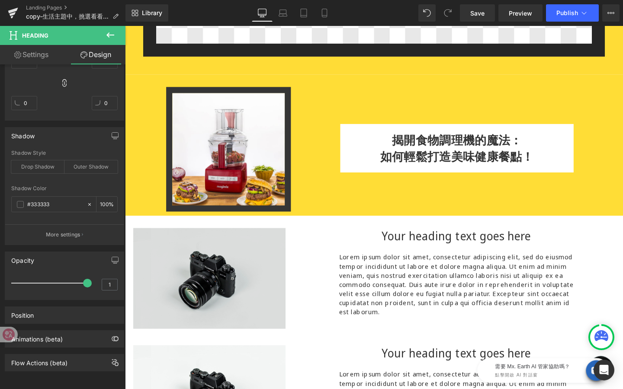
drag, startPoint x: 210, startPoint y: 301, endPoint x: 134, endPoint y: 301, distance: 76.1
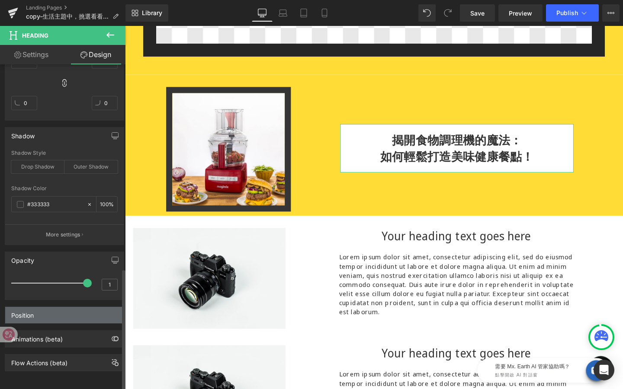
click at [105, 307] on div "Position" at bounding box center [64, 315] width 119 height 16
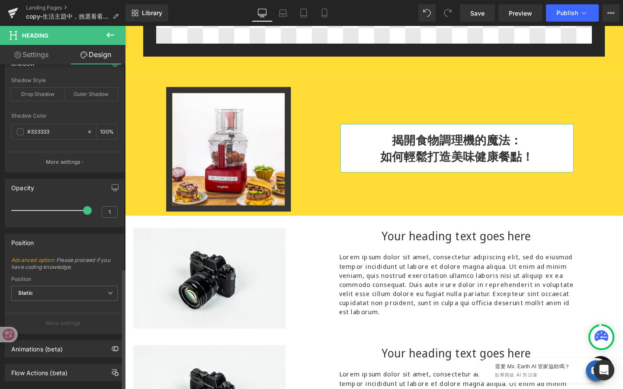
scroll to position [627, 0]
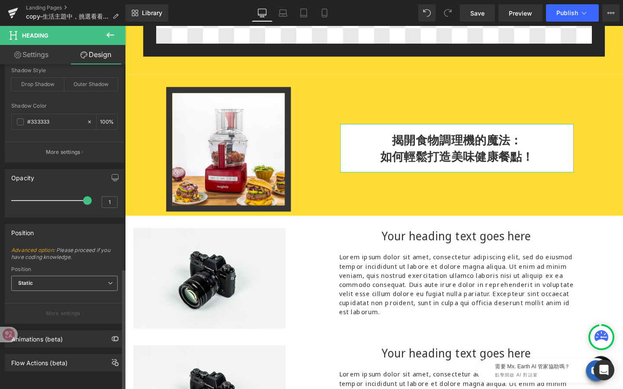
click at [91, 276] on span "Static" at bounding box center [64, 283] width 106 height 15
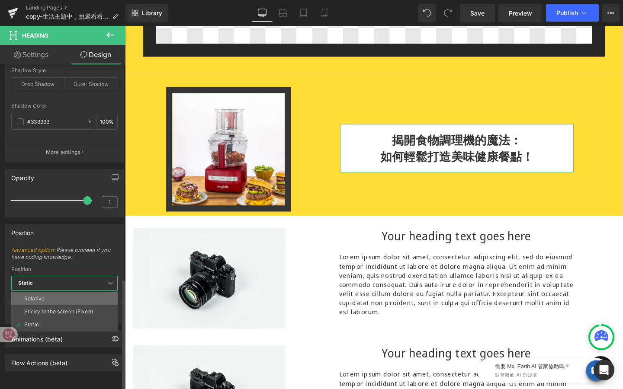
click at [90, 292] on li "Relative" at bounding box center [64, 298] width 106 height 13
type input "1"
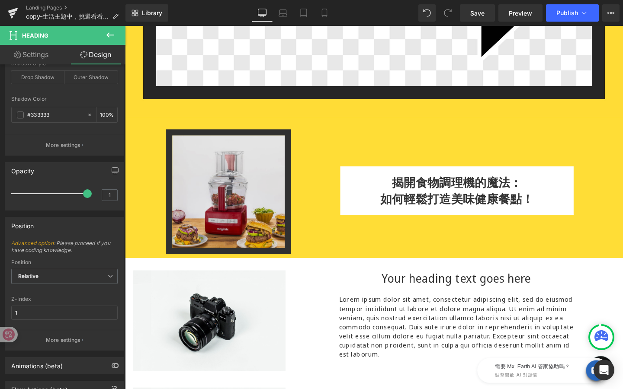
scroll to position [255, 0]
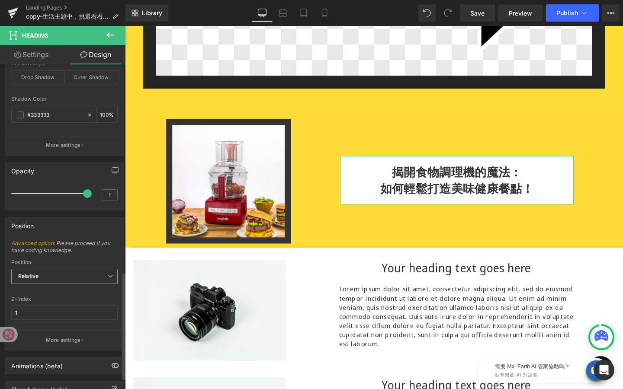
click at [108, 274] on icon at bounding box center [110, 276] width 5 height 5
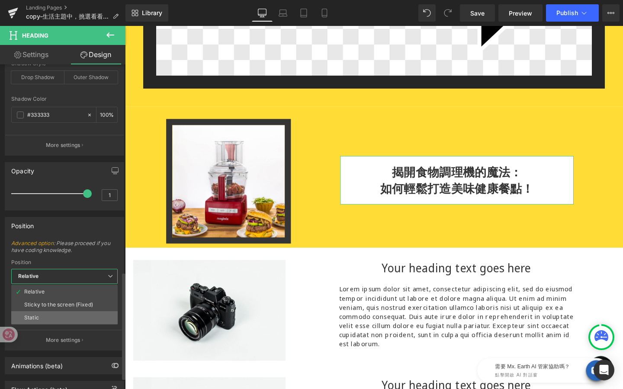
click at [96, 316] on li "Static" at bounding box center [64, 317] width 106 height 13
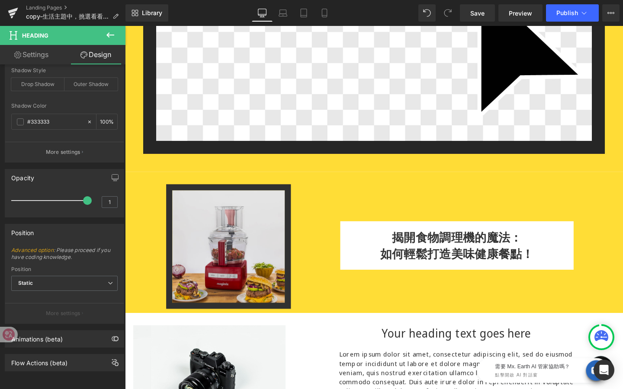
scroll to position [174, 0]
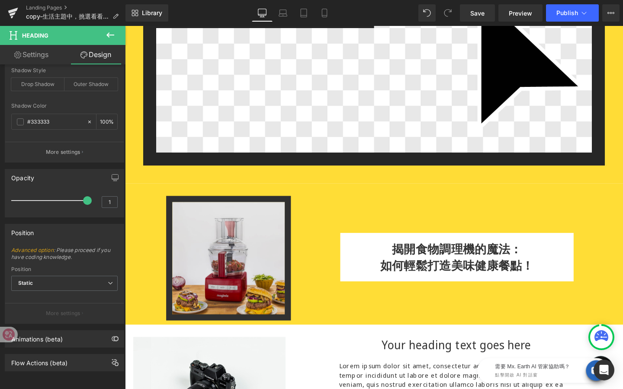
click at [175, 212] on img at bounding box center [233, 270] width 131 height 131
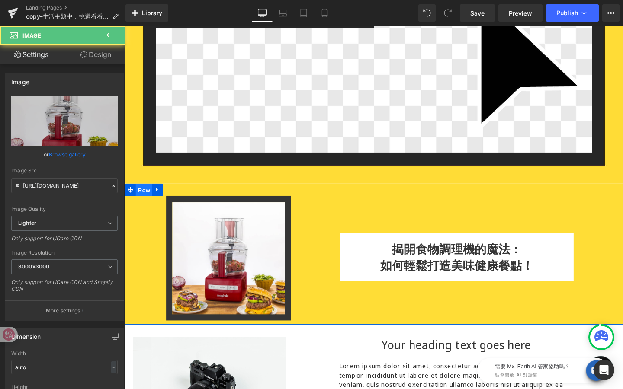
click at [148, 199] on span "Row" at bounding box center [144, 198] width 17 height 13
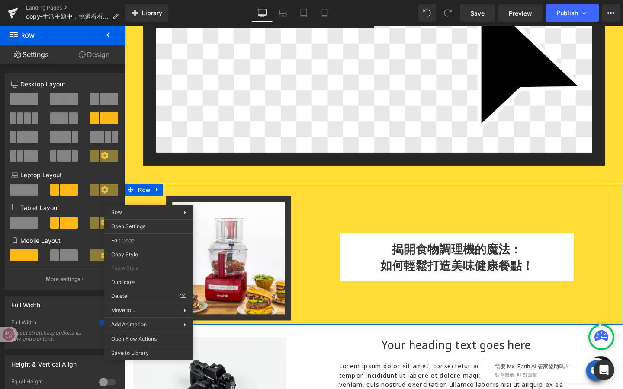
drag, startPoint x: 282, startPoint y: 303, endPoint x: 158, endPoint y: 290, distance: 124.0
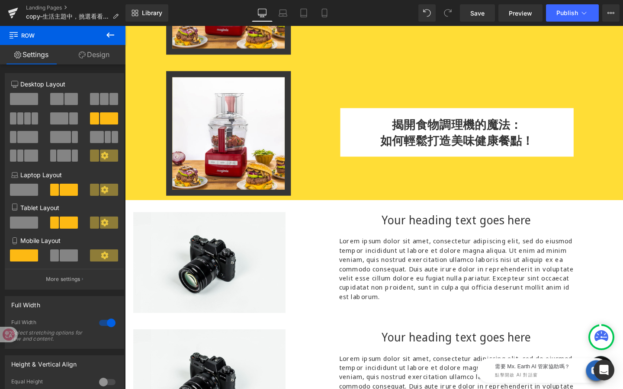
scroll to position [454, 0]
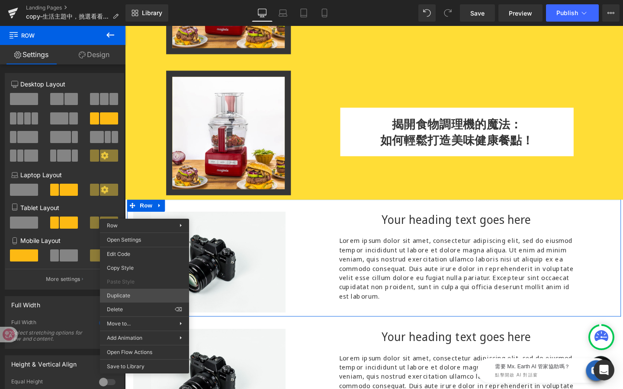
drag, startPoint x: 266, startPoint y: 322, endPoint x: 142, endPoint y: 310, distance: 124.7
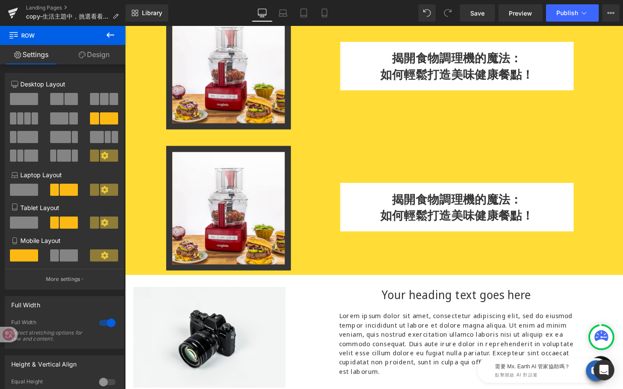
scroll to position [344, 0]
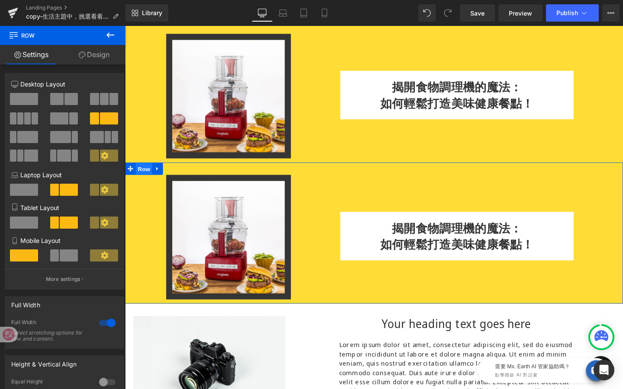
click at [147, 178] on span "Row" at bounding box center [144, 176] width 17 height 13
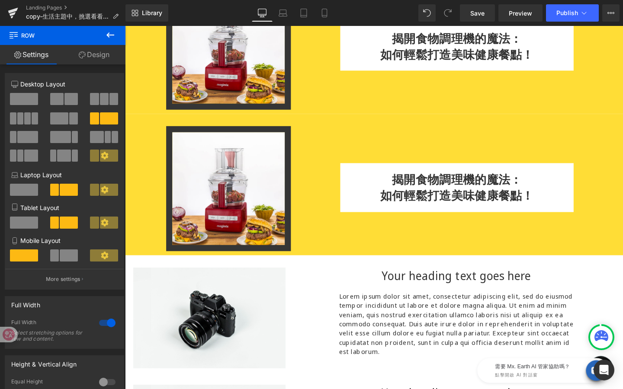
scroll to position [531, 0]
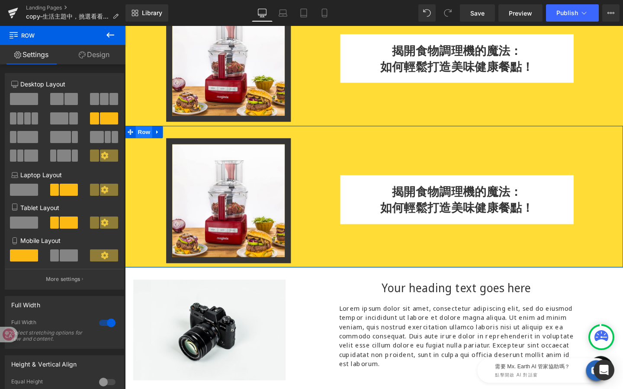
click at [146, 140] on span "Row" at bounding box center [144, 137] width 17 height 13
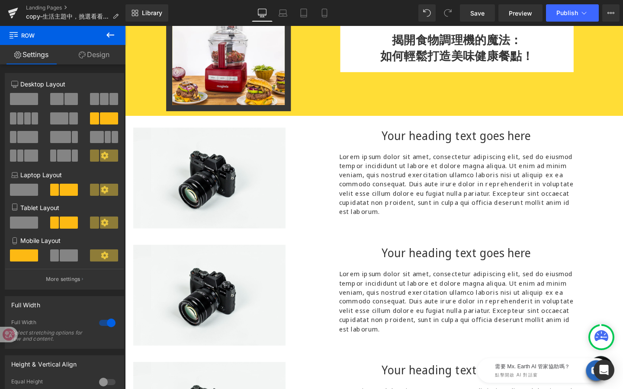
scroll to position [853, 0]
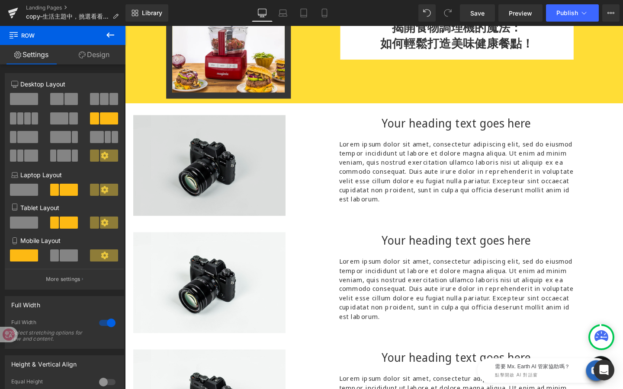
click at [145, 123] on img at bounding box center [214, 173] width 160 height 106
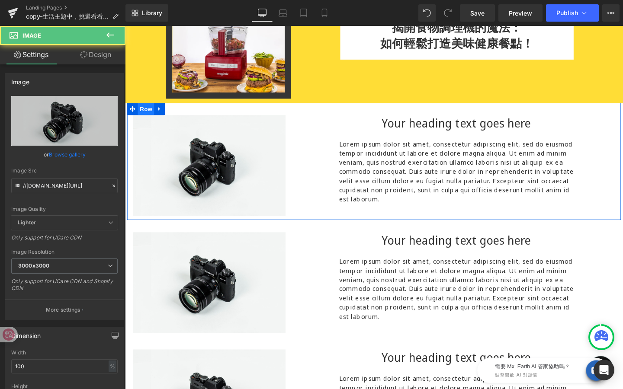
click at [145, 112] on span "Row" at bounding box center [146, 113] width 17 height 13
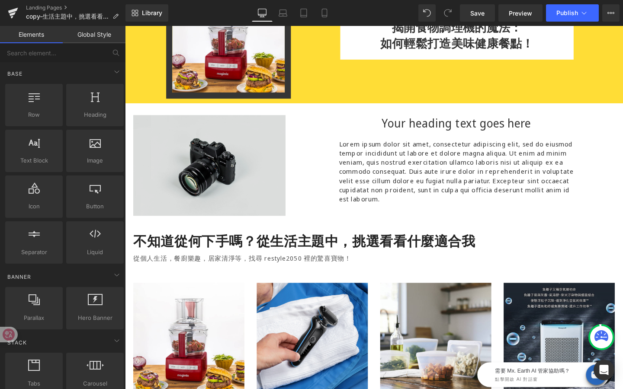
drag, startPoint x: 276, startPoint y: 236, endPoint x: 153, endPoint y: 219, distance: 124.4
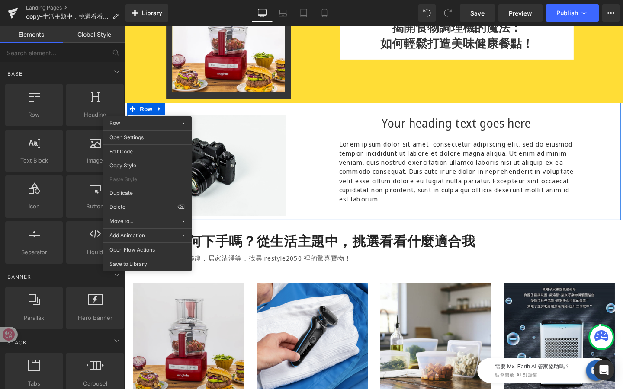
drag, startPoint x: 280, startPoint y: 237, endPoint x: 157, endPoint y: 220, distance: 124.4
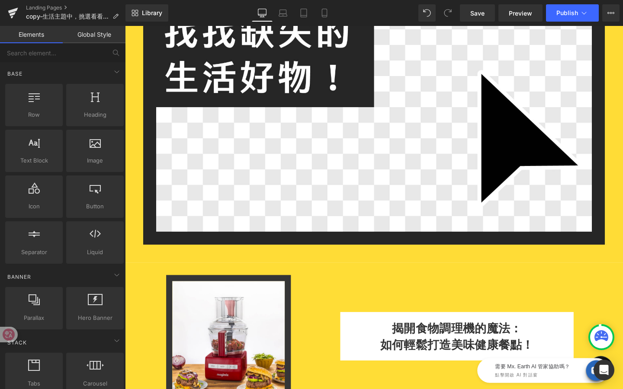
scroll to position [89, 0]
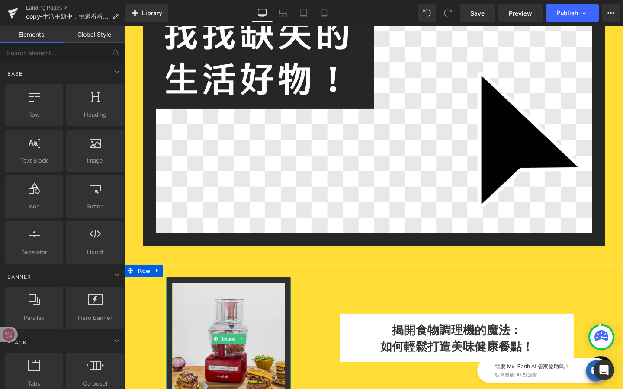
click at [285, 317] on img at bounding box center [233, 355] width 131 height 131
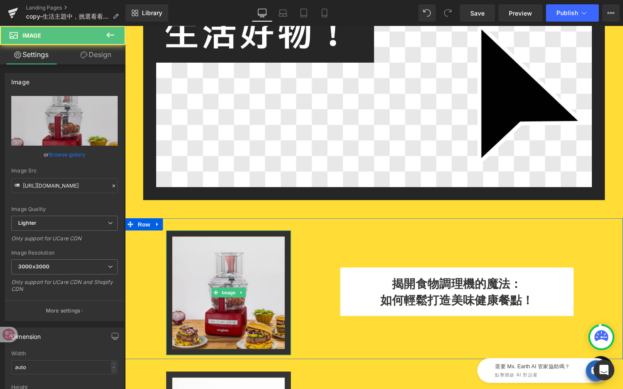
scroll to position [138, 0]
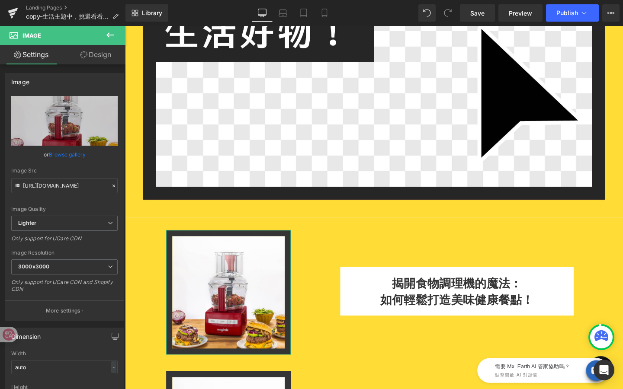
click at [103, 58] on link "Design" at bounding box center [95, 54] width 63 height 19
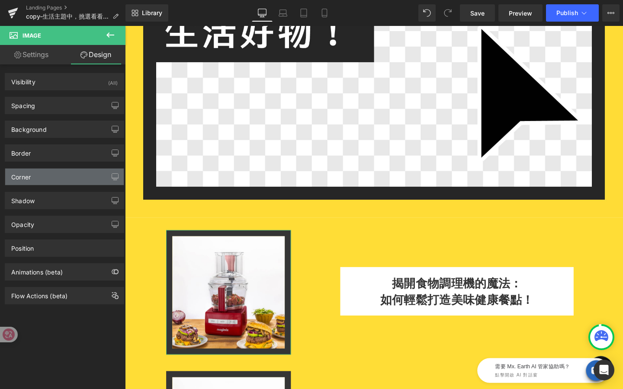
click at [72, 173] on div "Corner" at bounding box center [64, 177] width 119 height 16
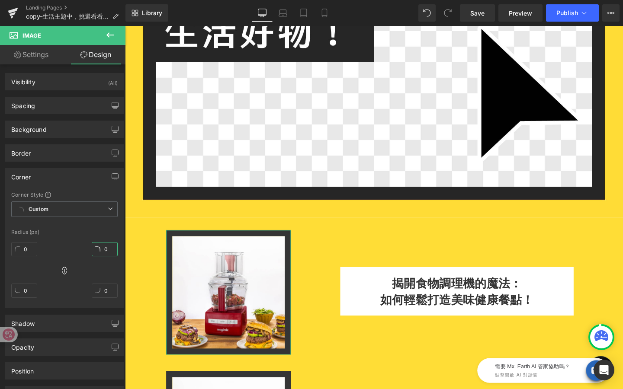
click at [108, 250] on input "0" at bounding box center [105, 249] width 26 height 14
type input "15"
drag, startPoint x: 108, startPoint y: 250, endPoint x: 108, endPoint y: 237, distance: 13.0
click at [108, 237] on div "Corner Style Custom Custom Setup Global Style Custom Setup Global Style Radius …" at bounding box center [64, 249] width 119 height 117
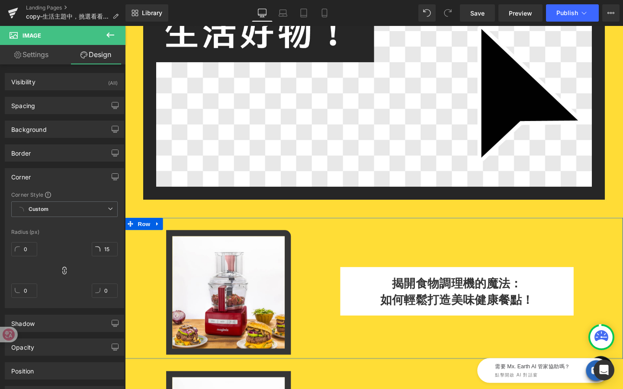
click at [156, 288] on div "Image NaNpx" at bounding box center [212, 305] width 174 height 131
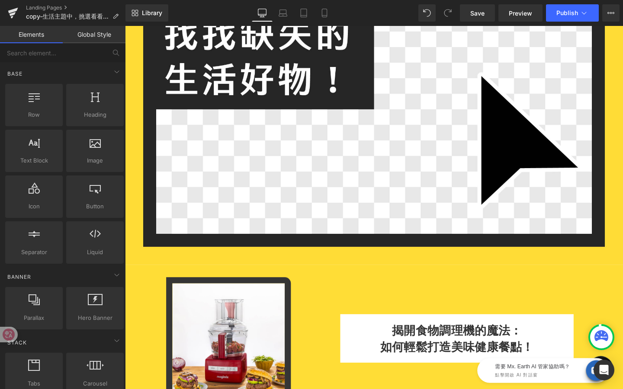
scroll to position [89, 0]
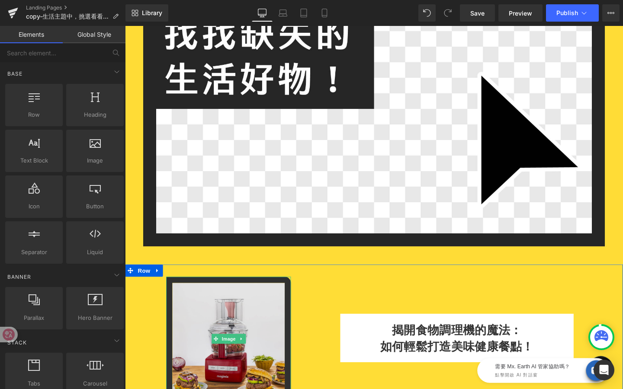
click at [281, 378] on img at bounding box center [233, 355] width 131 height 131
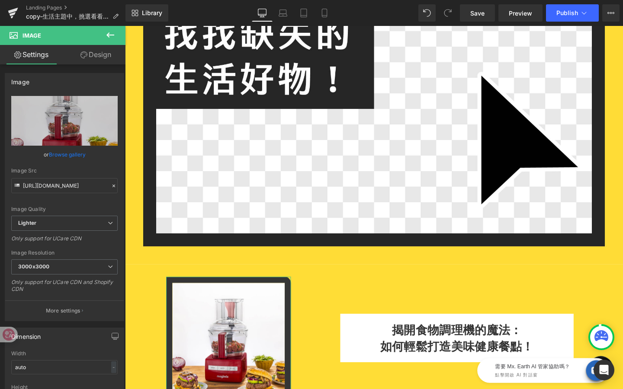
click at [93, 60] on link "Design" at bounding box center [95, 54] width 63 height 19
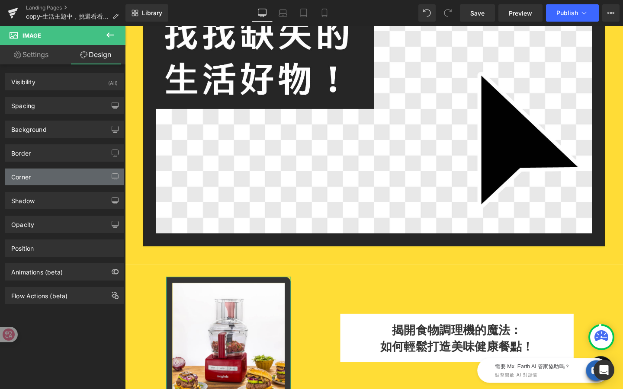
click at [64, 174] on div "Corner" at bounding box center [64, 177] width 119 height 16
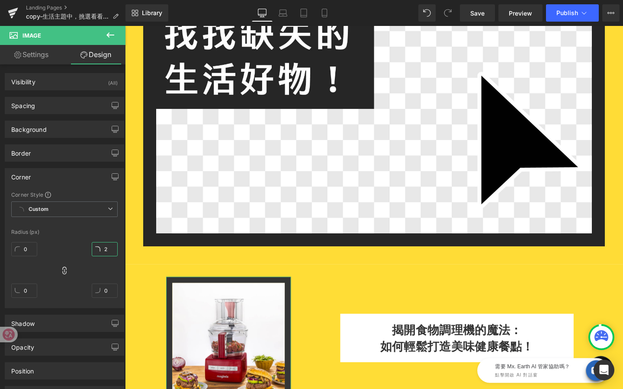
type input "0"
drag, startPoint x: 105, startPoint y: 247, endPoint x: 105, endPoint y: 274, distance: 26.8
click at [105, 274] on div "0px 0 0px 0 0px 0 0px 0" at bounding box center [64, 273] width 106 height 69
click at [137, 279] on span "Row" at bounding box center [144, 283] width 17 height 13
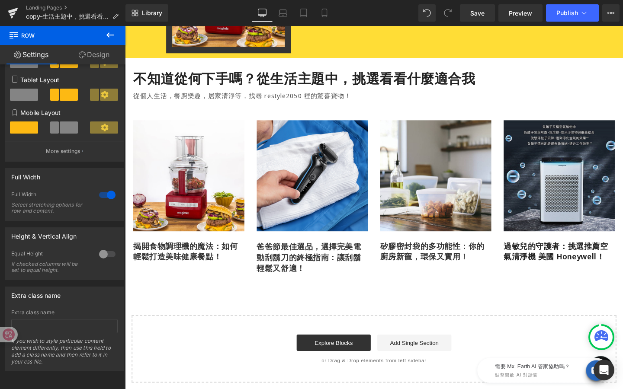
scroll to position [883, 0]
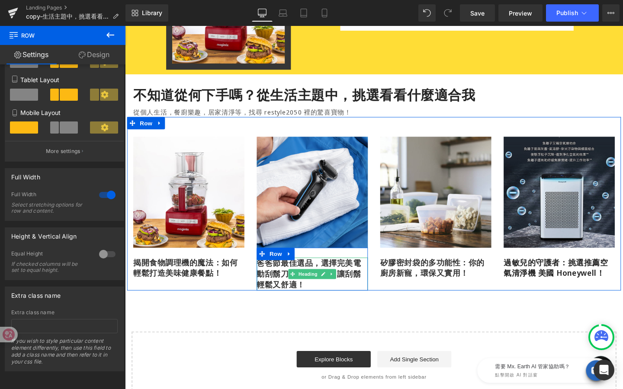
click at [323, 296] on h1 "爸爸節最佳選品，選擇完美電動刮鬍刀的終極指南：讓刮鬍輕鬆又舒適！" at bounding box center [321, 286] width 117 height 35
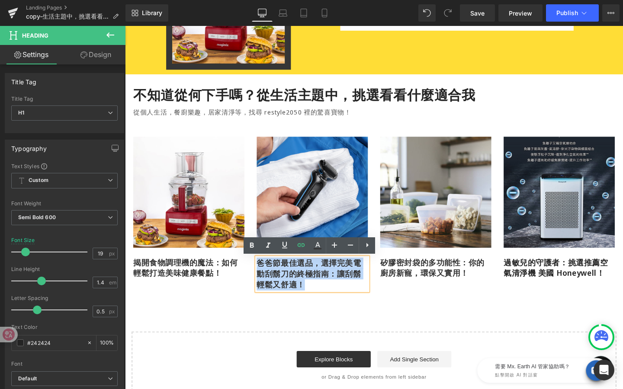
drag, startPoint x: 313, startPoint y: 296, endPoint x: 261, endPoint y: 264, distance: 61.0
click at [261, 264] on div "Image 爸爸節最佳選品，選擇完美電動刮鬍刀的終極指南：讓刮鬍輕鬆又舒適！ [GEOGRAPHIC_DATA]" at bounding box center [322, 223] width 130 height 162
copy link "爸爸節最佳選品，選擇完美電動刮鬍刀的終極指南：讓刮鬍輕鬆又舒適！"
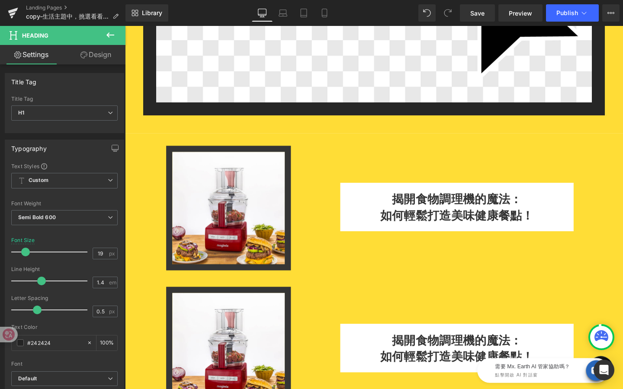
scroll to position [260, 0]
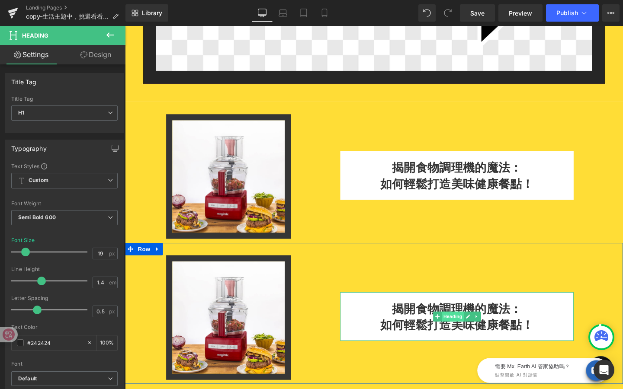
click at [471, 327] on span "Heading" at bounding box center [469, 332] width 23 height 10
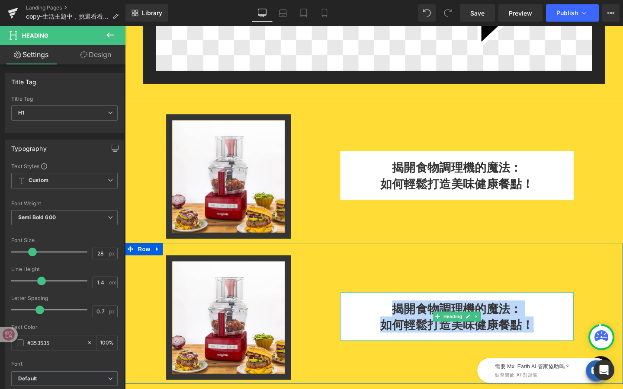
drag, startPoint x: 410, startPoint y: 319, endPoint x: 563, endPoint y: 343, distance: 154.5
click at [563, 343] on div "揭開食物調理機的魔法： 如何輕鬆打造美味健康餐點！" at bounding box center [473, 331] width 245 height 51
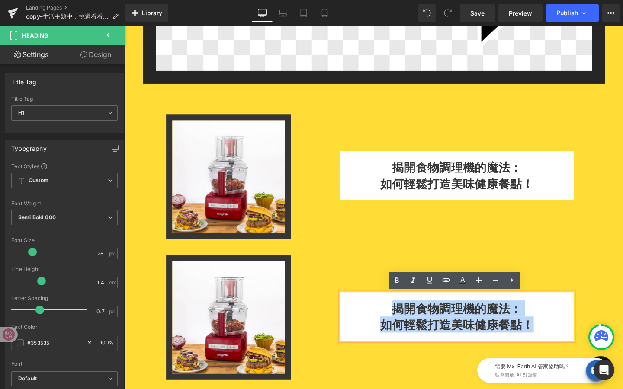
paste div
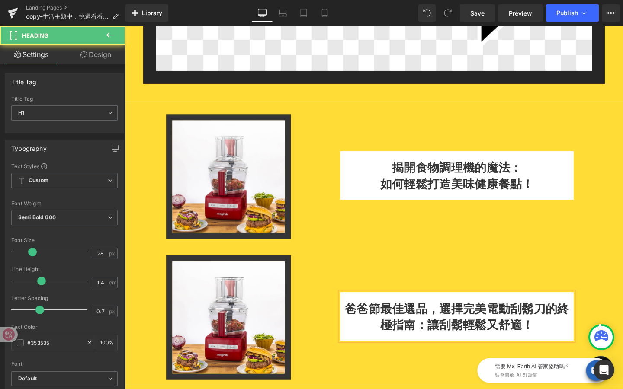
click at [460, 324] on h1 "爸爸節最佳選品，選擇完美電動刮鬍刀的終極指南：讓刮鬍輕鬆又舒適！" at bounding box center [473, 332] width 245 height 34
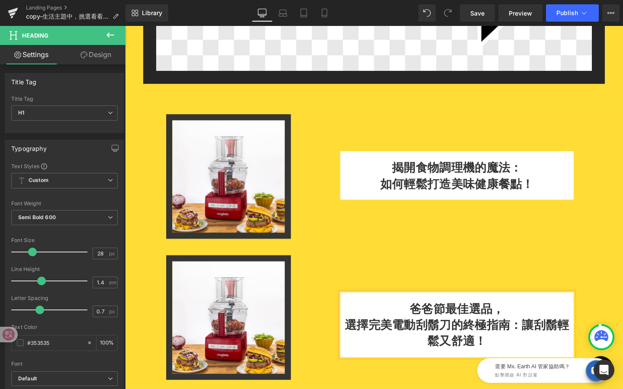
click at [543, 340] on h1 "選擇完美電動刮鬍刀的終極指南：讓刮鬍輕鬆又舒適！" at bounding box center [473, 349] width 245 height 34
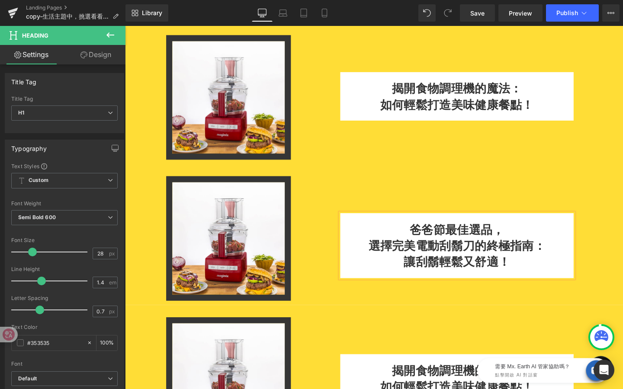
scroll to position [410, 0]
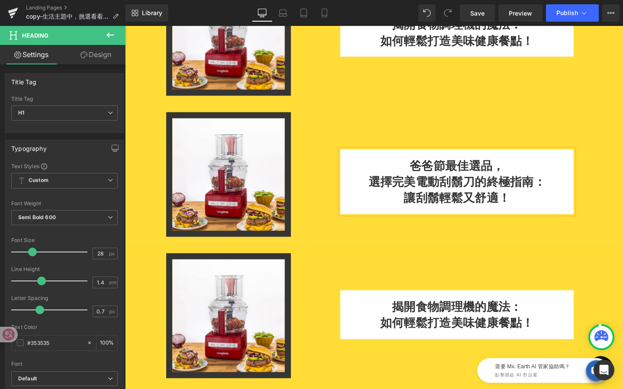
click at [448, 279] on div "揭開食物調理機的魔法： 如何輕鬆打造美味健康餐點！ Heading" at bounding box center [473, 310] width 349 height 90
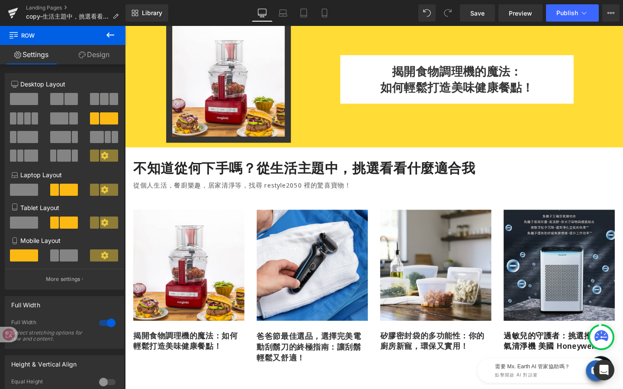
scroll to position [807, 0]
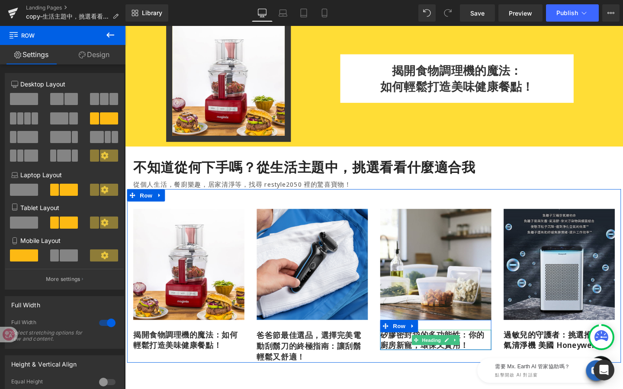
click at [488, 361] on h1 "矽膠密封袋的多功能性：你的廚房新寵，環保又實用！" at bounding box center [451, 356] width 117 height 21
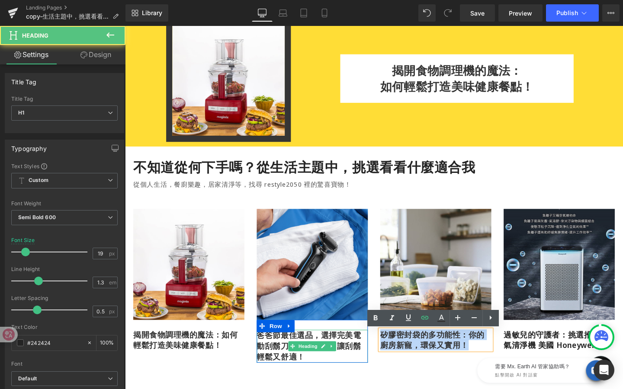
drag, startPoint x: 487, startPoint y: 362, endPoint x: 374, endPoint y: 348, distance: 114.6
click at [374, 348] on div "Image 揭開食物調理機的魔法：如何輕鬆打造美味健康餐點！ Heading Row Row Image 爸爸節最佳選品，選擇完美電動刮鬍刀的終極指南：讓刮鬍…" at bounding box center [386, 289] width 519 height 183
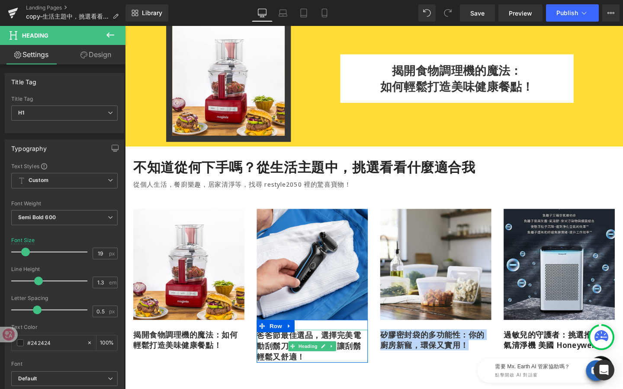
copy link "矽膠密封袋的多功能性：你的廚房新寵，環保又實用！"
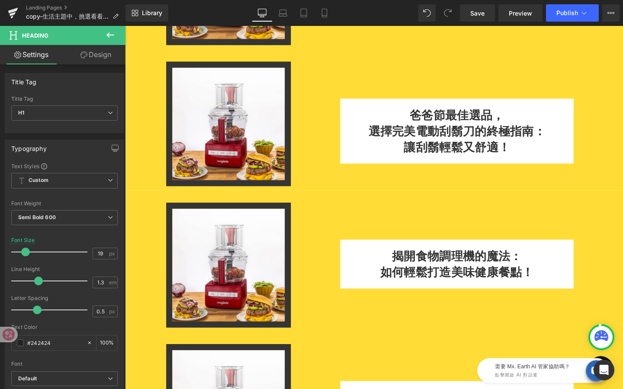
scroll to position [519, 0]
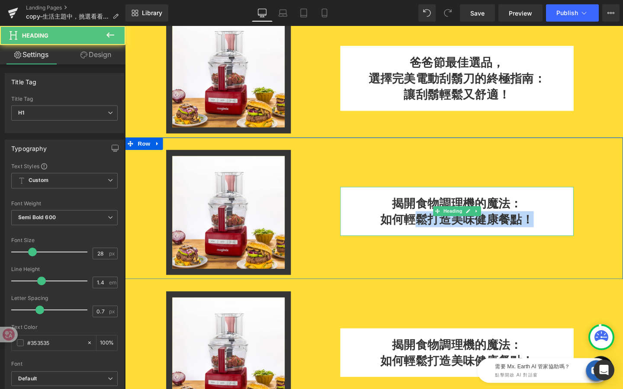
drag, startPoint x: 463, startPoint y: 230, endPoint x: 431, endPoint y: 222, distance: 33.5
click at [431, 222] on h1 "如何輕鬆打造美味健康餐點！" at bounding box center [473, 229] width 245 height 17
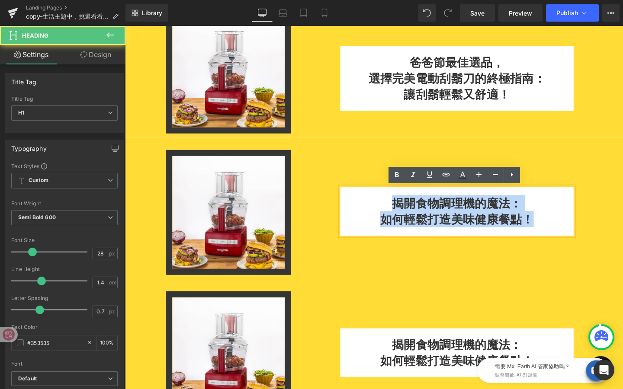
drag, startPoint x: 410, startPoint y: 211, endPoint x: 564, endPoint y: 224, distance: 155.0
click at [565, 225] on div "揭開食物調理機的魔法： 如何輕鬆打造美味健康餐點！" at bounding box center [473, 220] width 245 height 51
paste div
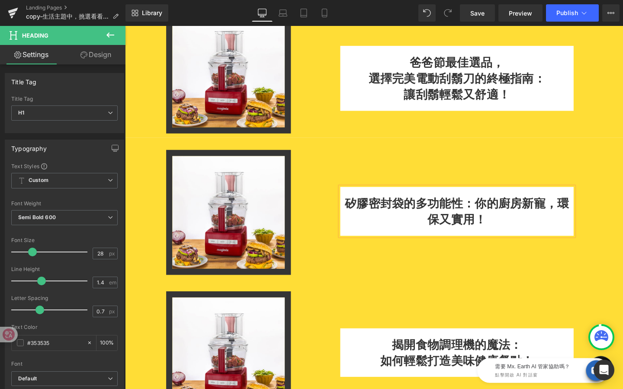
click at [492, 215] on h1 "矽膠密封袋的多功能性：你的廚房新寵，環保又實用！" at bounding box center [473, 221] width 245 height 34
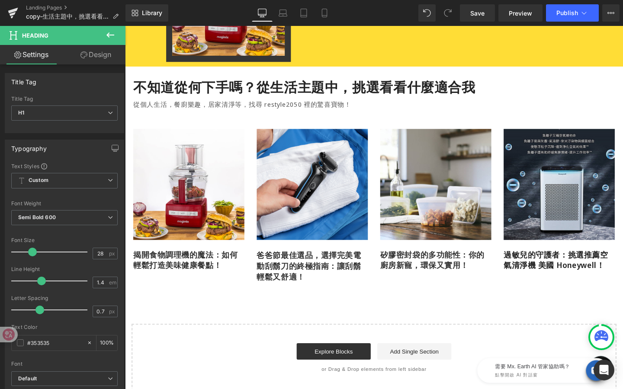
scroll to position [916, 0]
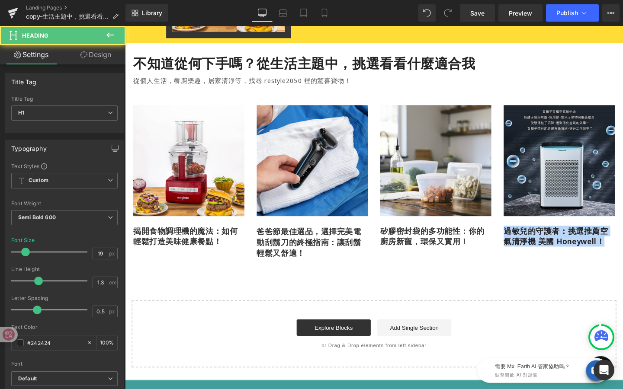
drag, startPoint x: 527, startPoint y: 243, endPoint x: 648, endPoint y: 251, distance: 121.4
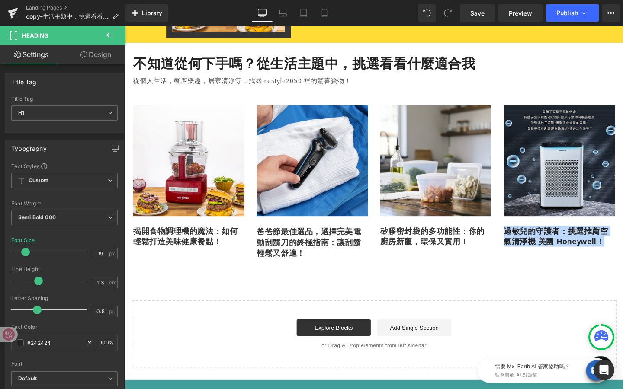
copy h1 "過敏兒的守護者：挑選推薦空氣清淨機 美國 Honeywell！"
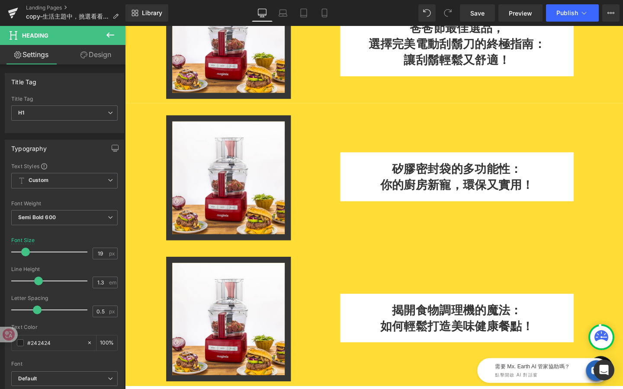
scroll to position [568, 0]
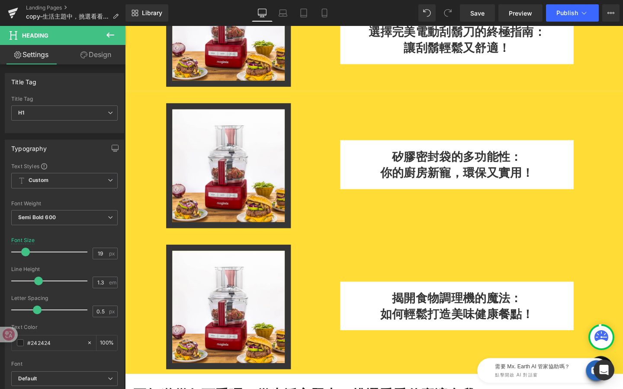
click at [547, 331] on h1 "如何輕鬆打造美味健康餐點！" at bounding box center [473, 329] width 245 height 17
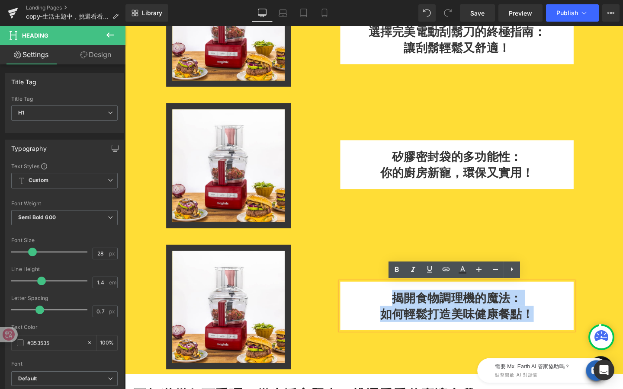
drag, startPoint x: 553, startPoint y: 329, endPoint x: 404, endPoint y: 301, distance: 151.9
click at [404, 302] on div "揭開食物調理機的魔法： 如何輕鬆打造美味健康餐點！" at bounding box center [473, 320] width 245 height 51
paste div
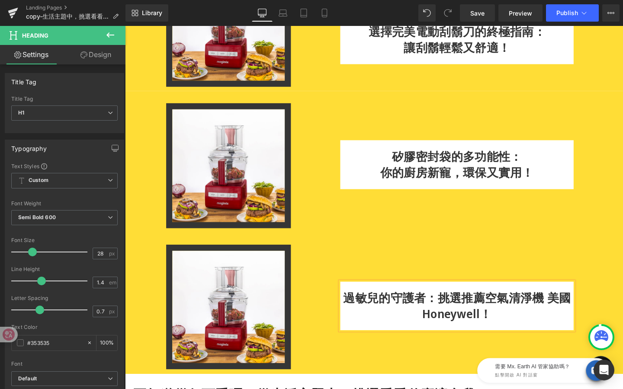
click at [452, 316] on h1 "過敏兒的守護者：挑選推薦空氣清淨機 美國 Honeywell！" at bounding box center [473, 321] width 245 height 34
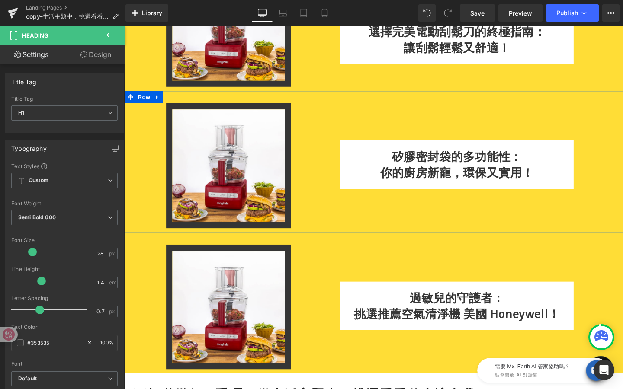
click at [151, 108] on div "Image" at bounding box center [212, 172] width 174 height 131
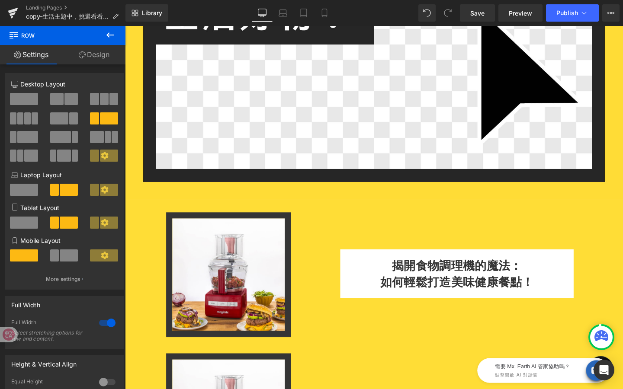
scroll to position [168, 0]
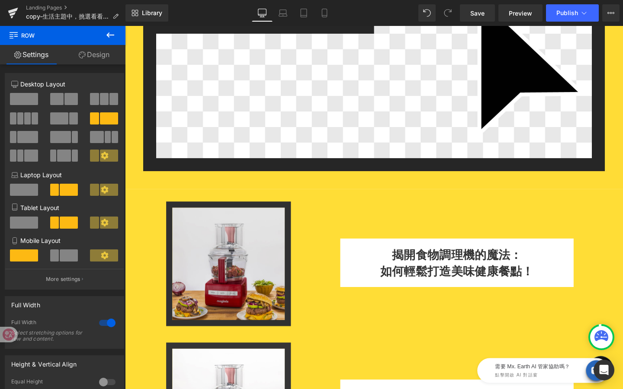
click at [244, 273] on div "Image NaNpx" at bounding box center [233, 276] width 131 height 131
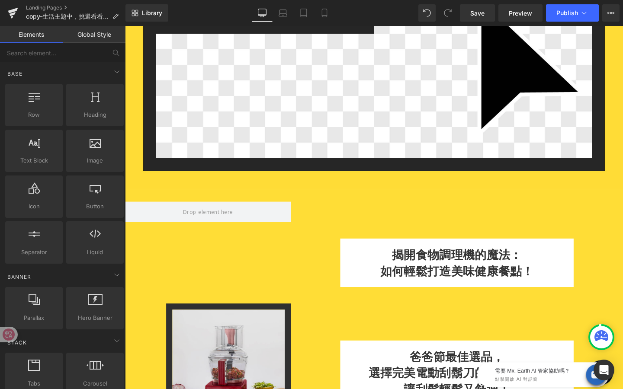
drag, startPoint x: 351, startPoint y: 351, endPoint x: 231, endPoint y: 340, distance: 120.3
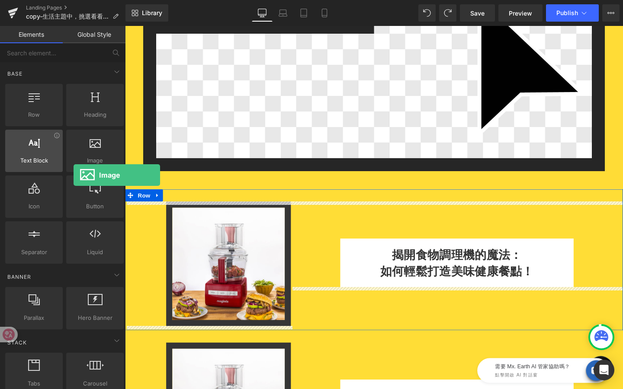
drag, startPoint x: 95, startPoint y: 146, endPoint x: 32, endPoint y: 165, distance: 65.8
click at [32, 165] on div "Row rows, columns, layouts, div Heading headings, titles, h1,h2,h3,h4,h5,h6 Tex…" at bounding box center [64, 173] width 122 height 183
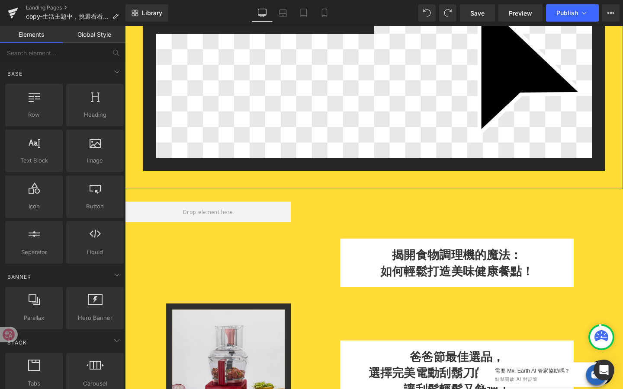
drag, startPoint x: 354, startPoint y: 350, endPoint x: 234, endPoint y: 340, distance: 119.8
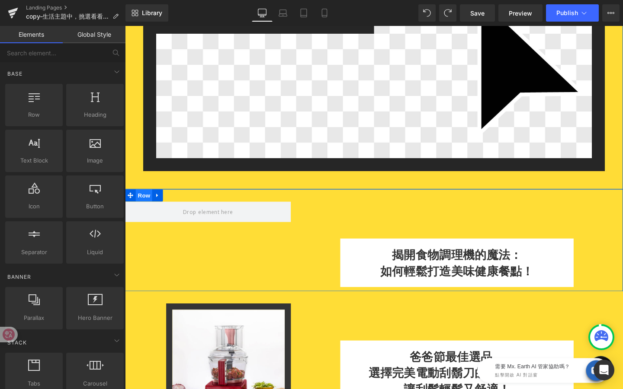
click at [142, 202] on span "Row" at bounding box center [144, 204] width 17 height 13
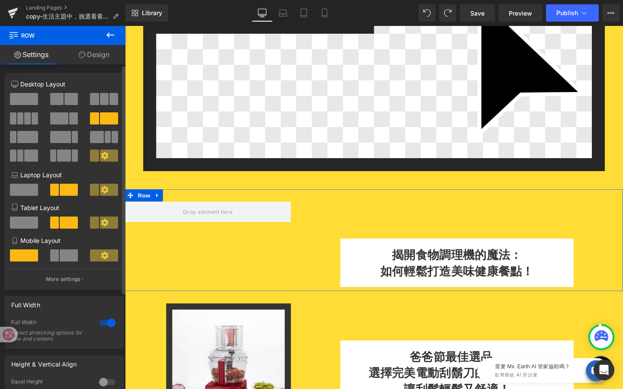
click at [29, 151] on span at bounding box center [30, 156] width 13 height 12
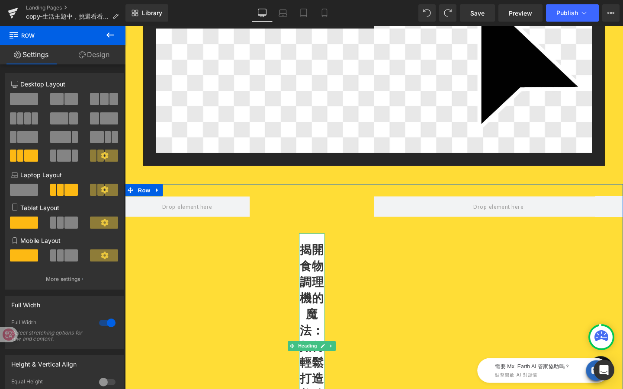
scroll to position [174, 0]
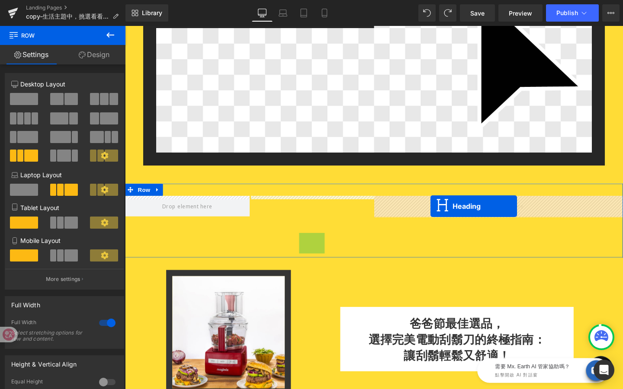
drag, startPoint x: 321, startPoint y: 363, endPoint x: 446, endPoint y: 214, distance: 194.7
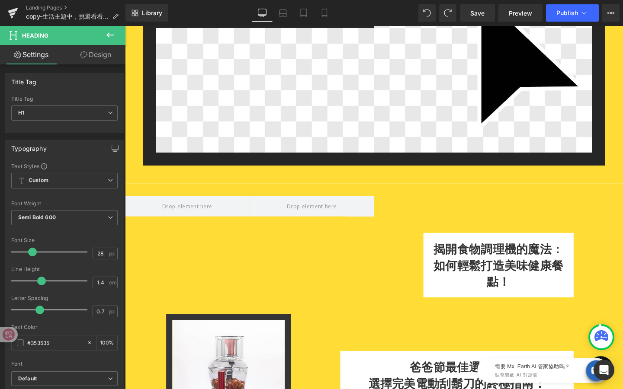
click at [114, 39] on icon at bounding box center [110, 35] width 10 height 10
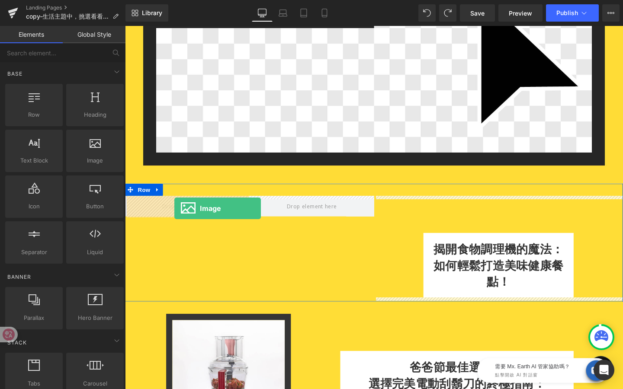
drag, startPoint x: 213, startPoint y: 182, endPoint x: 176, endPoint y: 218, distance: 51.4
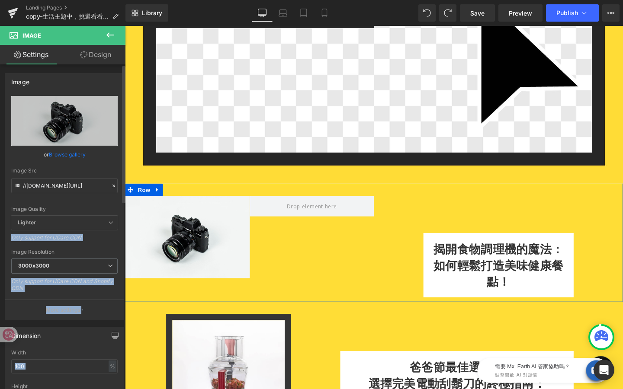
drag, startPoint x: 94, startPoint y: 149, endPoint x: 116, endPoint y: 151, distance: 22.5
click at [116, 151] on div "//[DOMAIN_NAME][URL] Replace Image Upload image or Browse gallery Image Src //[…" at bounding box center [64, 208] width 119 height 224
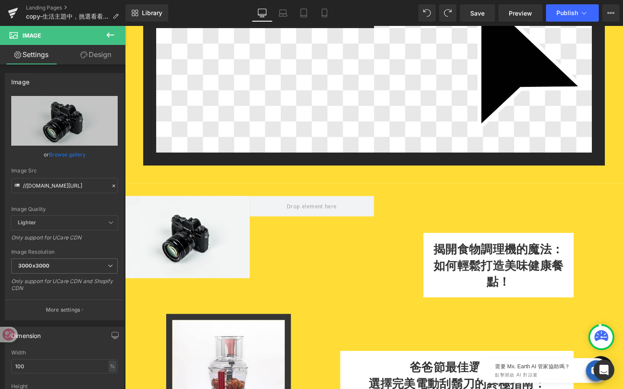
click at [108, 35] on icon at bounding box center [110, 35] width 10 height 10
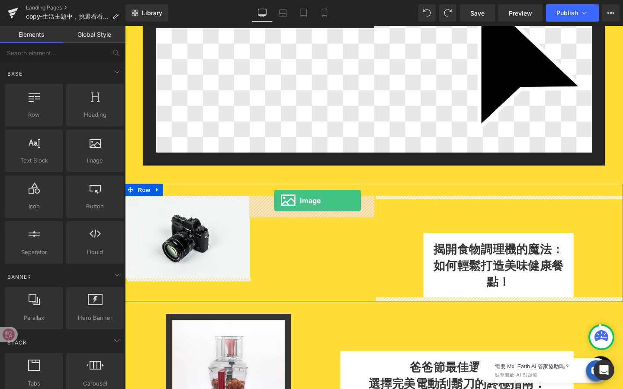
drag, startPoint x: 215, startPoint y: 179, endPoint x: 282, endPoint y: 211, distance: 73.9
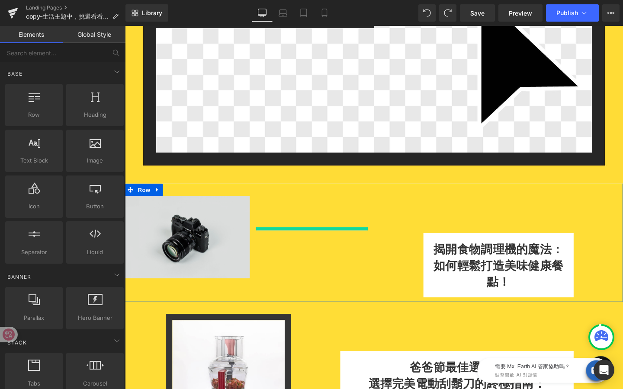
click at [183, 237] on img at bounding box center [190, 248] width 131 height 87
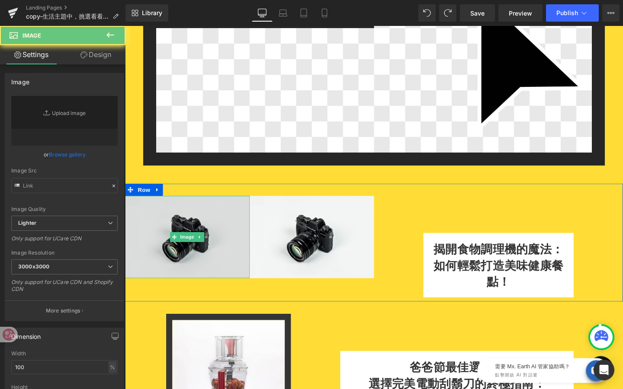
type input "//[DOMAIN_NAME][URL]"
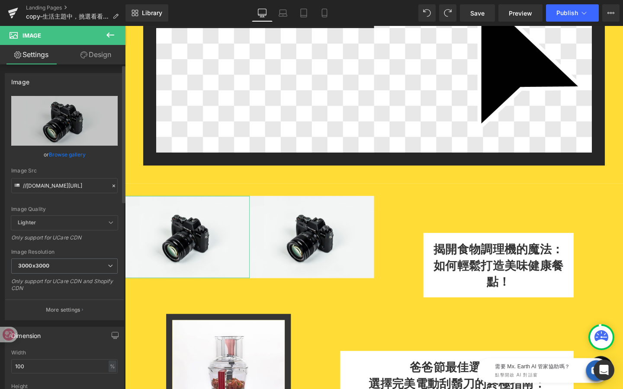
click at [66, 148] on link "Browse gallery" at bounding box center [67, 154] width 37 height 15
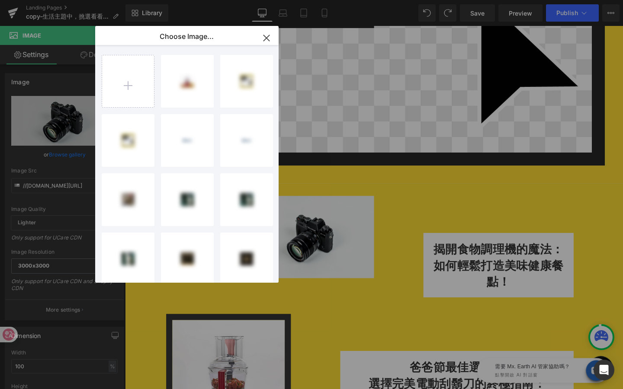
click at [263, 35] on icon "button" at bounding box center [267, 38] width 14 height 14
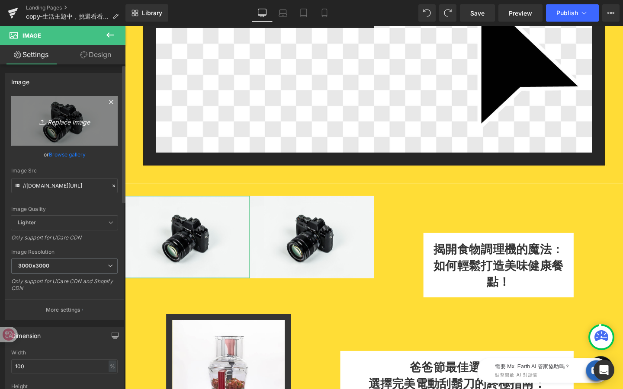
click at [65, 103] on link "Replace Image" at bounding box center [64, 121] width 106 height 50
type input "C:\fakepath\網格.png"
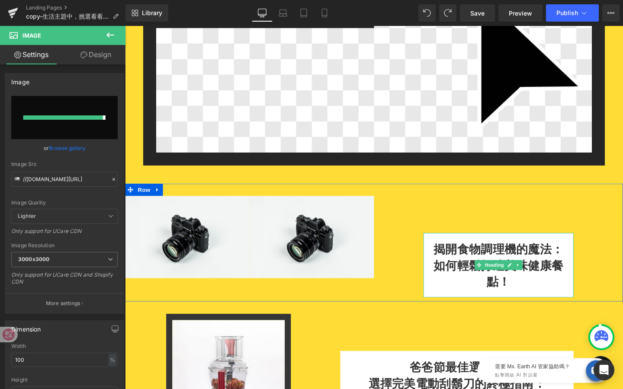
type input "[URL][DOMAIN_NAME]"
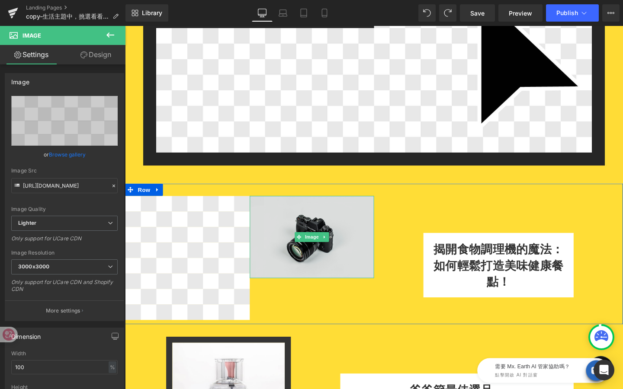
click at [282, 262] on img at bounding box center [321, 248] width 131 height 87
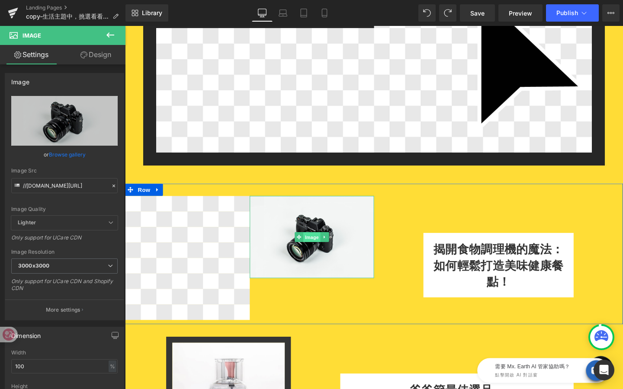
click at [320, 250] on div "Image" at bounding box center [321, 248] width 131 height 87
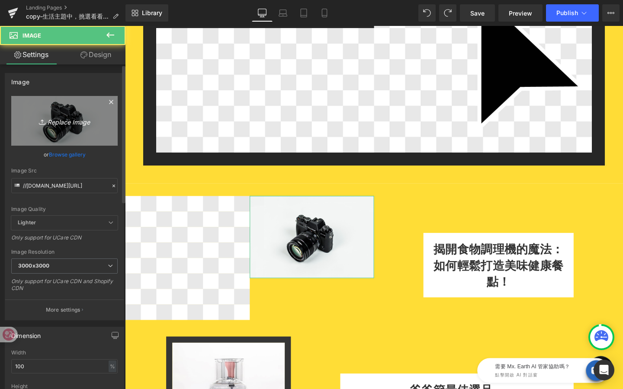
click at [74, 127] on link "Replace Image" at bounding box center [64, 121] width 106 height 50
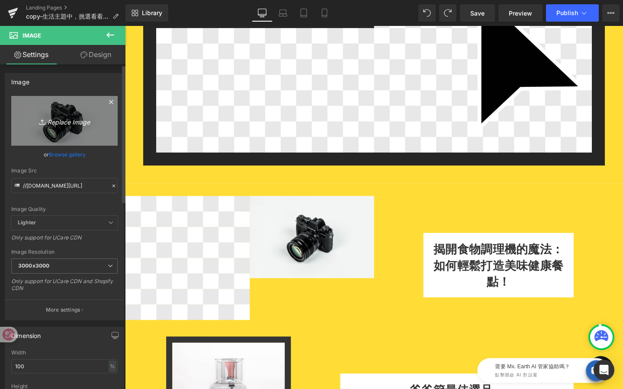
type input "C:\fakepath\Magimix背景.png"
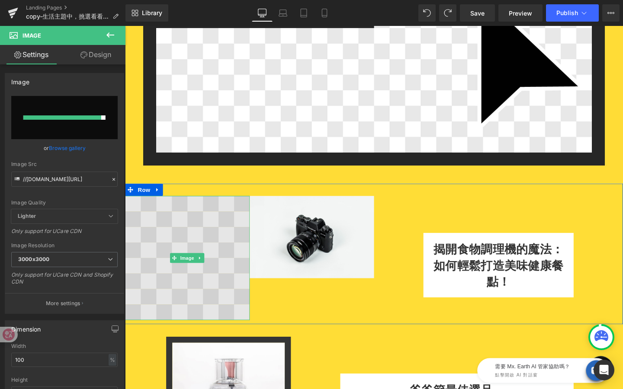
type input "[URL][DOMAIN_NAME]"
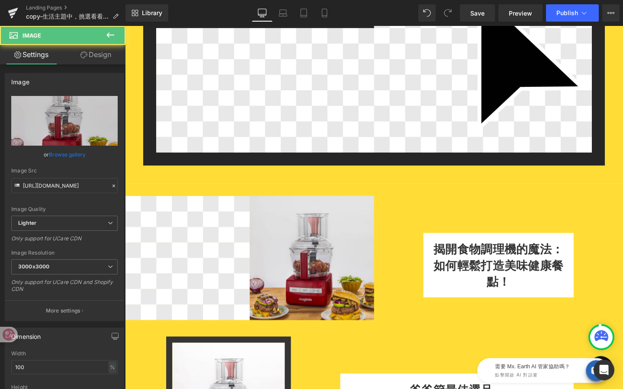
click at [311, 253] on img at bounding box center [321, 270] width 131 height 131
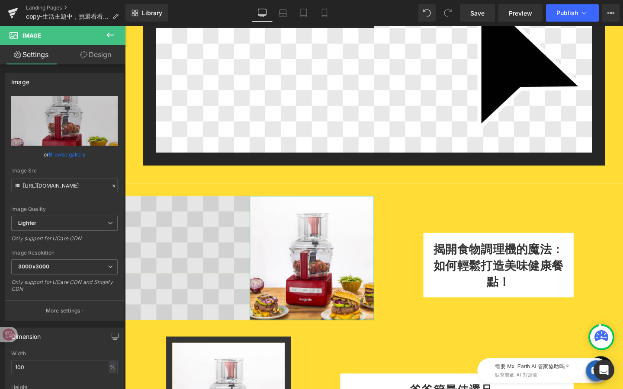
click at [199, 261] on img at bounding box center [190, 270] width 131 height 131
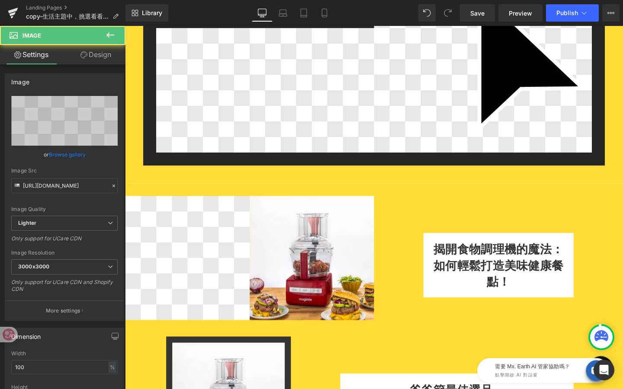
click at [109, 40] on icon at bounding box center [110, 35] width 10 height 10
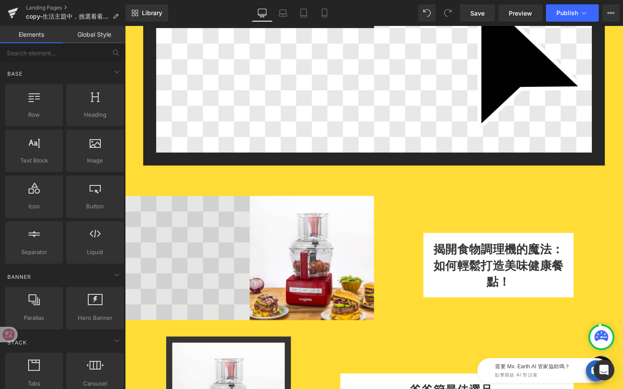
click at [212, 261] on img at bounding box center [190, 270] width 131 height 131
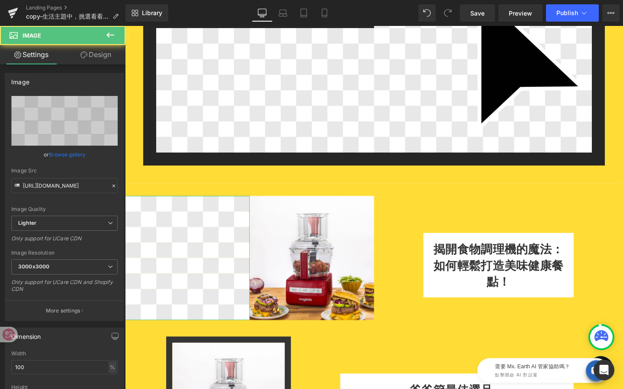
click at [102, 58] on link "Design" at bounding box center [95, 54] width 63 height 19
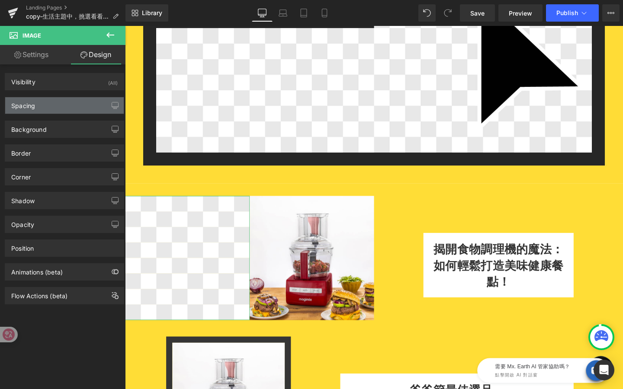
type input "0"
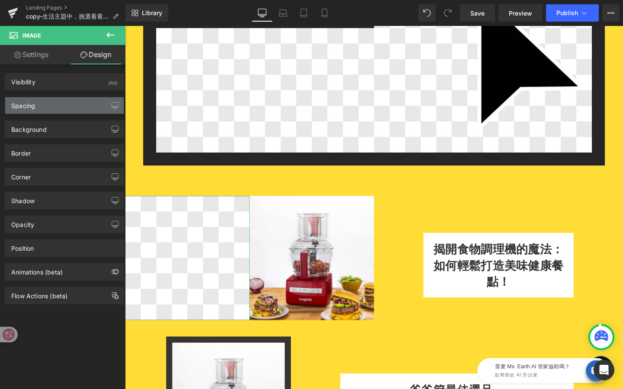
type input "0"
click at [64, 109] on div "Spacing" at bounding box center [64, 105] width 119 height 16
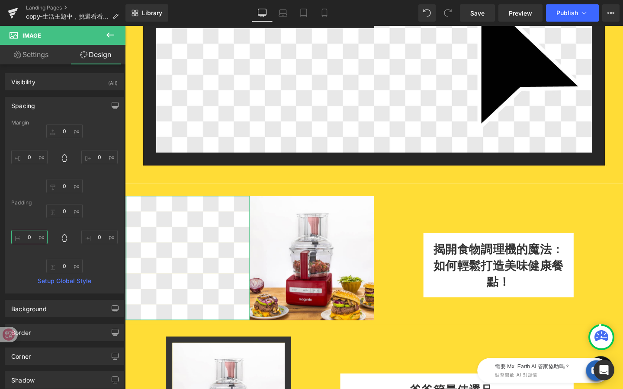
click at [36, 239] on input "0" at bounding box center [29, 237] width 36 height 14
type input "ㄢ"
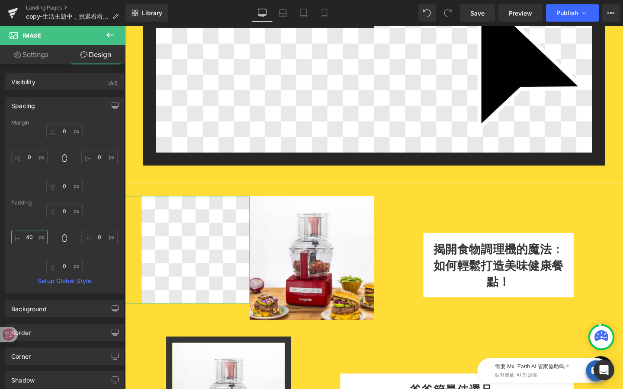
type input "4"
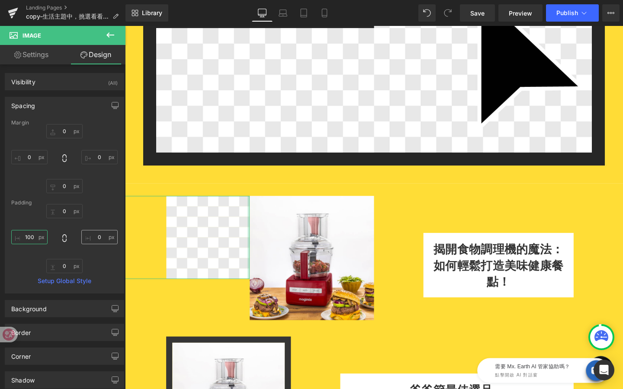
type input "100"
click at [101, 239] on input "0" at bounding box center [99, 237] width 36 height 14
click at [100, 275] on div "Margin 0px 0 0px 0 0px 0 0px 0 [GEOGRAPHIC_DATA] 0px 0 -60 -60 0px 0 100 100 Se…" at bounding box center [64, 206] width 119 height 173
drag, startPoint x: 100, startPoint y: 236, endPoint x: 87, endPoint y: 236, distance: 12.5
click at [87, 236] on input "-60" at bounding box center [99, 237] width 36 height 14
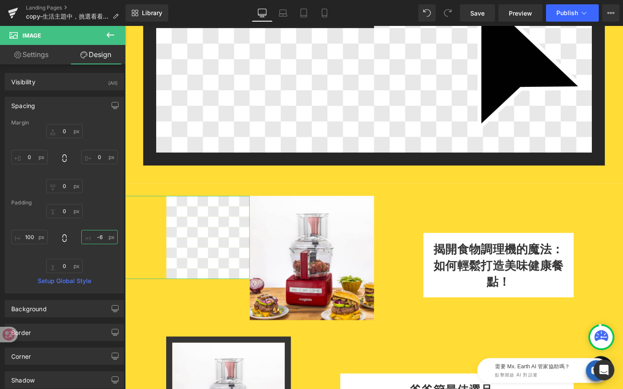
type input "-"
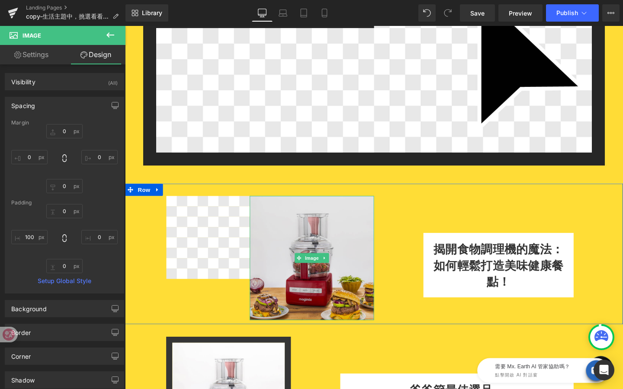
click at [321, 272] on span "Image" at bounding box center [321, 270] width 18 height 10
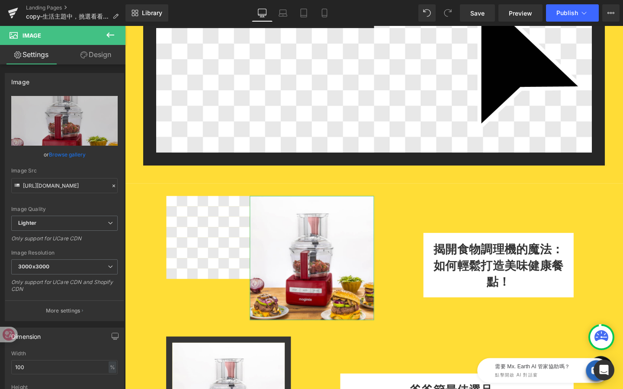
click at [107, 58] on link "Design" at bounding box center [95, 54] width 63 height 19
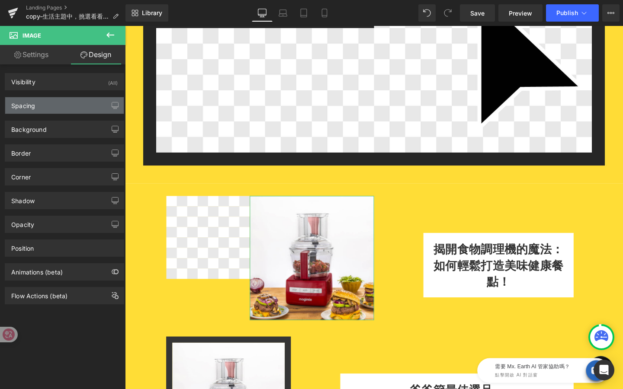
type input "0"
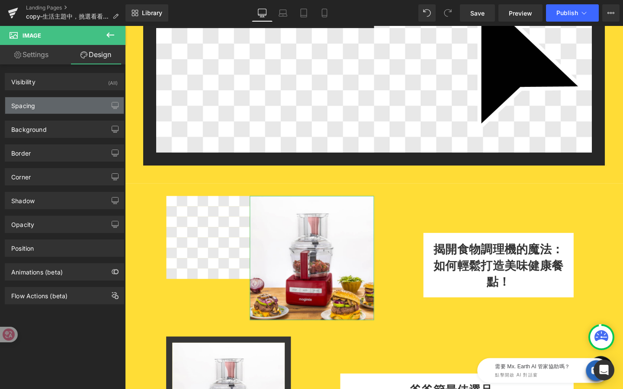
type input "0"
click at [59, 107] on div "Spacing" at bounding box center [64, 105] width 119 height 16
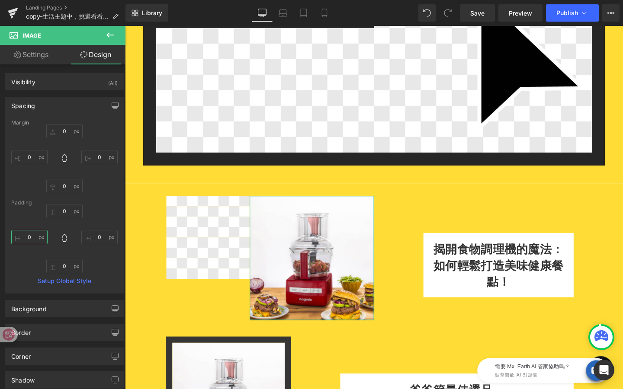
click at [33, 238] on input "0" at bounding box center [29, 237] width 36 height 14
type input "-50"
click at [99, 266] on div "0px 0 0px 0 0px 0 -50 -50" at bounding box center [64, 238] width 106 height 69
click at [110, 36] on icon at bounding box center [110, 35] width 10 height 10
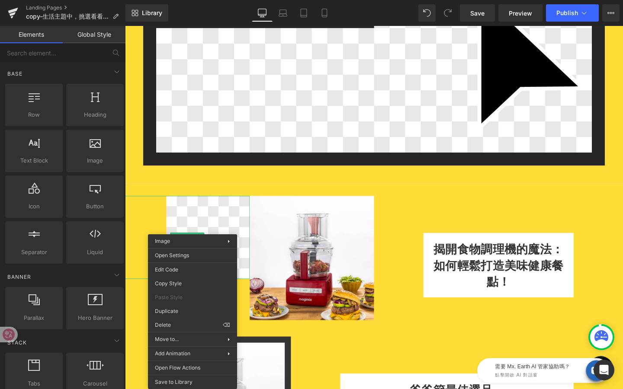
drag, startPoint x: 333, startPoint y: 352, endPoint x: 213, endPoint y: 342, distance: 121.1
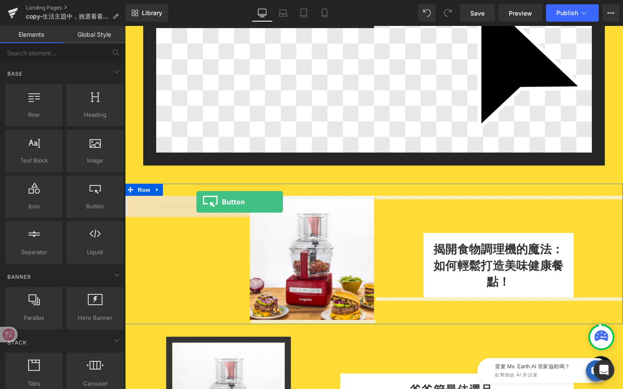
drag, startPoint x: 224, startPoint y: 220, endPoint x: 200, endPoint y: 211, distance: 25.5
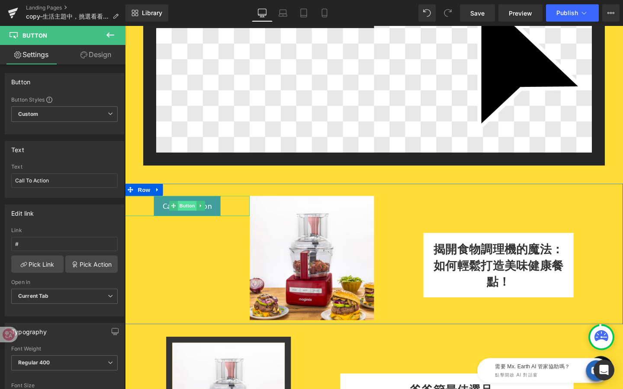
click at [188, 214] on span "Button" at bounding box center [190, 215] width 20 height 10
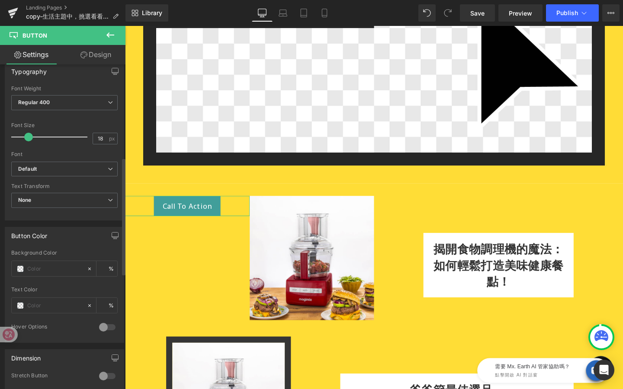
scroll to position [261, 0]
click at [22, 268] on span at bounding box center [20, 268] width 7 height 7
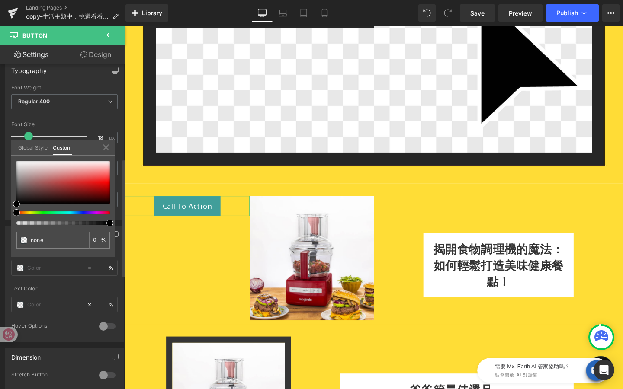
click at [45, 151] on link "Global Style" at bounding box center [32, 147] width 29 height 15
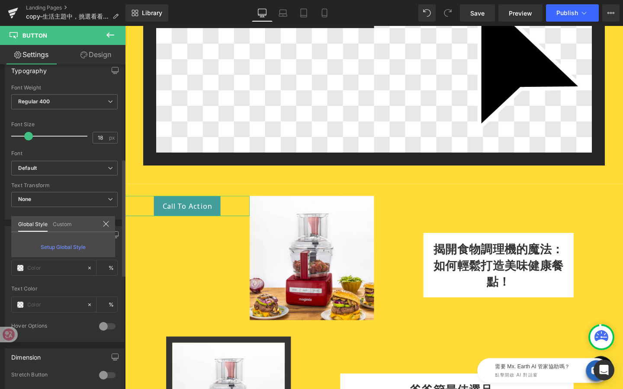
click at [105, 224] on icon at bounding box center [106, 224] width 6 height 6
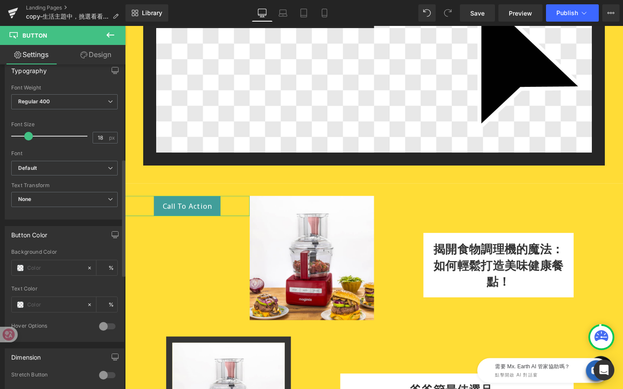
click at [104, 325] on div at bounding box center [107, 327] width 21 height 14
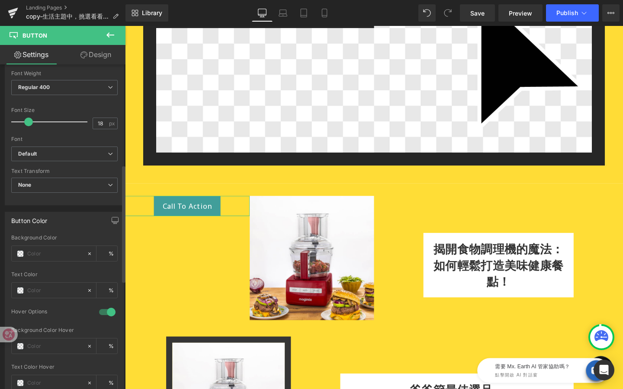
scroll to position [278, 0]
click at [107, 308] on div at bounding box center [107, 310] width 21 height 14
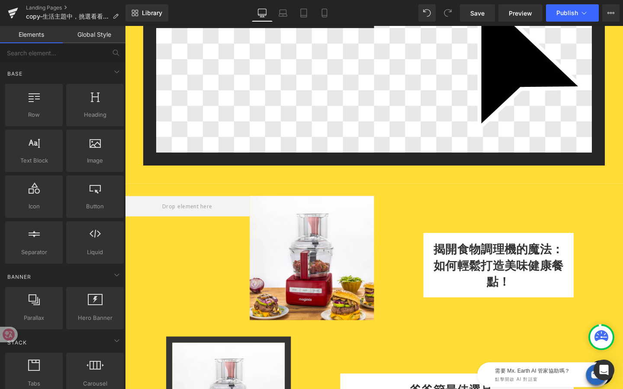
drag, startPoint x: 302, startPoint y: 335, endPoint x: 180, endPoint y: 324, distance: 123.0
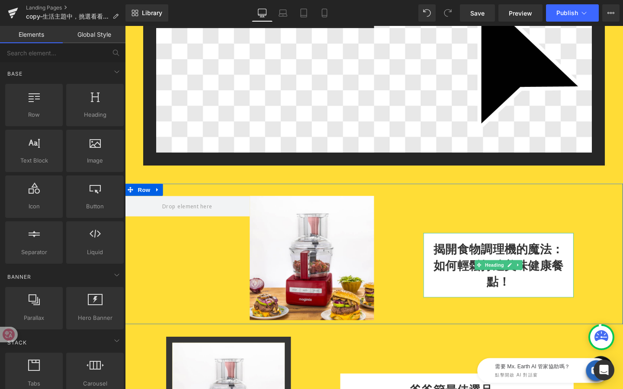
click at [465, 301] on h1 "如何輕鬆打造美味健康餐點！" at bounding box center [518, 286] width 158 height 34
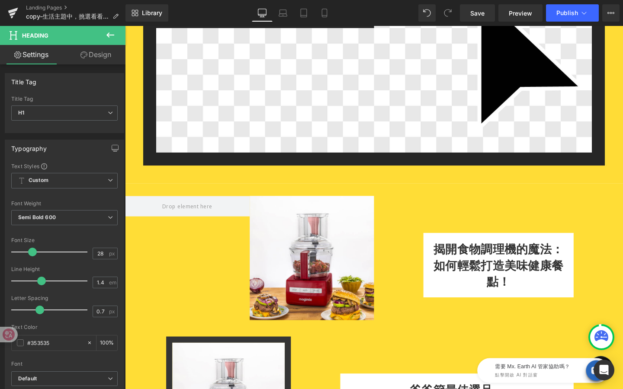
click at [98, 58] on link "Design" at bounding box center [95, 54] width 63 height 19
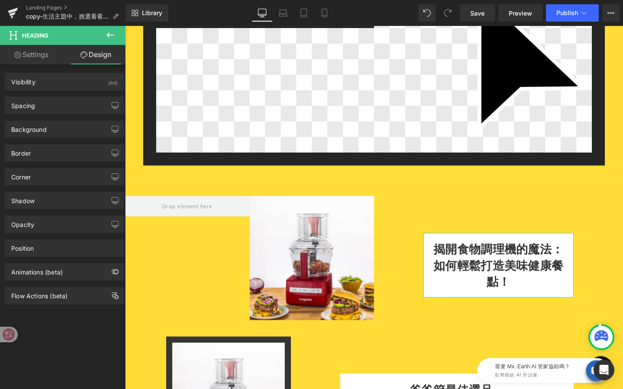
click at [35, 53] on link "Settings" at bounding box center [31, 54] width 63 height 19
type input "100"
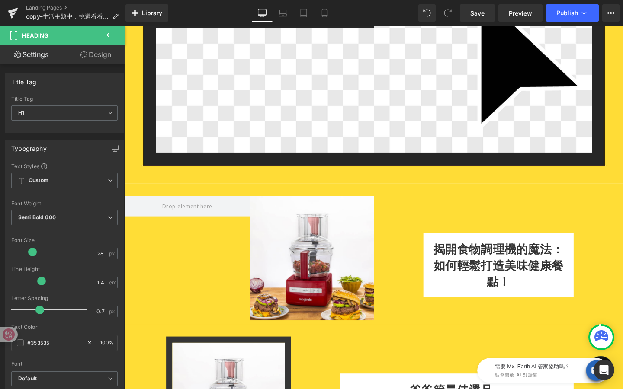
click at [106, 33] on icon at bounding box center [110, 35] width 10 height 10
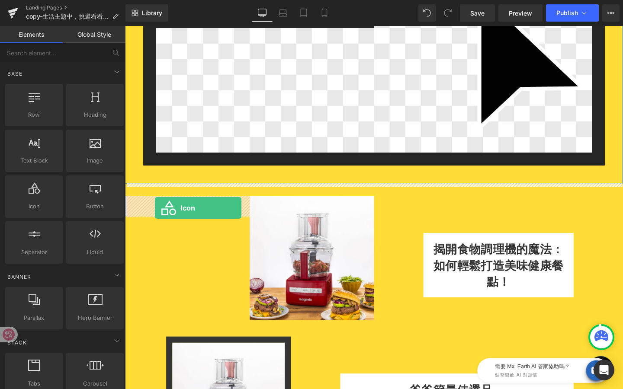
drag, startPoint x: 174, startPoint y: 228, endPoint x: 157, endPoint y: 218, distance: 20.8
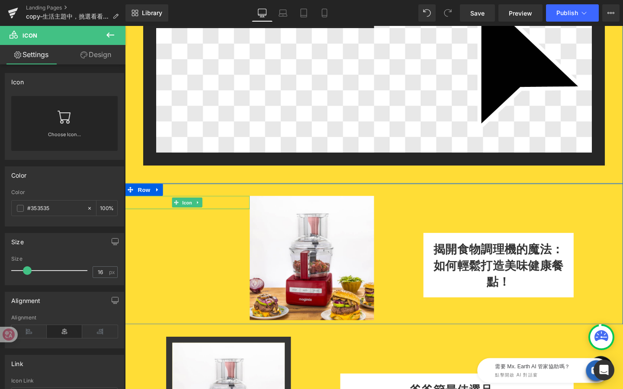
click at [191, 213] on span "Icon" at bounding box center [190, 211] width 14 height 10
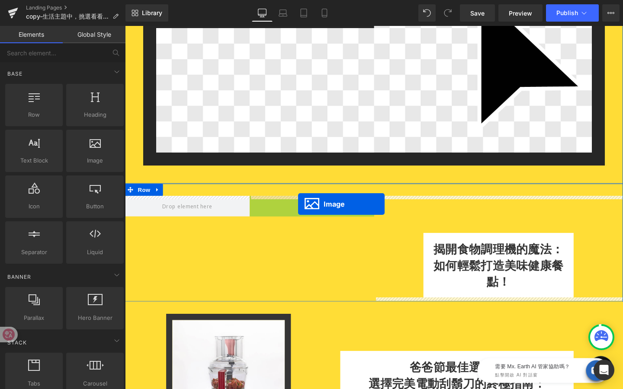
drag, startPoint x: 322, startPoint y: 269, endPoint x: 307, endPoint y: 213, distance: 57.4
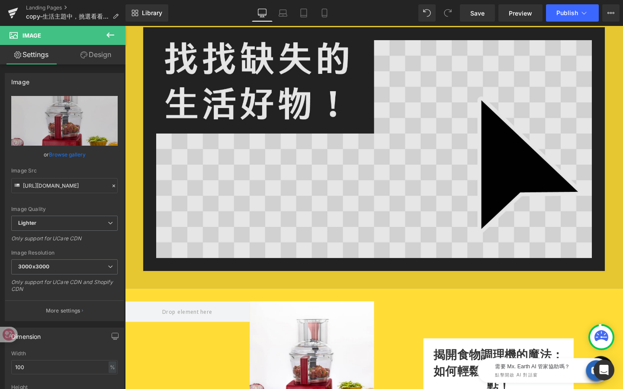
scroll to position [0, 0]
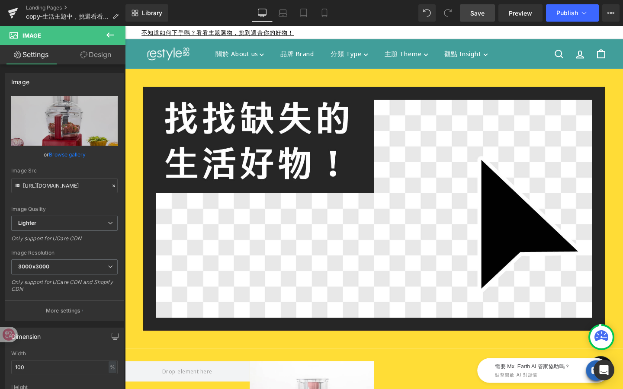
click at [481, 14] on span "Save" at bounding box center [477, 13] width 14 height 9
